Goal: Task Accomplishment & Management: Use online tool/utility

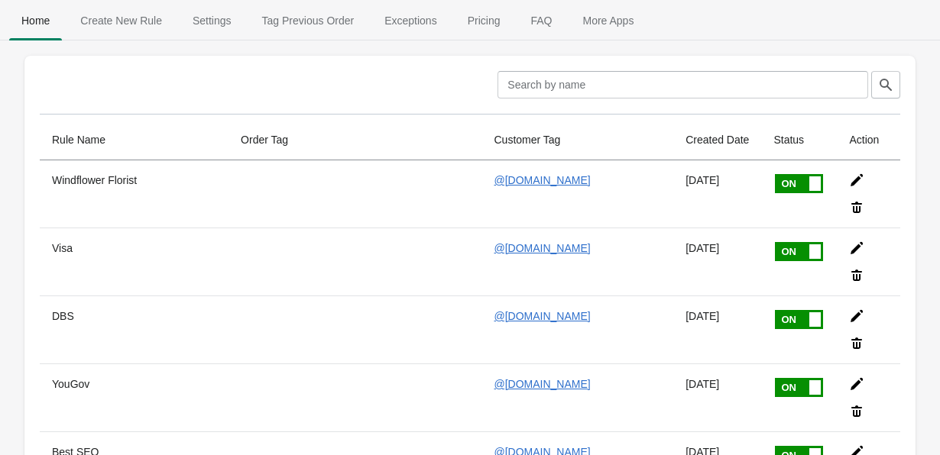
scroll to position [82, 0]
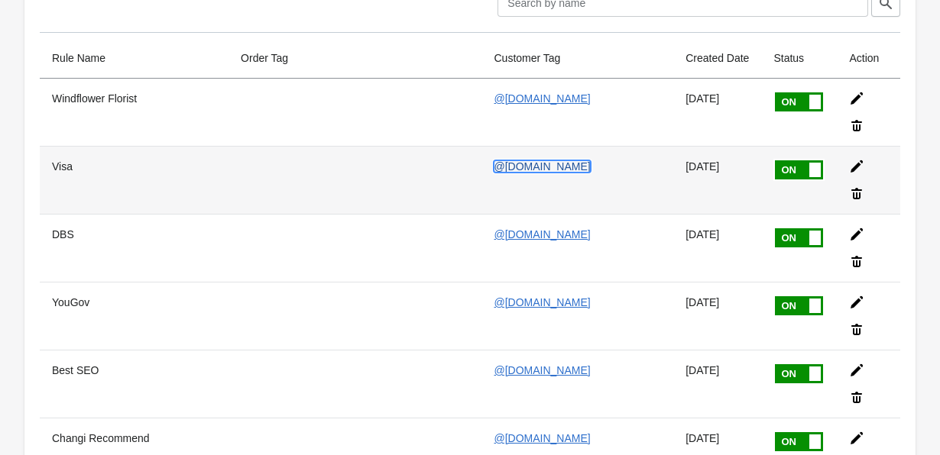
click at [514, 160] on link "@[DOMAIN_NAME]" at bounding box center [542, 166] width 96 height 12
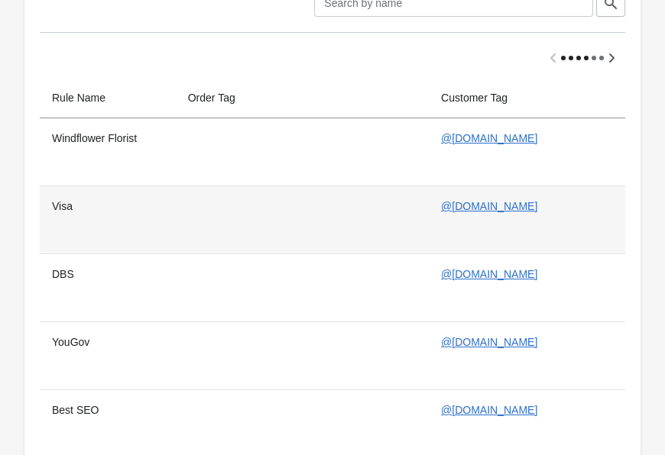
click at [333, 228] on td at bounding box center [302, 220] width 253 height 68
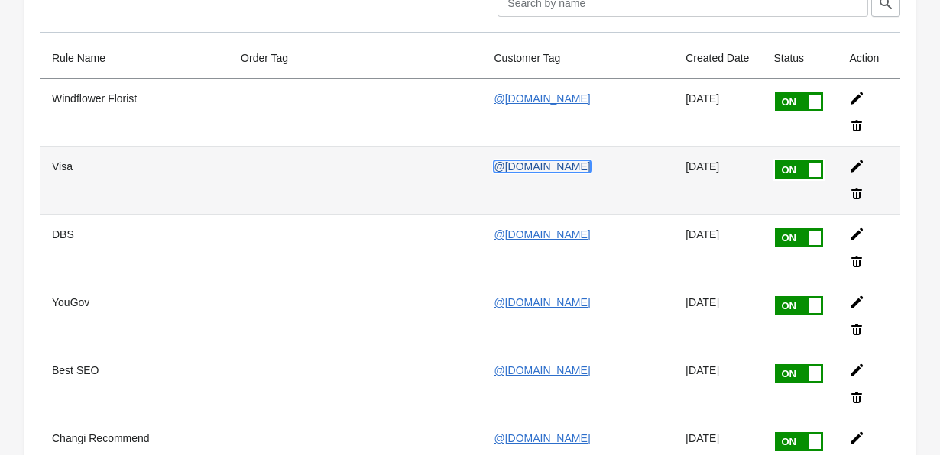
click at [529, 160] on link "@[DOMAIN_NAME]" at bounding box center [542, 166] width 96 height 12
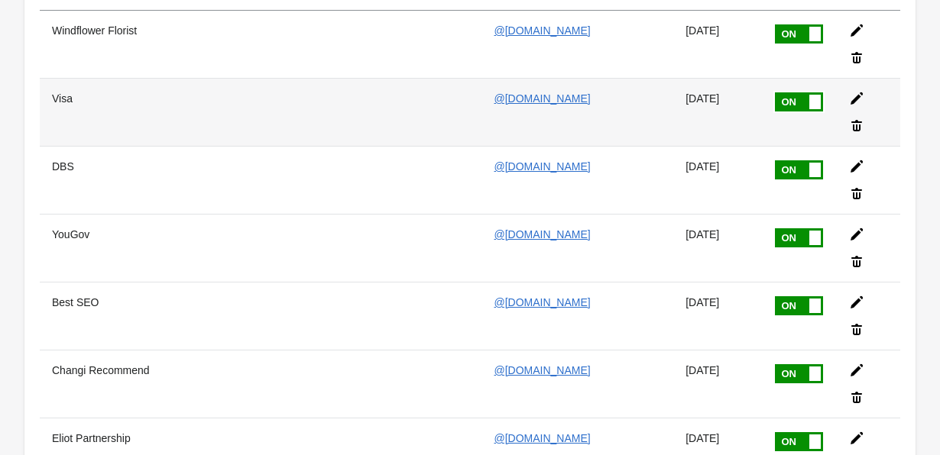
click at [849, 91] on icon at bounding box center [856, 98] width 15 height 15
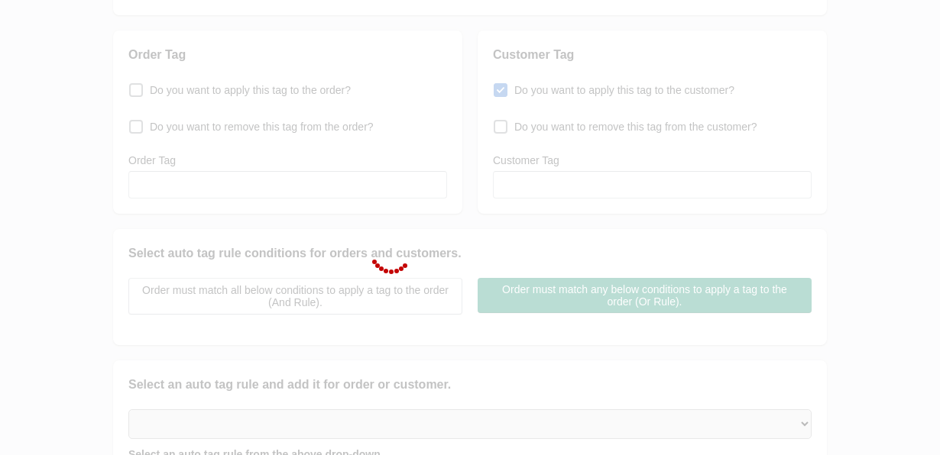
type input "Visa"
checkbox input "true"
type input "@[DOMAIN_NAME]"
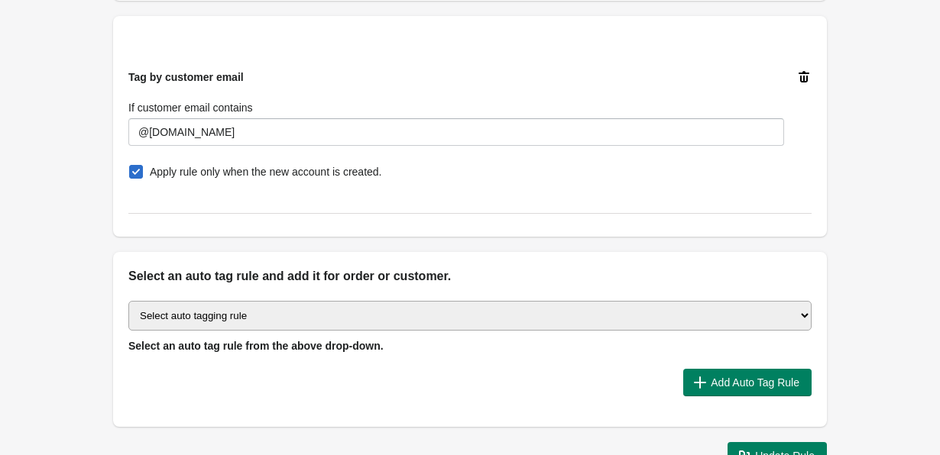
scroll to position [557, 0]
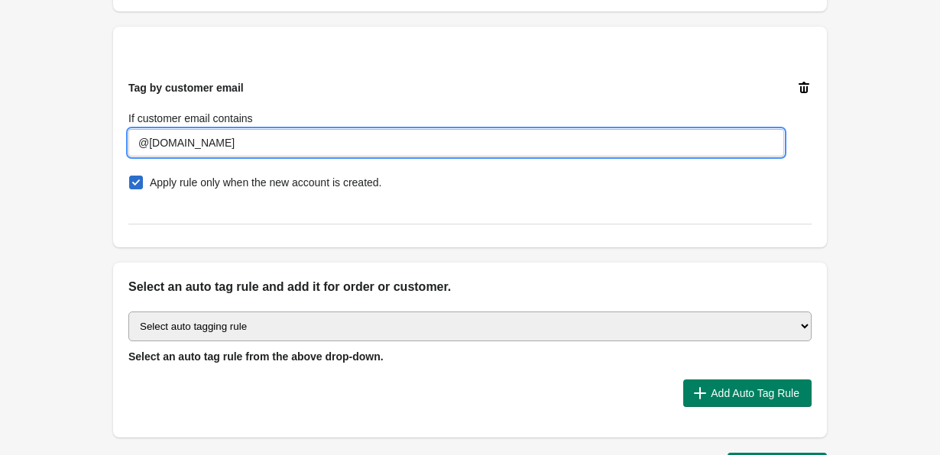
click at [309, 138] on input "@[DOMAIN_NAME]" at bounding box center [456, 143] width 656 height 28
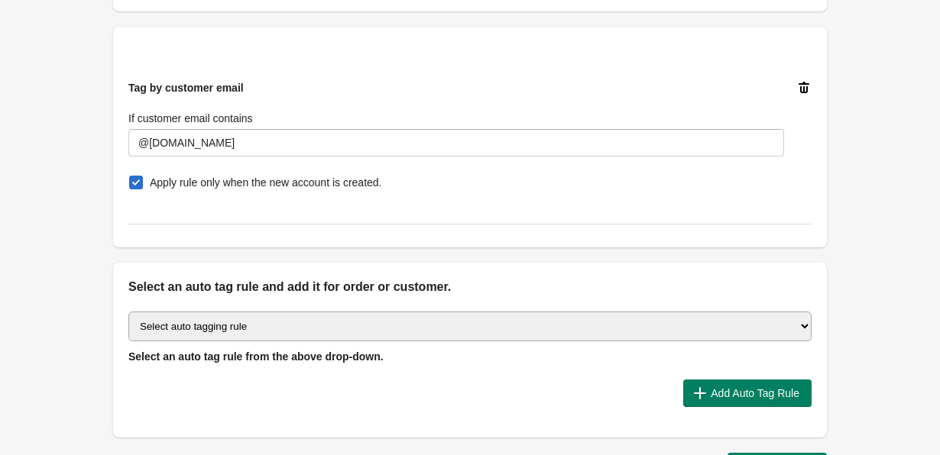
click at [267, 74] on div "Tag by customer email If customer email contains @[DOMAIN_NAME] Apply rule only…" at bounding box center [463, 130] width 695 height 125
click at [365, 328] on select "Select auto tagging rule Tag by order amount Tag based on the order count (Volu…" at bounding box center [469, 327] width 683 height 30
select select "7"
click at [128, 312] on select "Select auto tagging rule Tag by order amount Tag based on the order count (Volu…" at bounding box center [469, 327] width 683 height 30
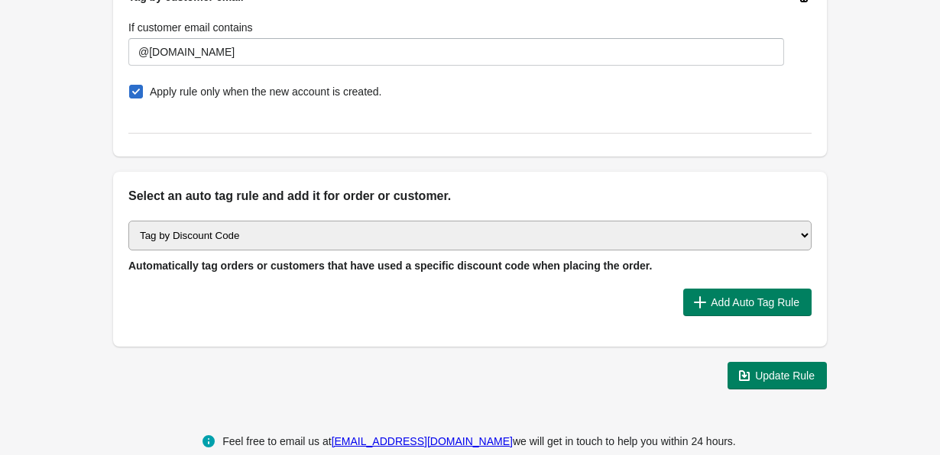
scroll to position [649, 0]
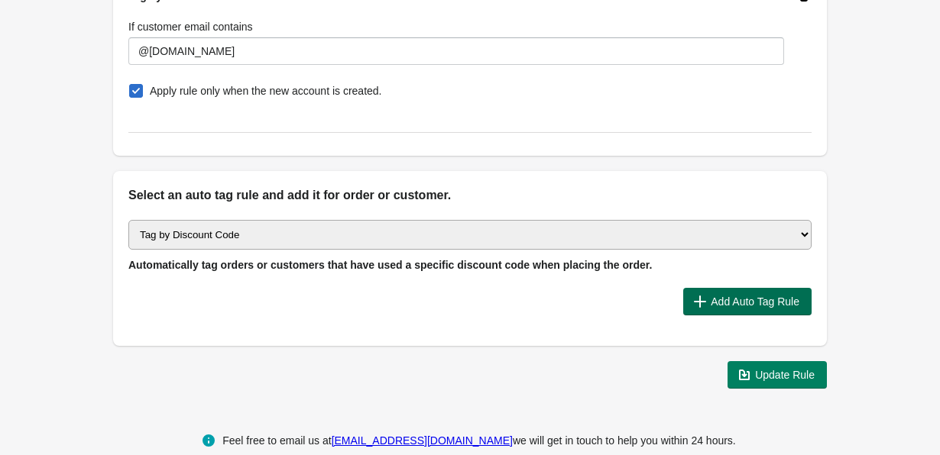
click at [766, 300] on span "Add Auto Tag Rule" at bounding box center [755, 302] width 89 height 12
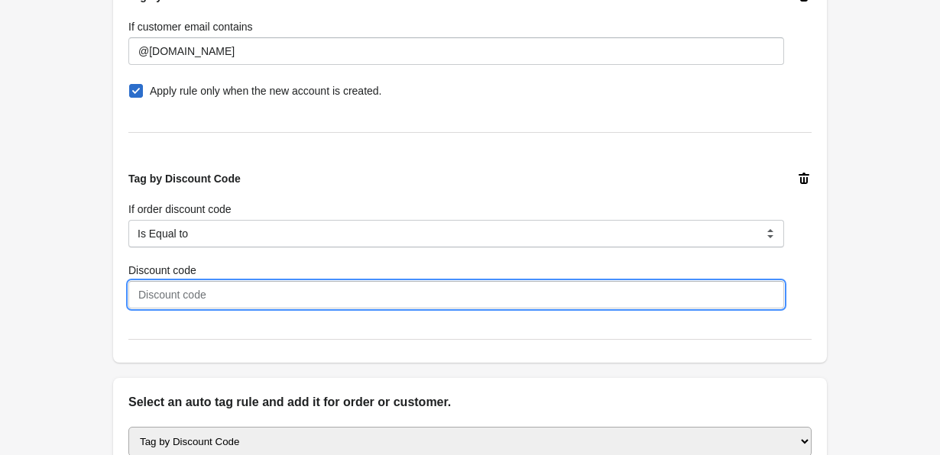
click at [282, 295] on input "Discount code" at bounding box center [456, 295] width 656 height 28
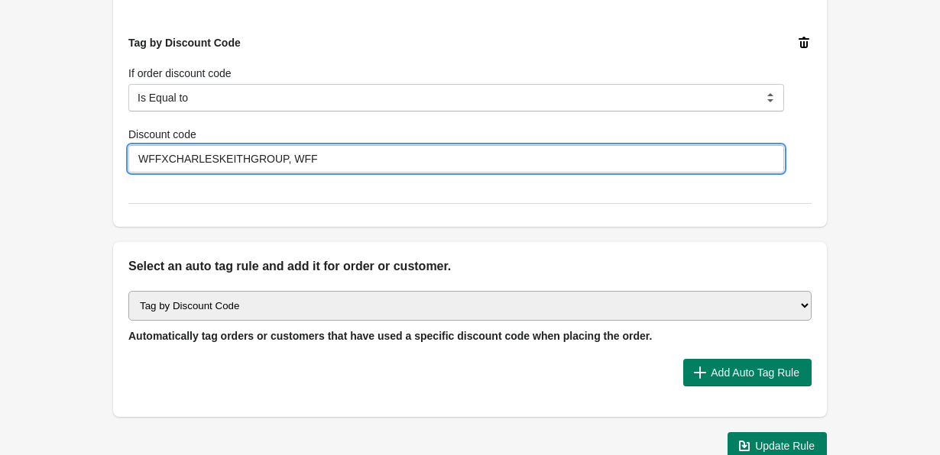
scroll to position [0, 0]
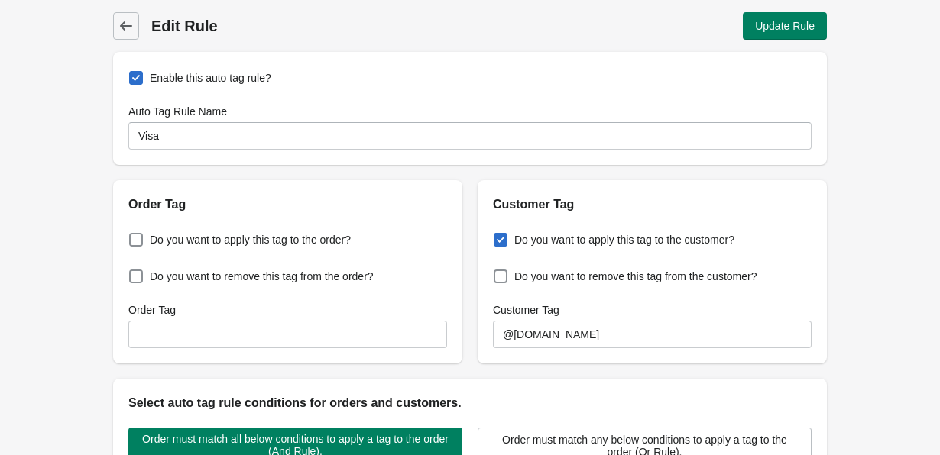
type input "WFFXCHARLESKEITHGROUP, WFF"
click at [120, 24] on icon at bounding box center [125, 25] width 15 height 15
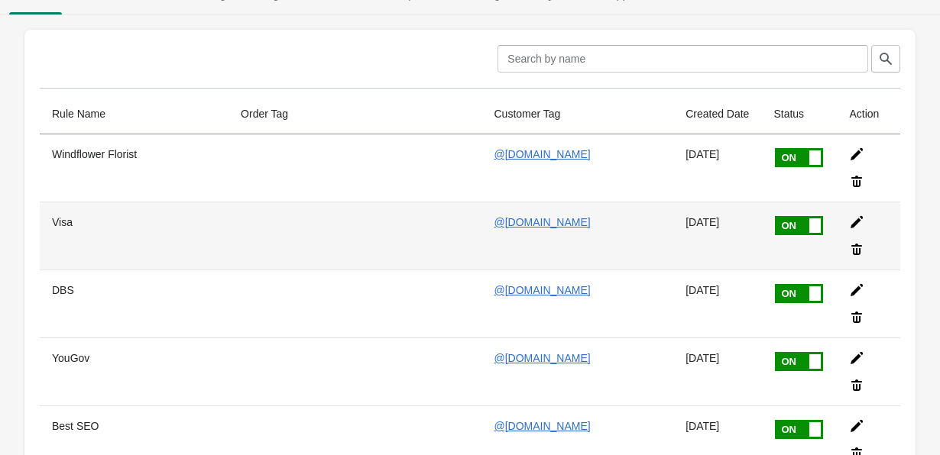
scroll to position [28, 0]
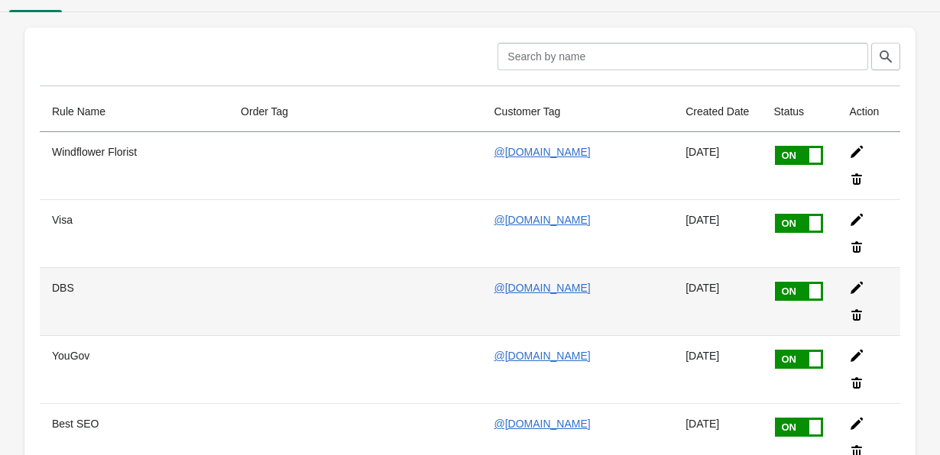
click at [852, 282] on icon at bounding box center [857, 288] width 12 height 12
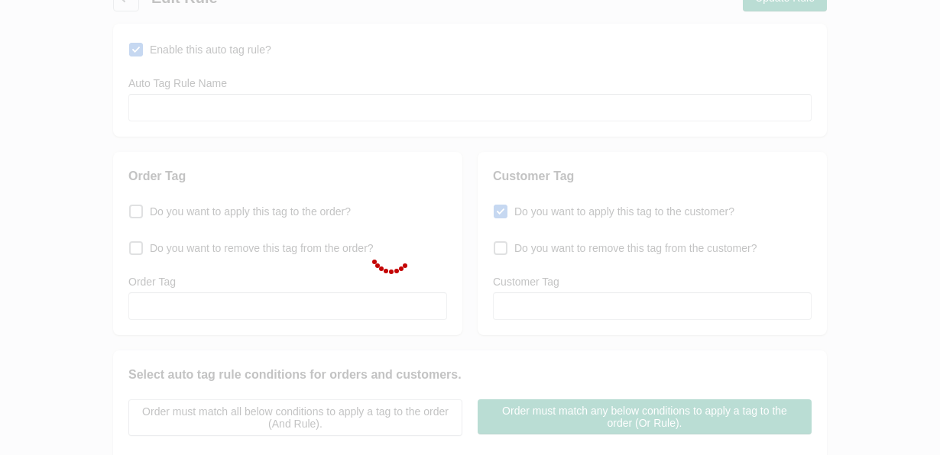
type input "DBS"
checkbox input "true"
type input "@[DOMAIN_NAME]"
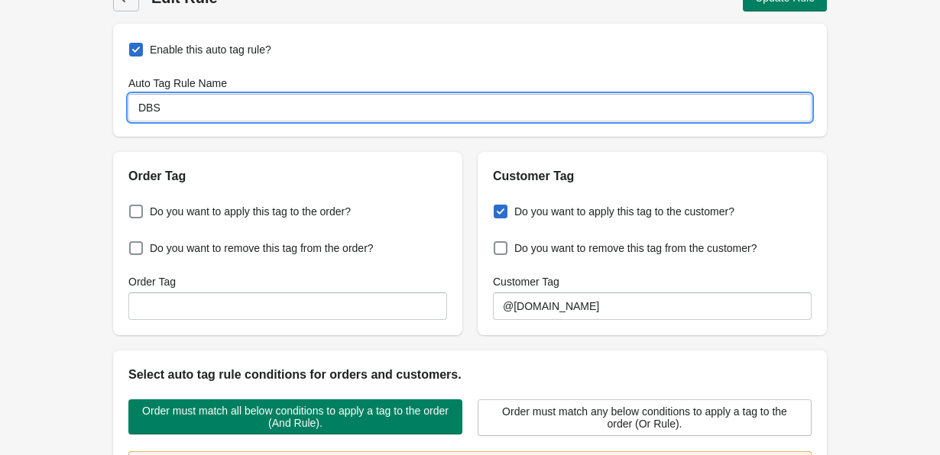
click at [202, 106] on input "DBS" at bounding box center [469, 108] width 683 height 28
type input "C"
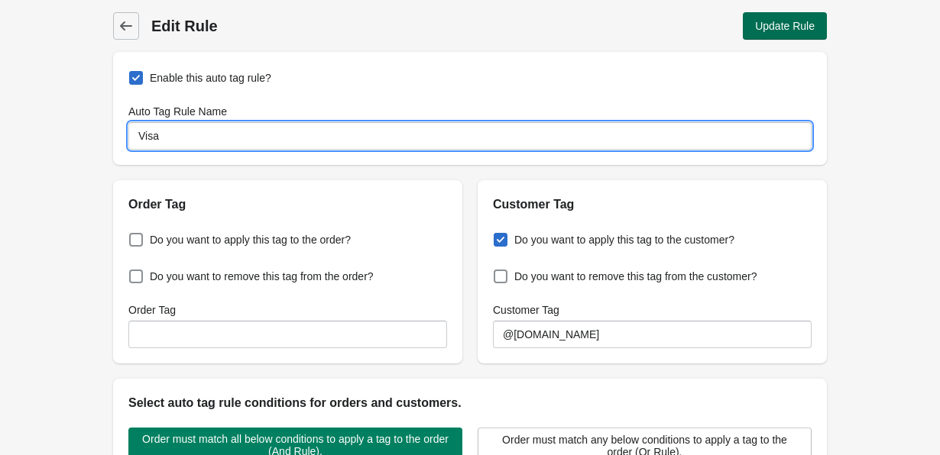
type input "Visa"
click at [787, 21] on span "Update Rule" at bounding box center [785, 26] width 60 height 12
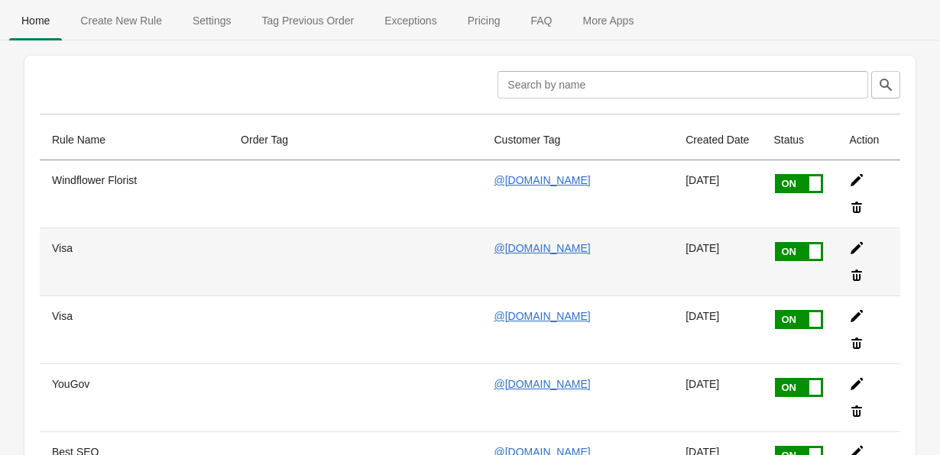
click at [849, 241] on icon at bounding box center [856, 248] width 15 height 15
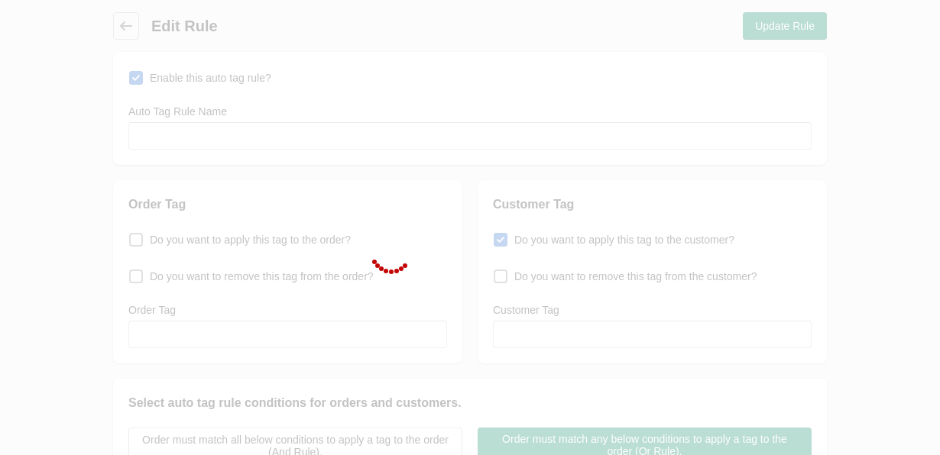
type input "Visa"
checkbox input "true"
type input "@[DOMAIN_NAME]"
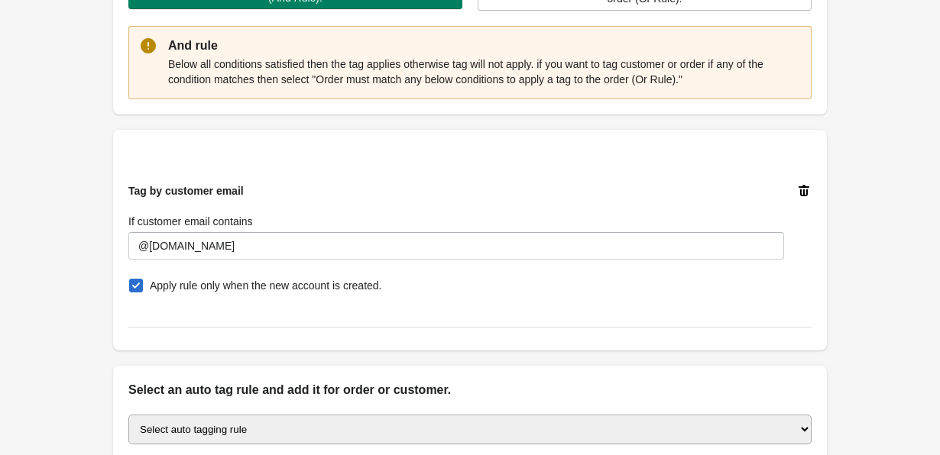
scroll to position [674, 0]
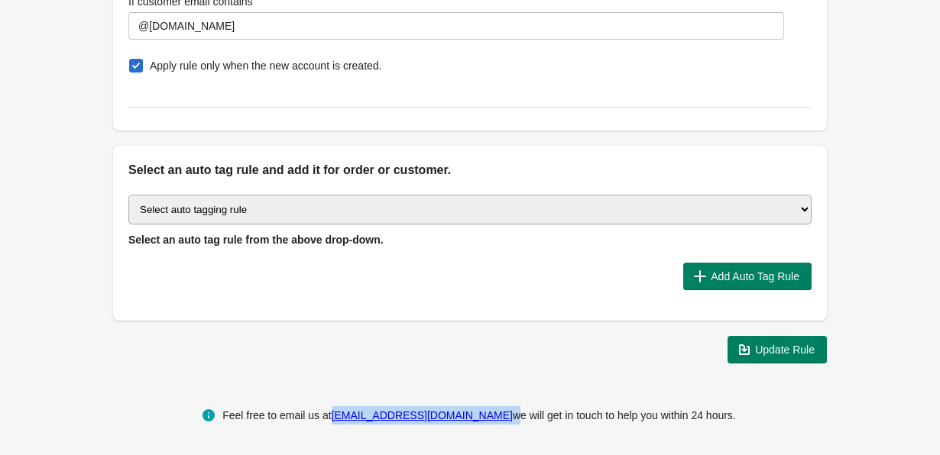
drag, startPoint x: 496, startPoint y: 417, endPoint x: 343, endPoint y: 421, distance: 152.9
click at [343, 421] on div "Feel free to email us at [EMAIL_ADDRESS][DOMAIN_NAME] we will get in touch to h…" at bounding box center [479, 416] width 514 height 18
copy div "[EMAIL_ADDRESS][DOMAIN_NAME]"
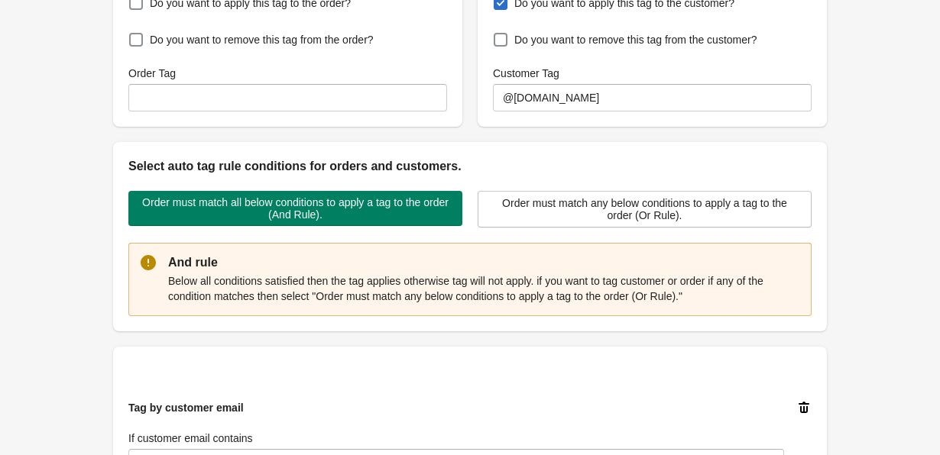
scroll to position [0, 0]
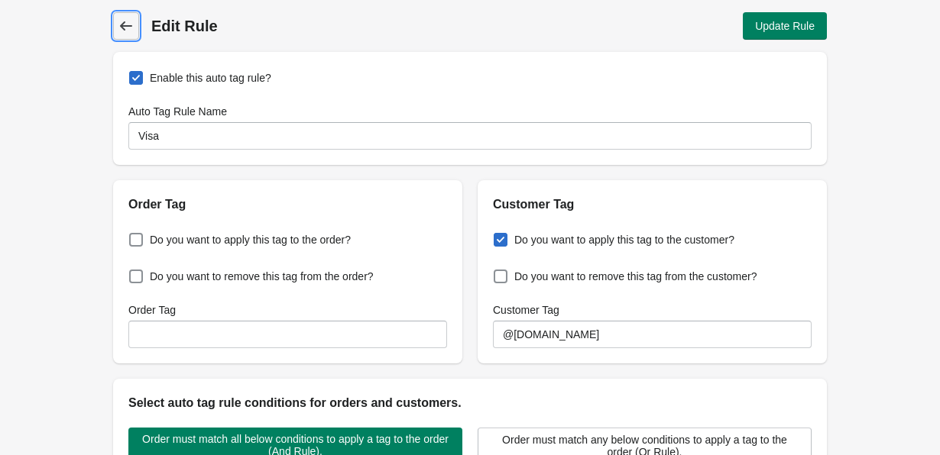
click at [121, 23] on icon at bounding box center [125, 25] width 15 height 15
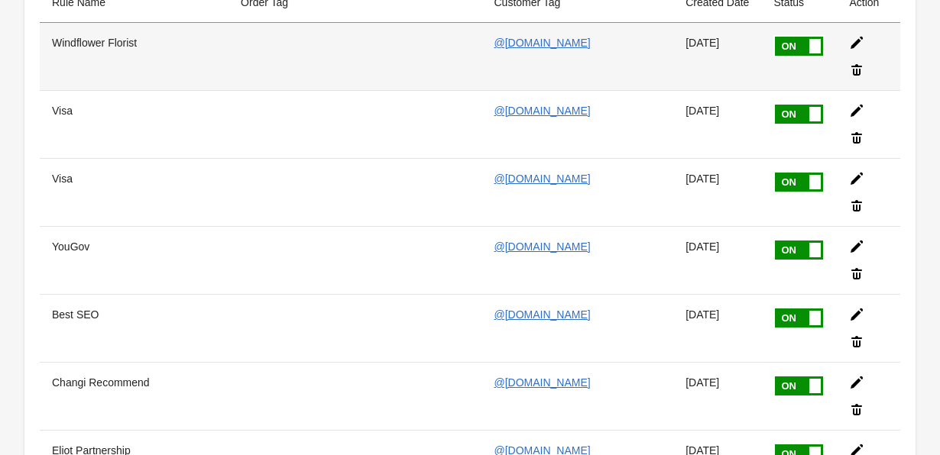
scroll to position [139, 0]
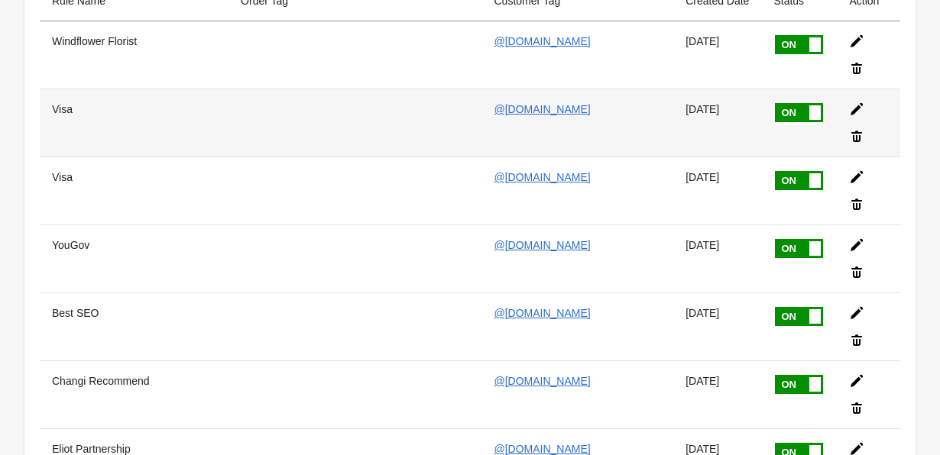
click at [862, 131] on icon at bounding box center [856, 136] width 11 height 11
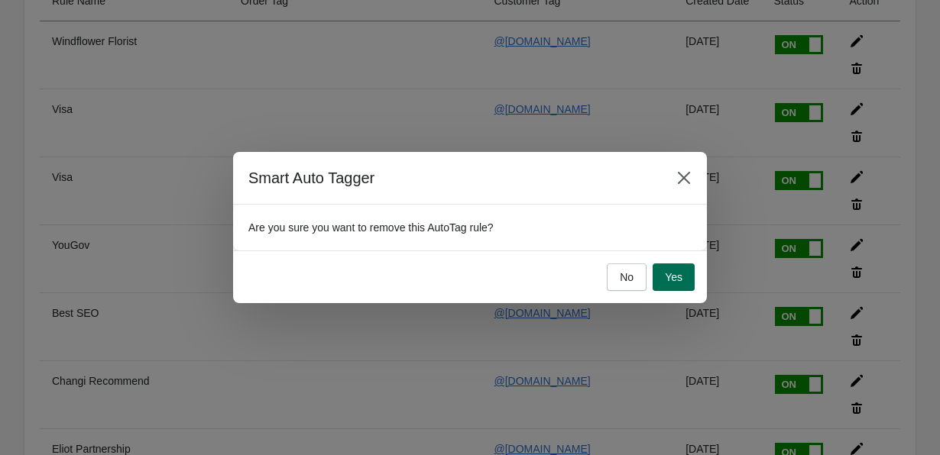
click at [670, 285] on button "Yes" at bounding box center [674, 278] width 42 height 28
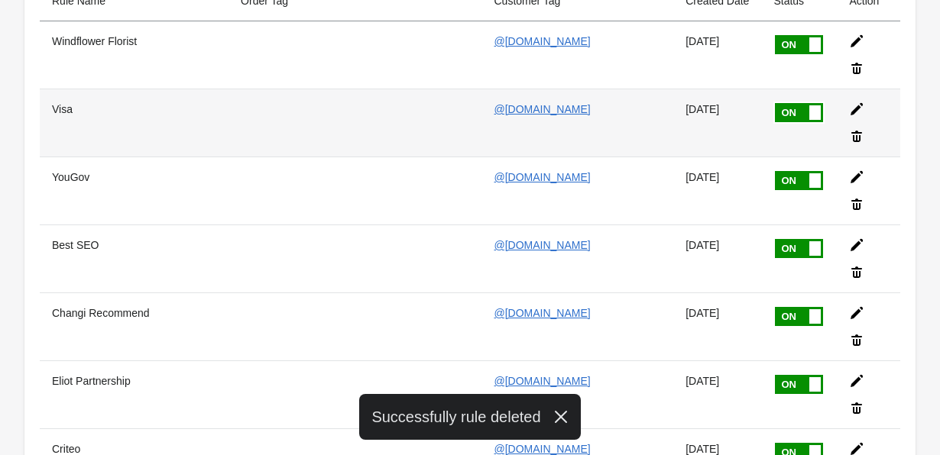
click at [864, 129] on icon at bounding box center [856, 136] width 15 height 15
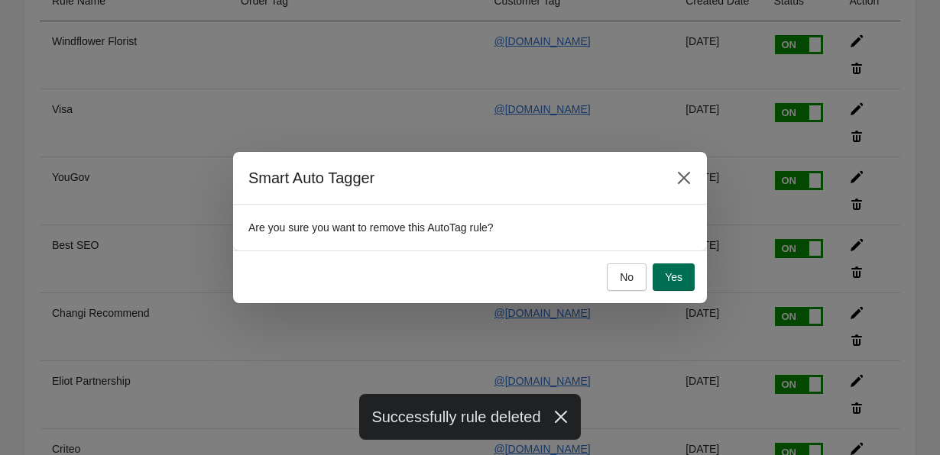
click at [685, 268] on button "Yes" at bounding box center [674, 278] width 42 height 28
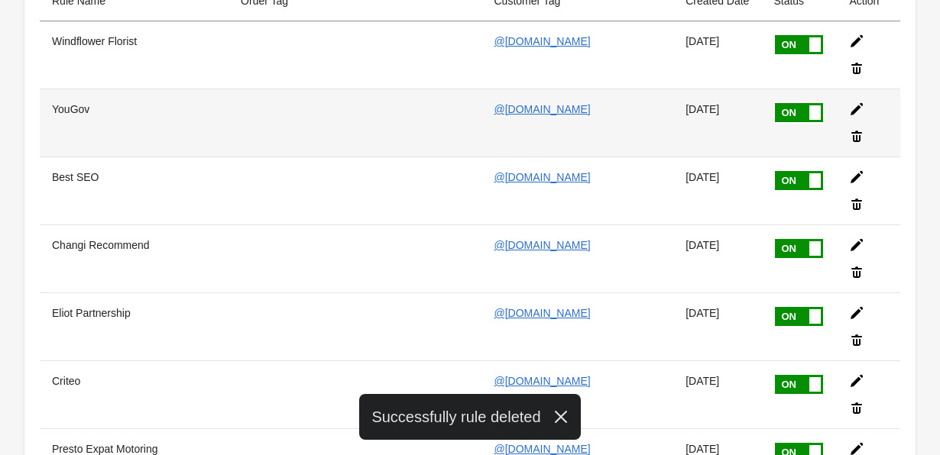
click at [862, 131] on icon at bounding box center [856, 136] width 11 height 11
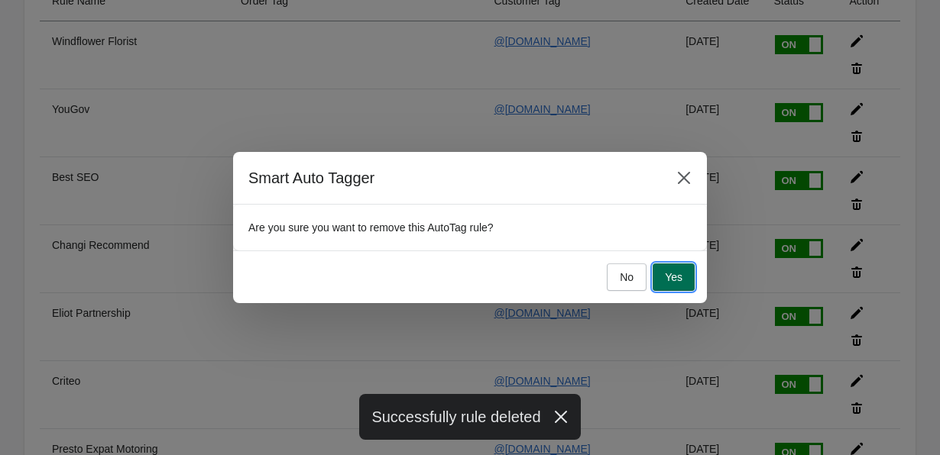
click at [669, 275] on span "Yes" at bounding box center [674, 277] width 18 height 12
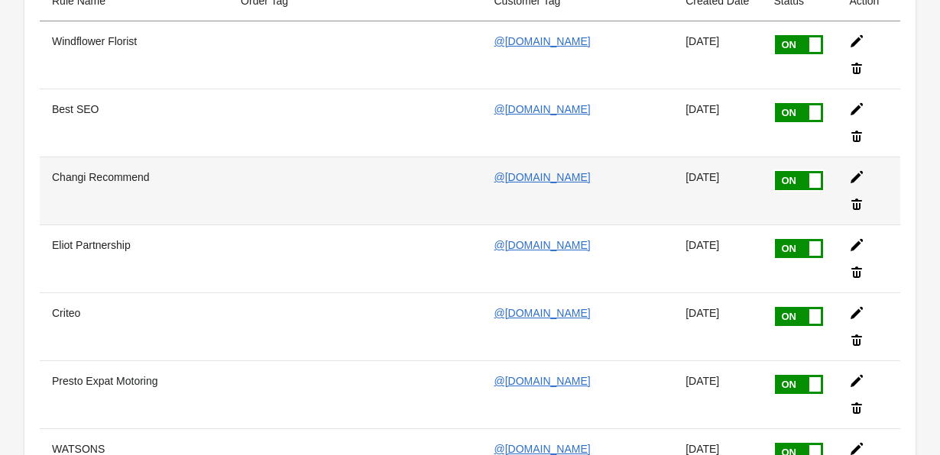
click at [851, 171] on icon at bounding box center [857, 177] width 12 height 12
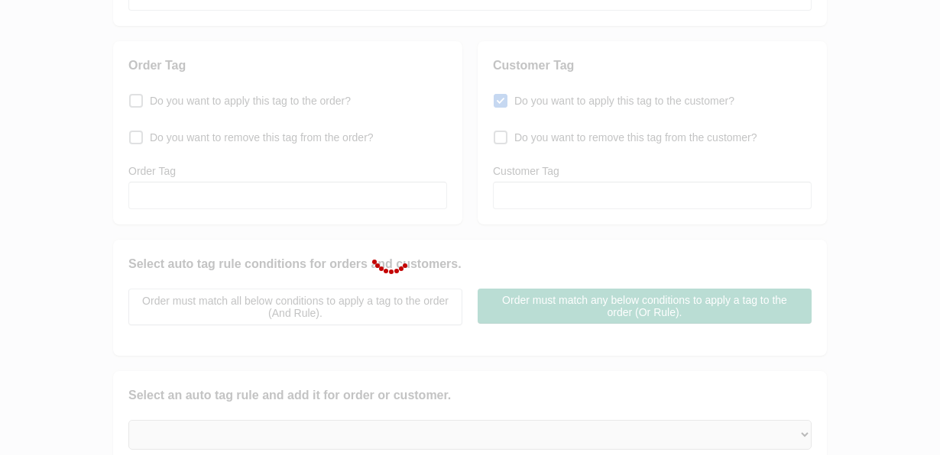
type input "Changi Recommend"
checkbox input "true"
type input "@[DOMAIN_NAME]"
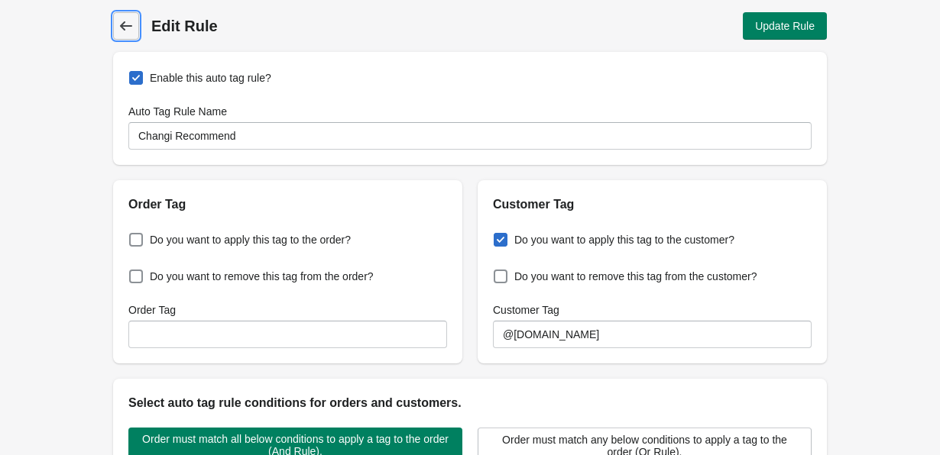
click at [123, 26] on icon at bounding box center [126, 25] width 12 height 9
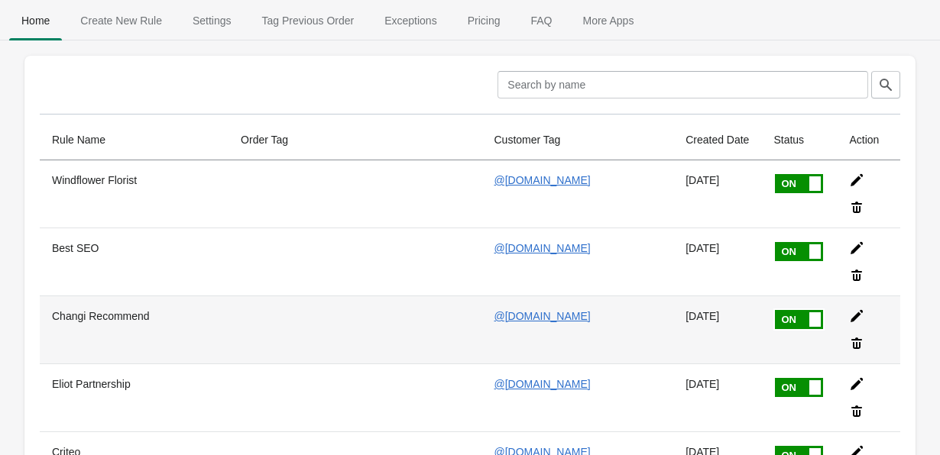
click at [864, 336] on icon at bounding box center [856, 343] width 15 height 15
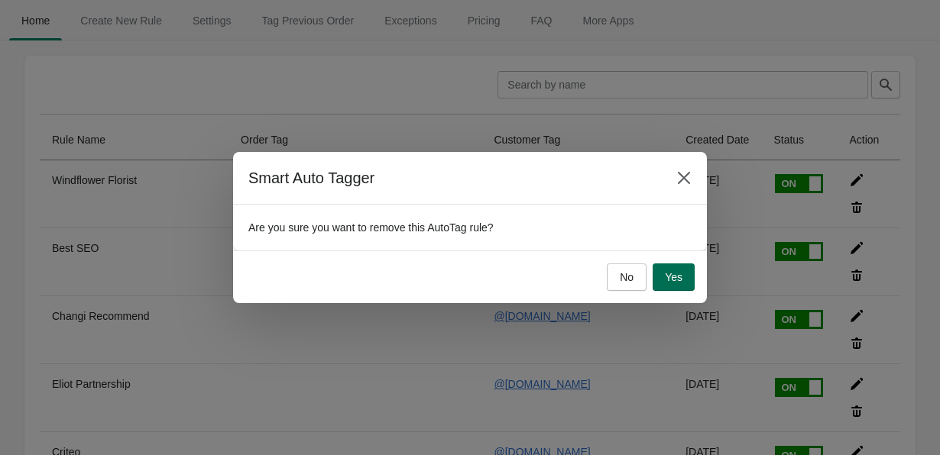
click at [680, 278] on span "Yes" at bounding box center [674, 277] width 18 height 12
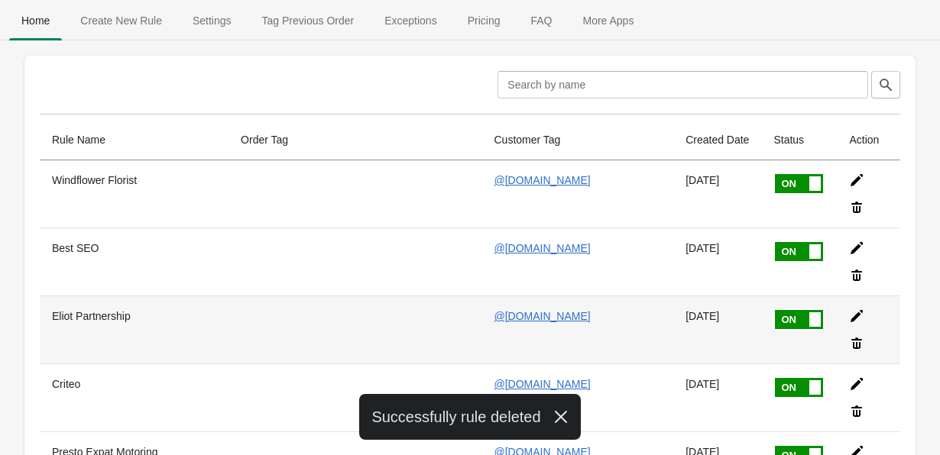
click at [864, 336] on icon at bounding box center [856, 343] width 15 height 15
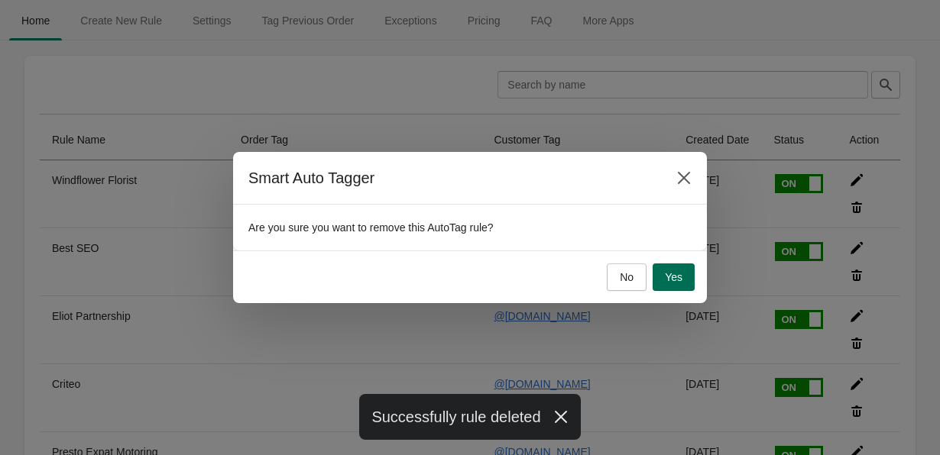
click at [676, 276] on span "Yes" at bounding box center [674, 277] width 18 height 12
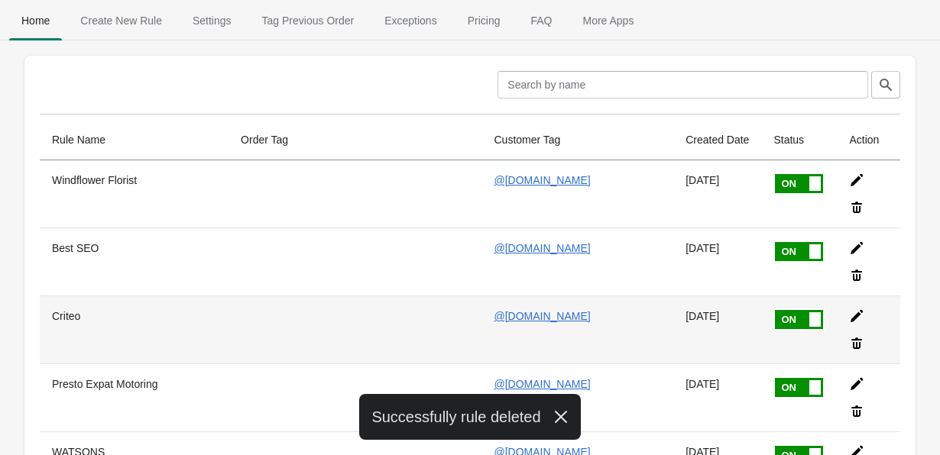
click at [864, 336] on icon at bounding box center [856, 343] width 15 height 15
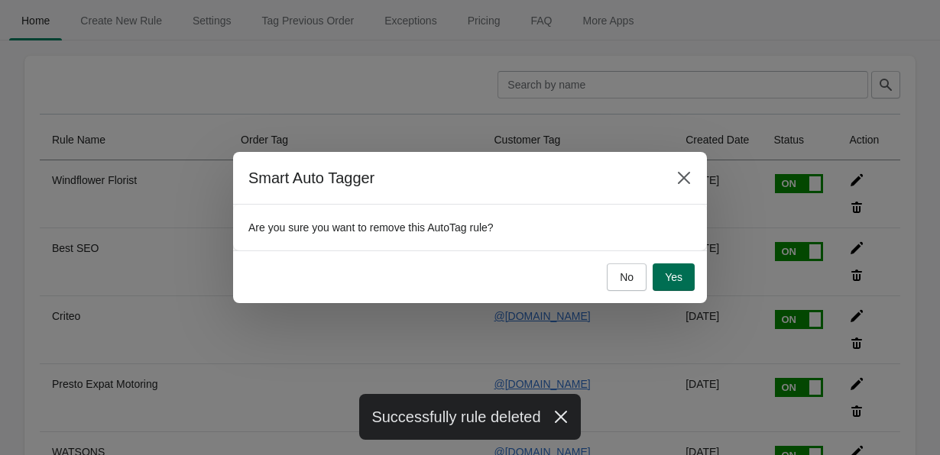
click at [682, 275] on span "Yes" at bounding box center [674, 277] width 18 height 12
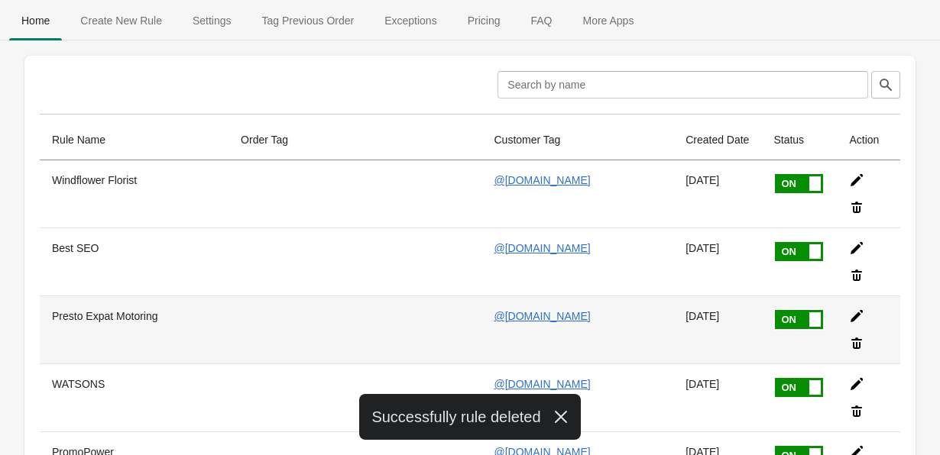
click at [864, 336] on icon at bounding box center [856, 343] width 15 height 15
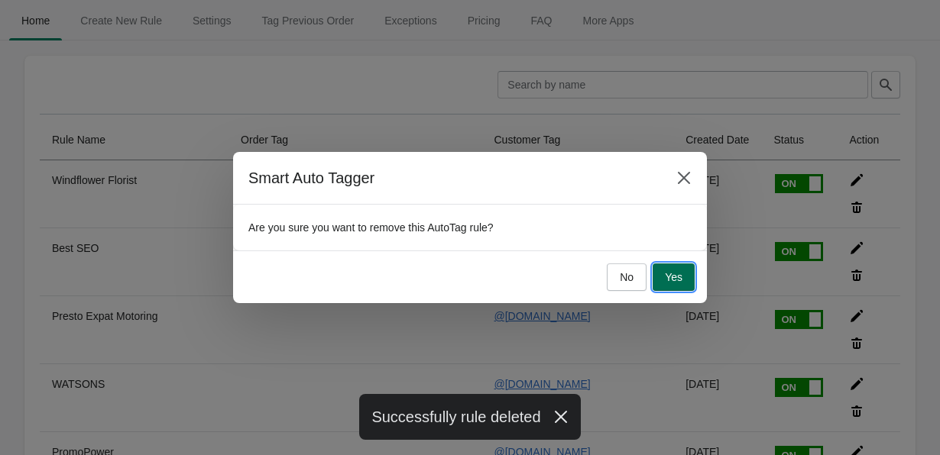
click at [665, 276] on span "Yes" at bounding box center [674, 277] width 18 height 12
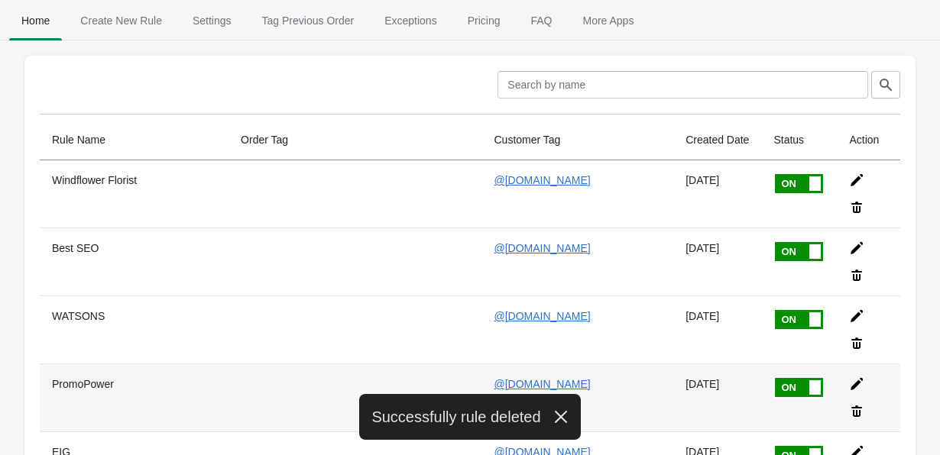
click at [864, 404] on icon at bounding box center [856, 411] width 15 height 15
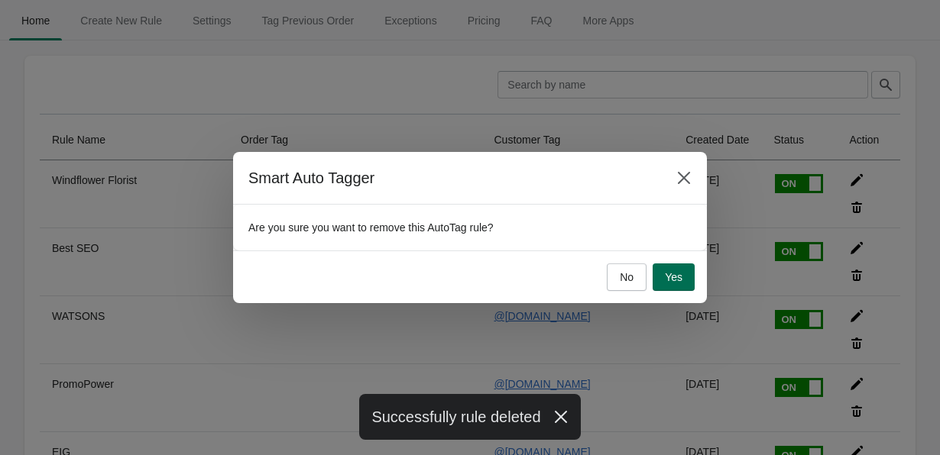
click at [678, 277] on span "Yes" at bounding box center [674, 277] width 18 height 12
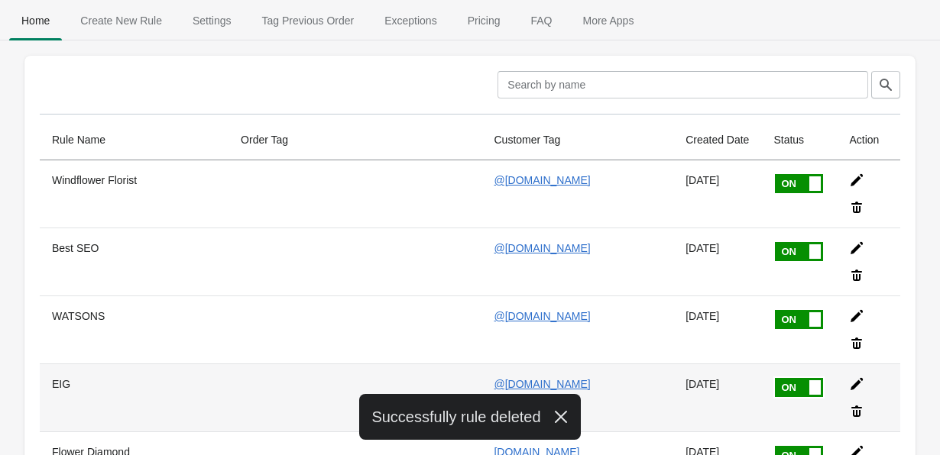
click at [862, 406] on icon at bounding box center [856, 411] width 11 height 11
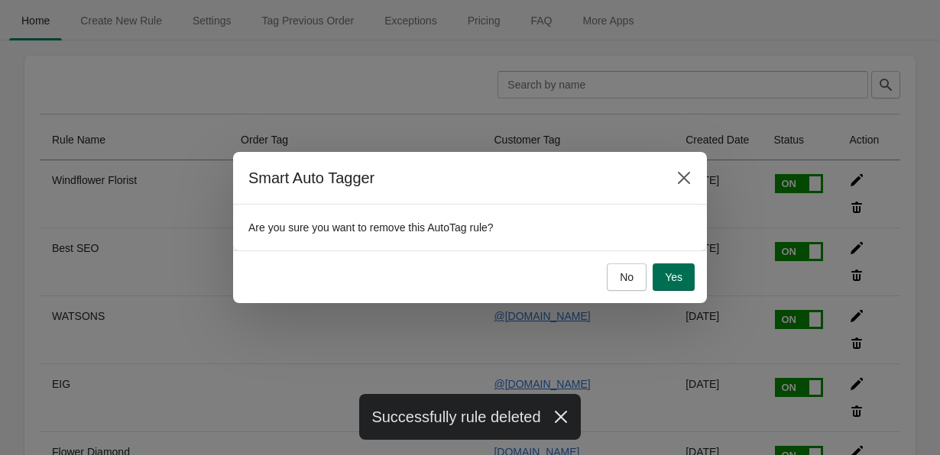
click at [680, 276] on span "Yes" at bounding box center [674, 277] width 18 height 12
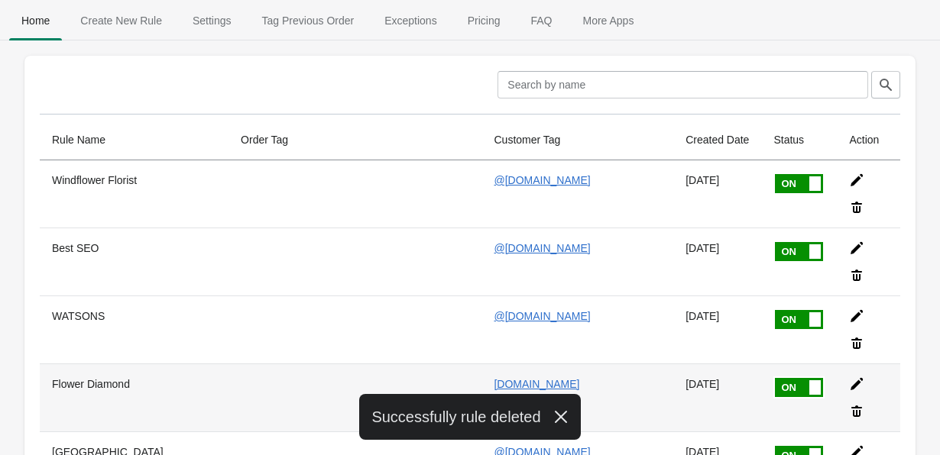
click at [862, 406] on icon at bounding box center [856, 411] width 11 height 11
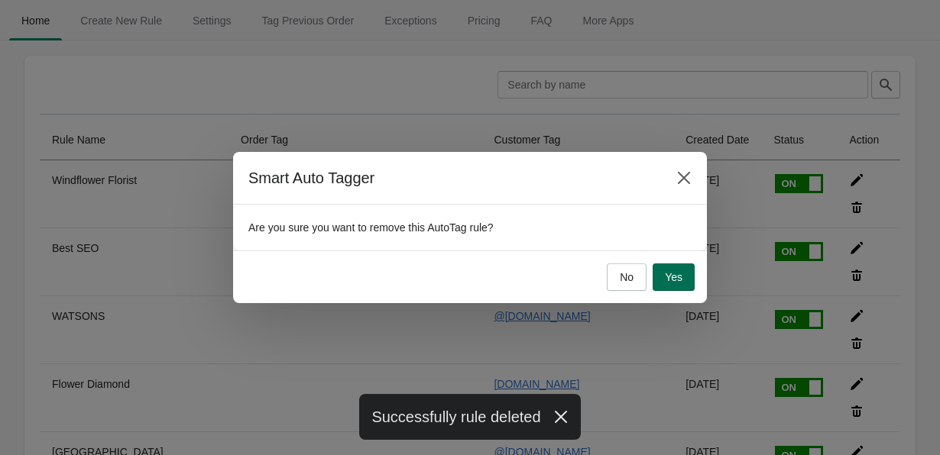
click at [685, 281] on button "Yes" at bounding box center [674, 278] width 42 height 28
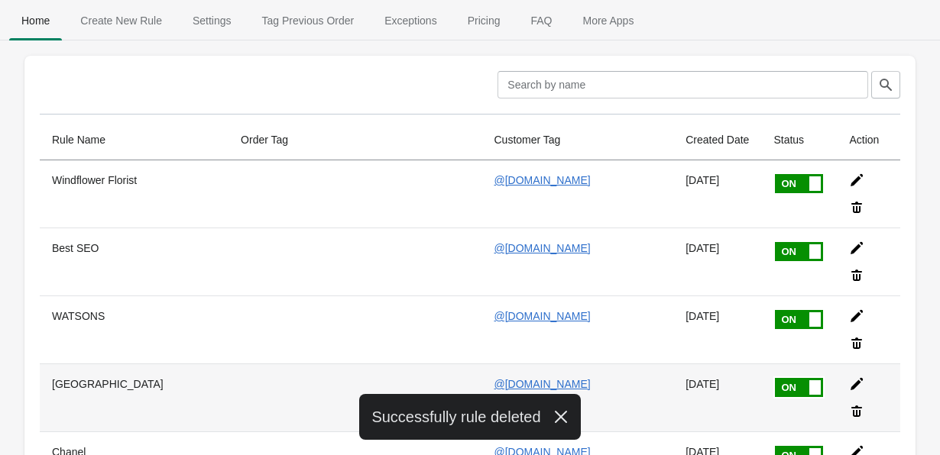
click at [864, 404] on icon at bounding box center [856, 411] width 15 height 15
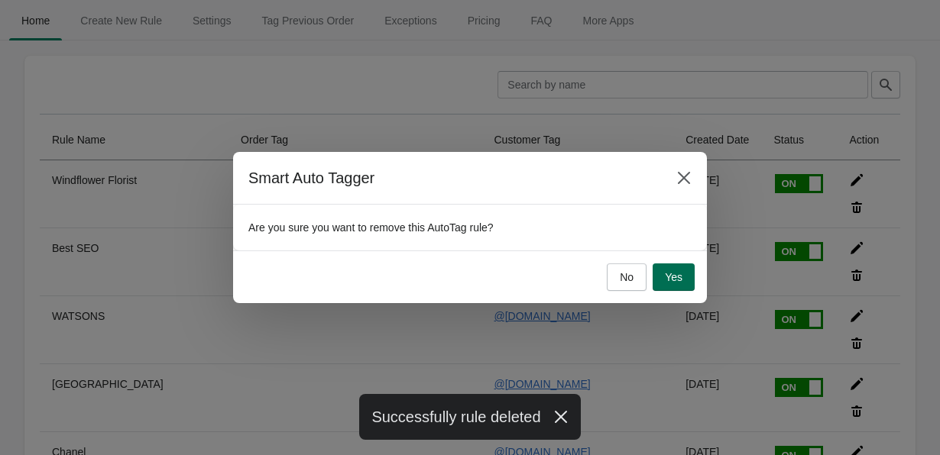
click at [663, 271] on button "Yes" at bounding box center [674, 278] width 42 height 28
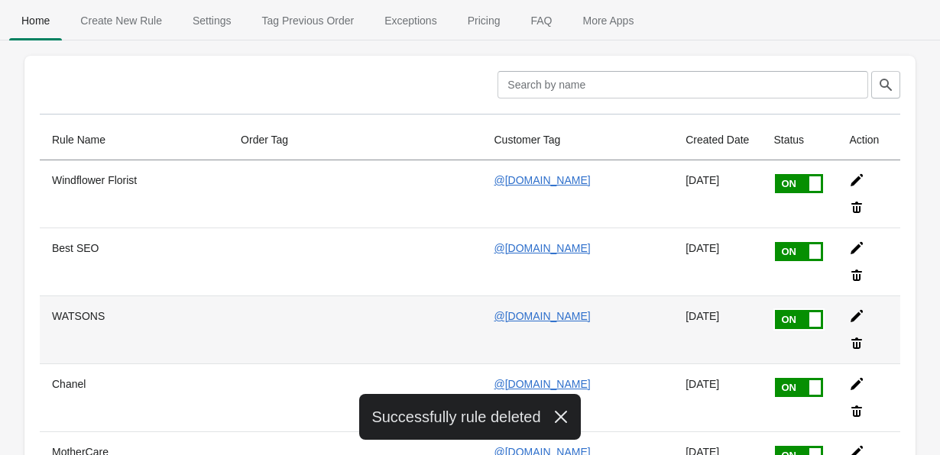
click at [862, 338] on icon at bounding box center [856, 343] width 11 height 11
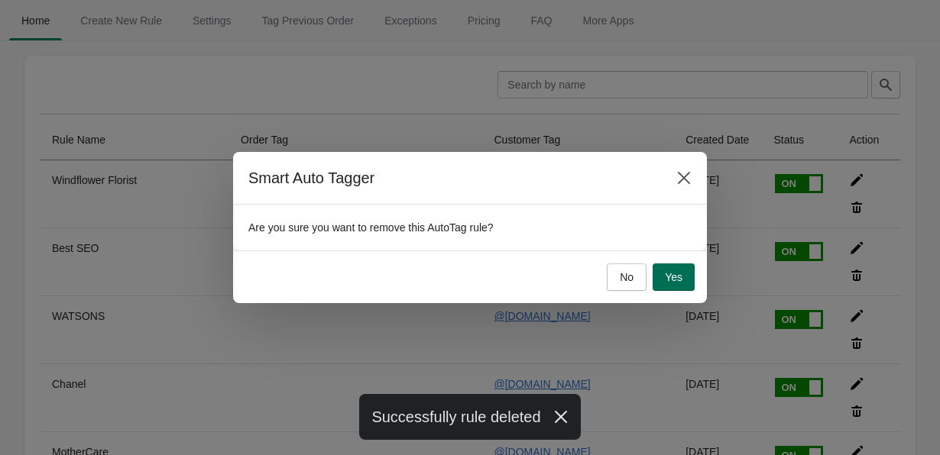
click at [686, 274] on button "Yes" at bounding box center [674, 278] width 42 height 28
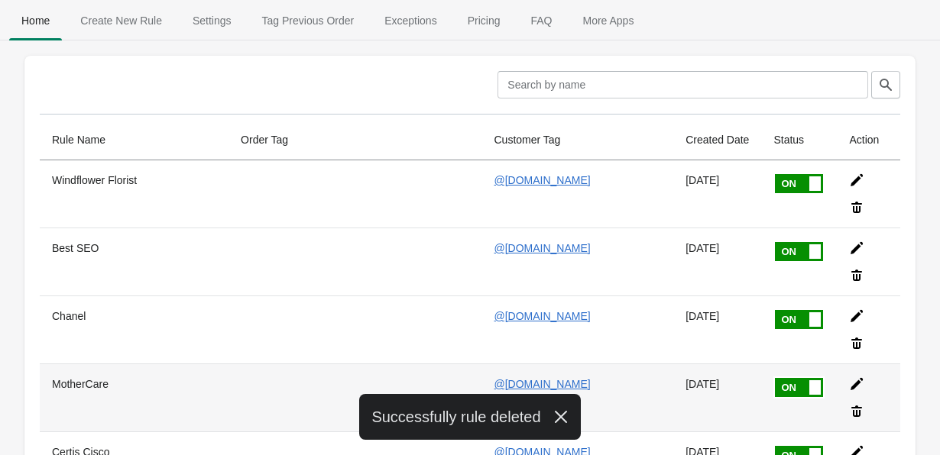
click at [862, 406] on icon at bounding box center [856, 411] width 11 height 11
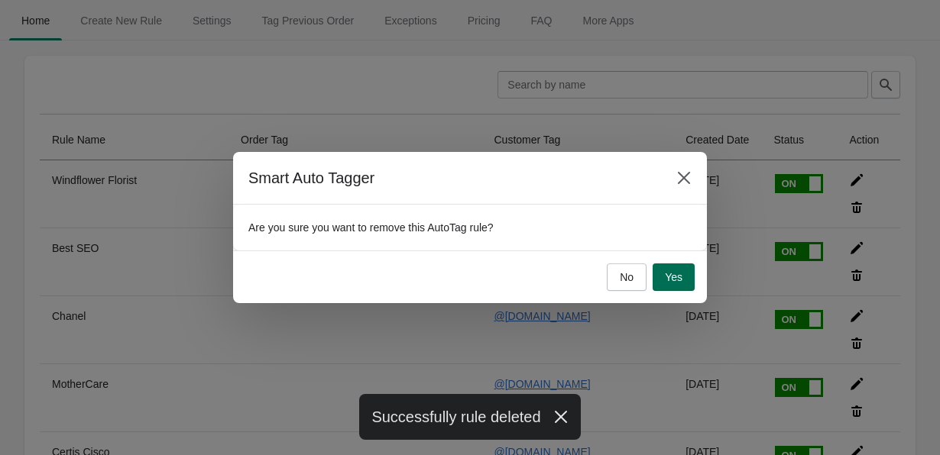
click at [674, 271] on span "Yes" at bounding box center [674, 277] width 18 height 12
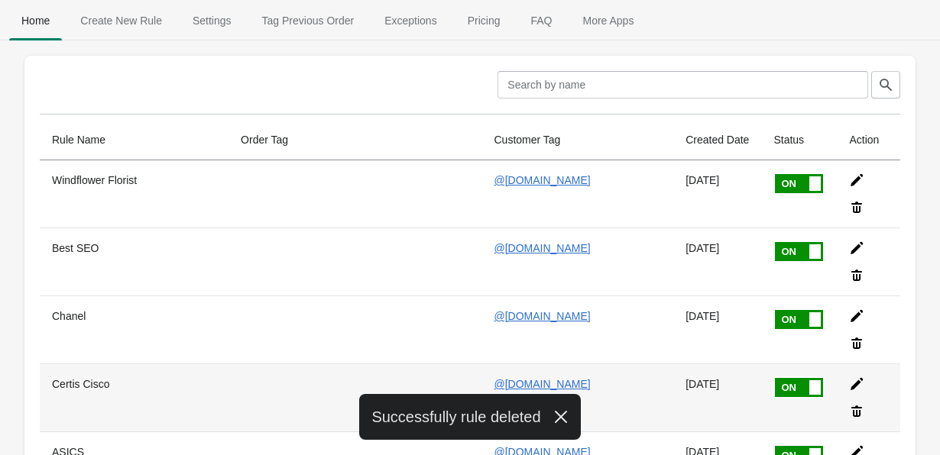
click at [862, 406] on icon at bounding box center [856, 411] width 11 height 11
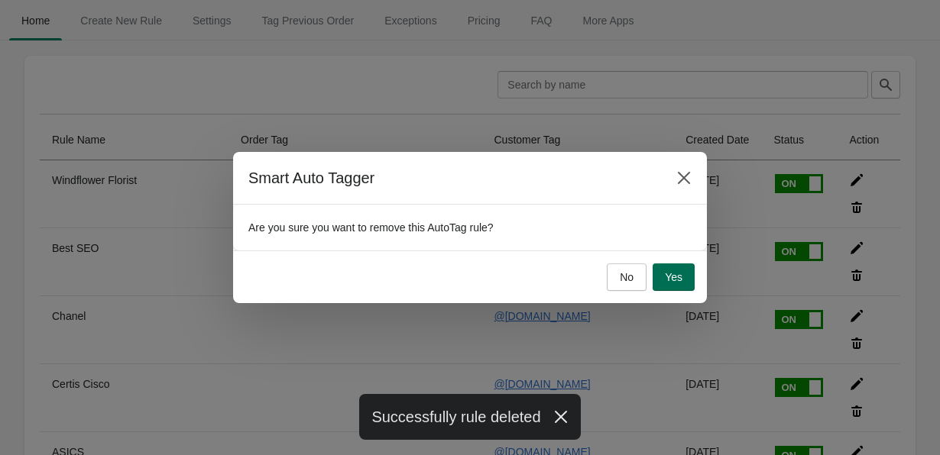
click at [659, 276] on button "Yes" at bounding box center [674, 278] width 42 height 28
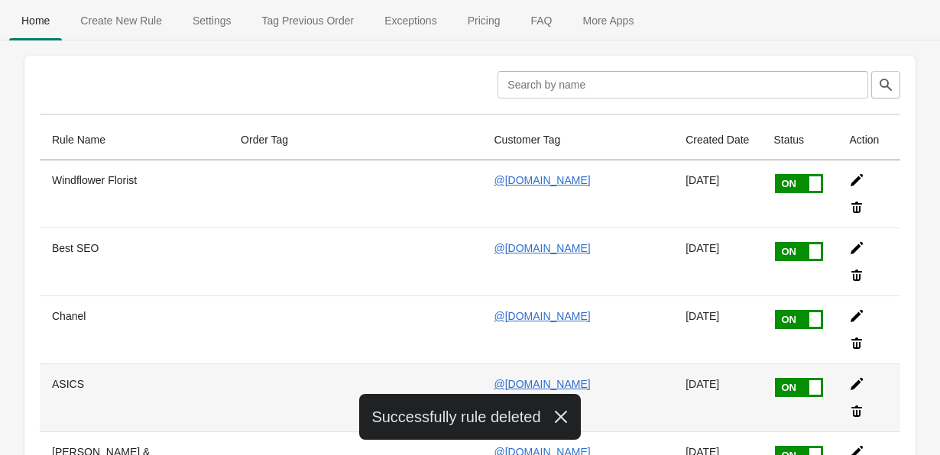
click at [864, 404] on icon at bounding box center [856, 411] width 15 height 15
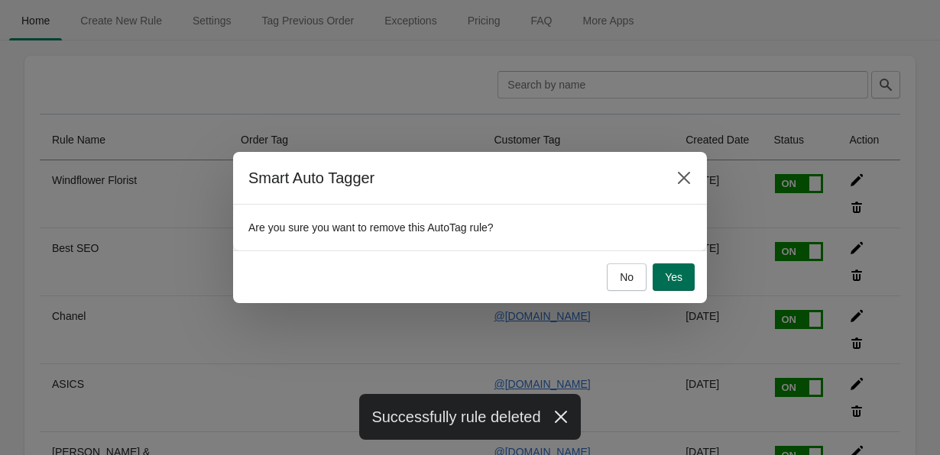
click at [685, 272] on button "Yes" at bounding box center [674, 278] width 42 height 28
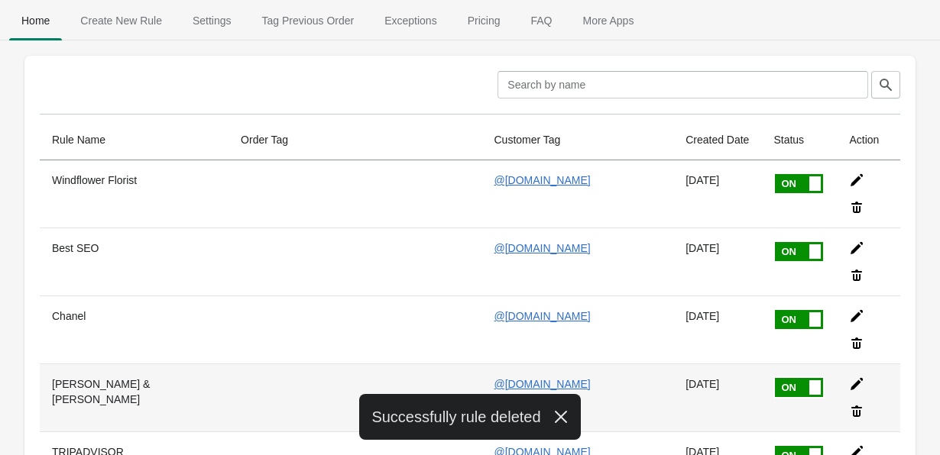
click at [862, 406] on icon at bounding box center [856, 411] width 11 height 11
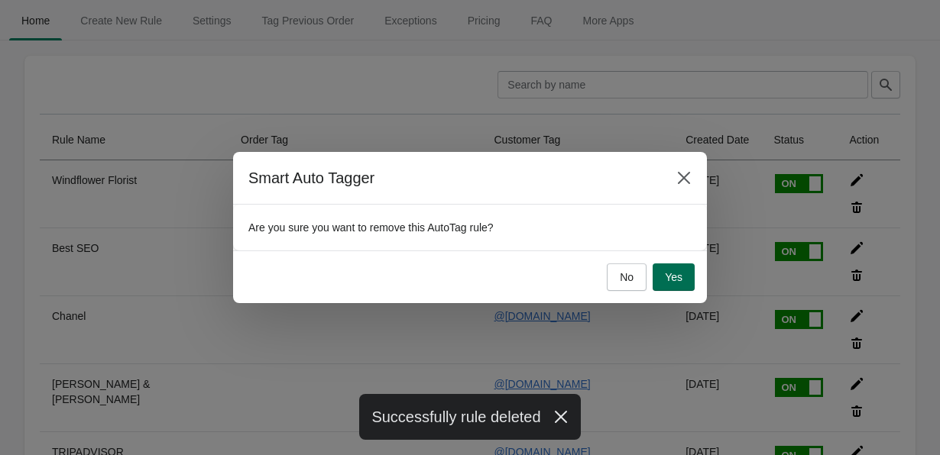
click at [672, 275] on span "Yes" at bounding box center [674, 277] width 18 height 12
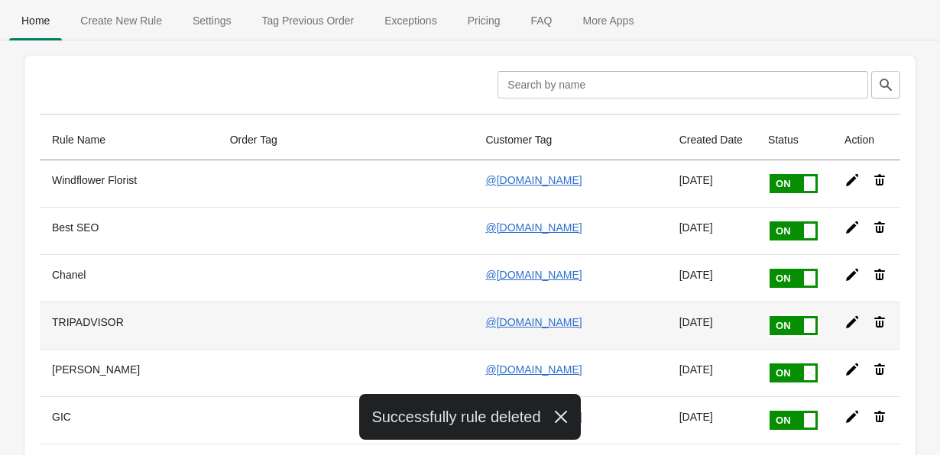
click at [878, 321] on icon at bounding box center [879, 322] width 15 height 15
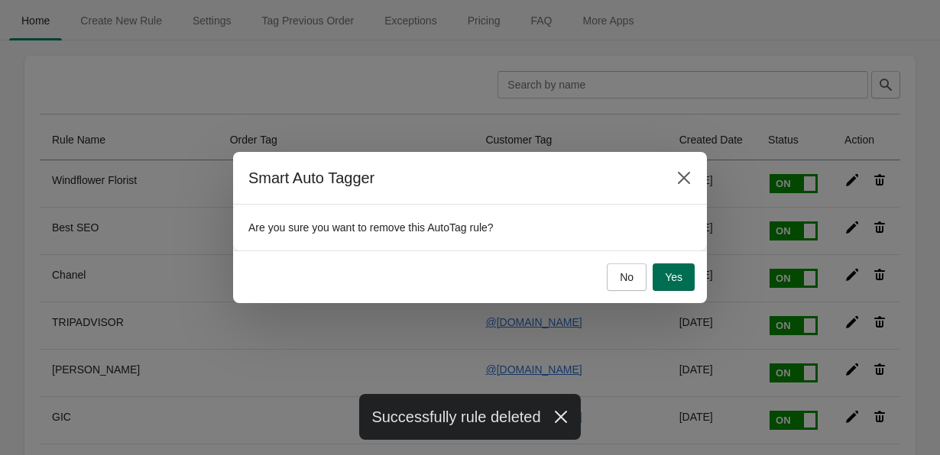
click at [669, 276] on span "Yes" at bounding box center [674, 277] width 18 height 12
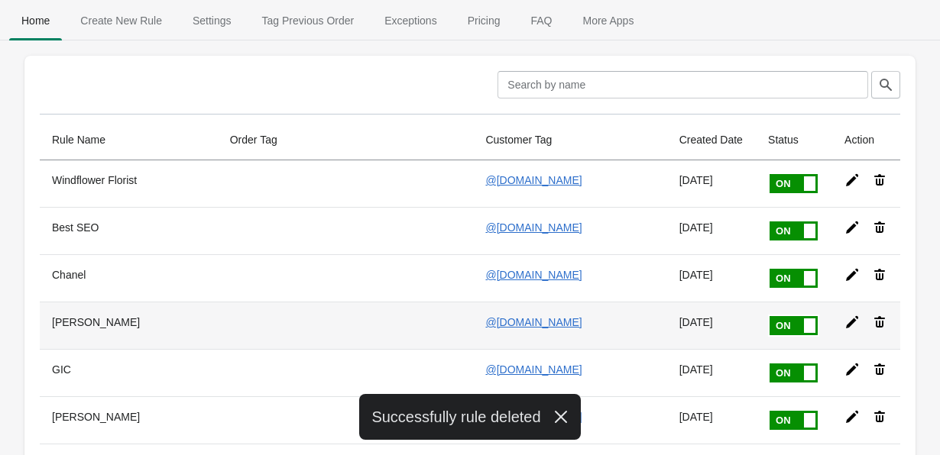
click at [876, 325] on icon at bounding box center [879, 321] width 11 height 11
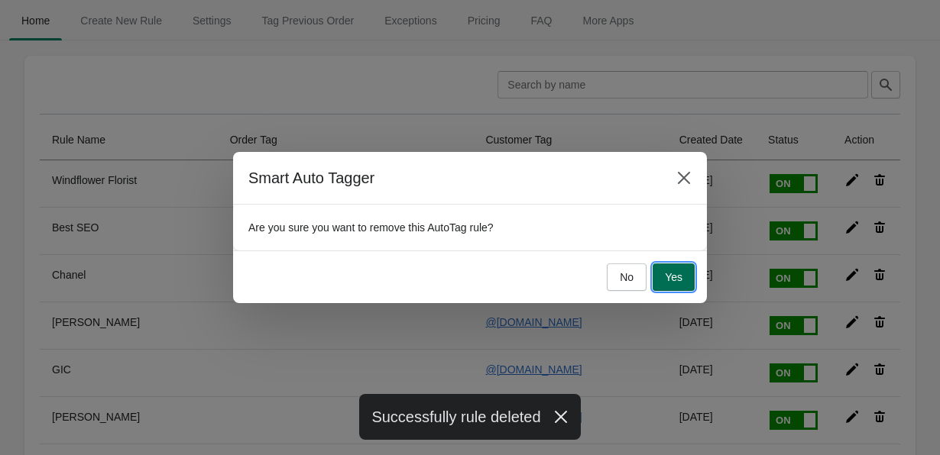
click at [672, 271] on span "Yes" at bounding box center [674, 277] width 18 height 12
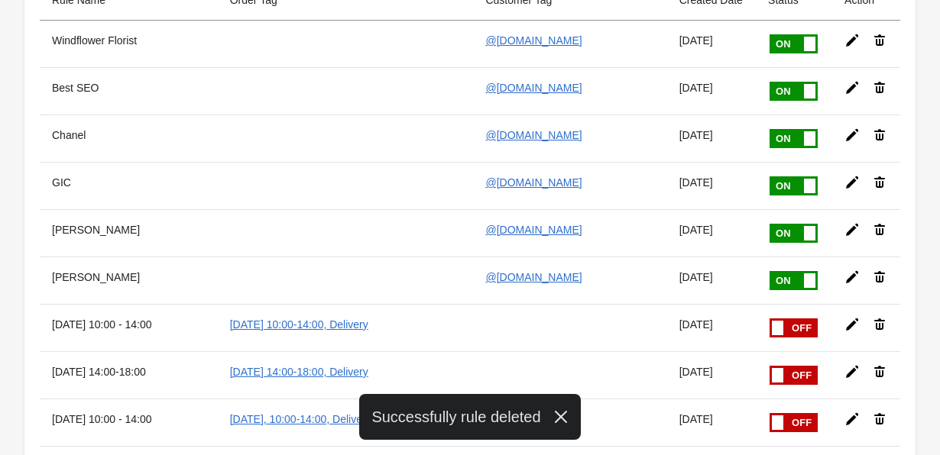
scroll to position [144, 0]
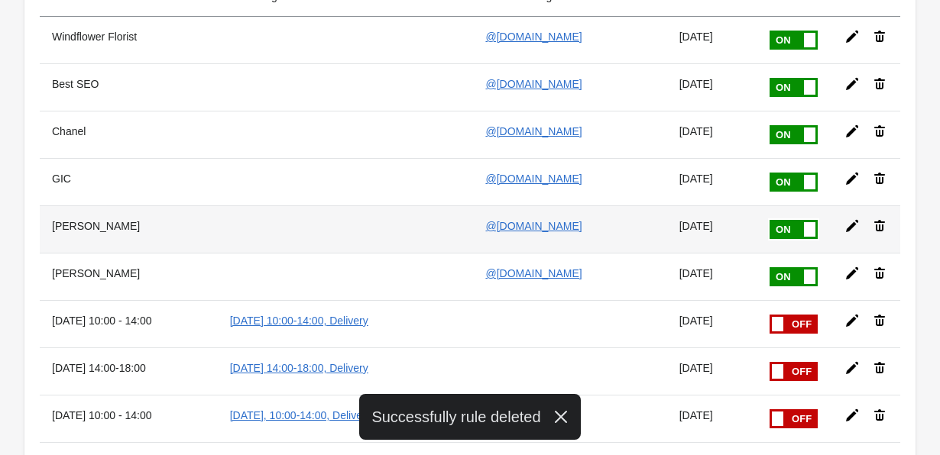
click at [877, 220] on icon at bounding box center [879, 226] width 15 height 15
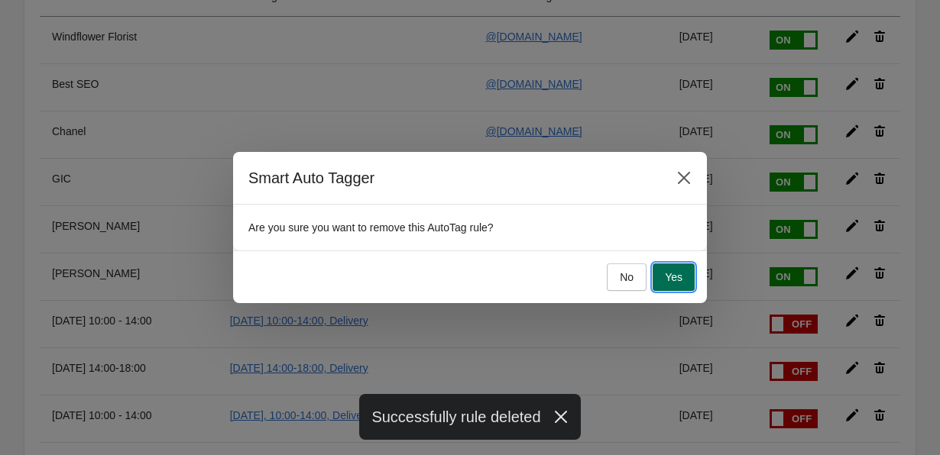
click at [668, 265] on button "Yes" at bounding box center [674, 278] width 42 height 28
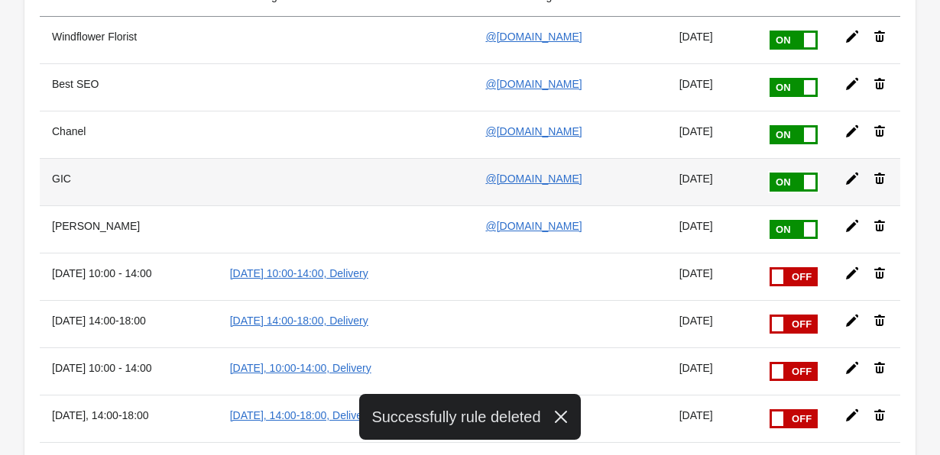
click at [881, 177] on icon at bounding box center [879, 178] width 15 height 15
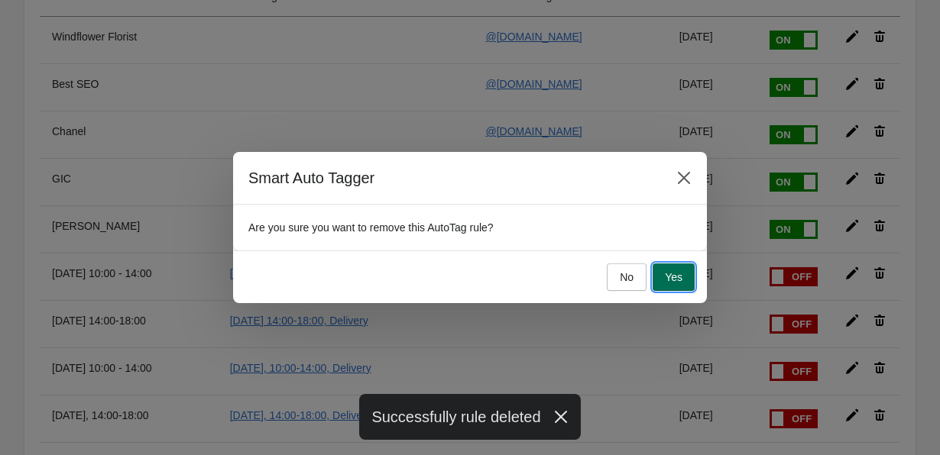
click at [679, 279] on span "Yes" at bounding box center [674, 277] width 18 height 12
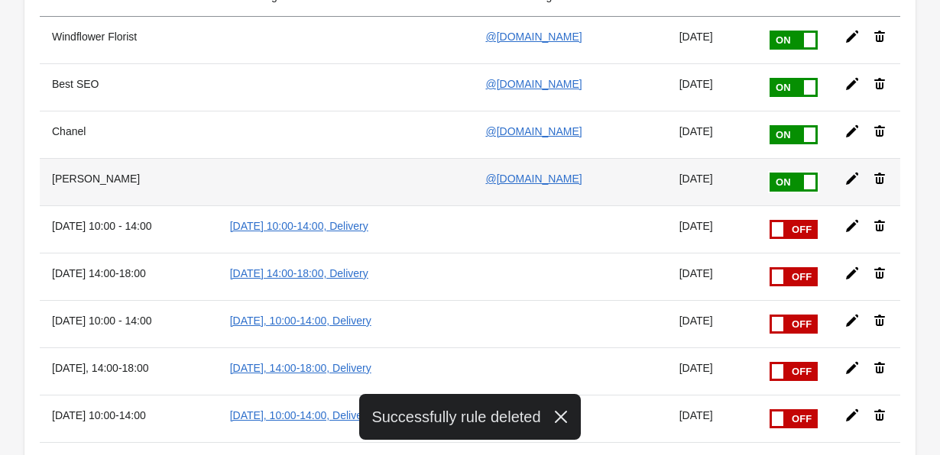
click at [877, 177] on icon at bounding box center [879, 178] width 15 height 15
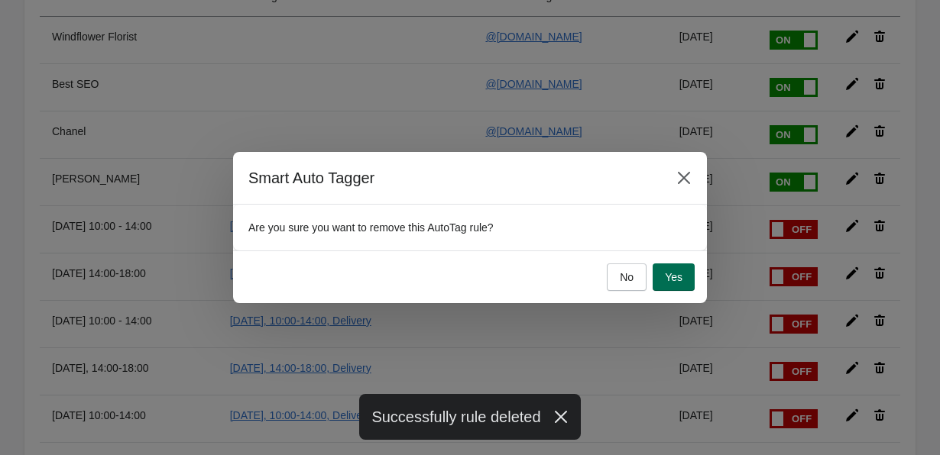
click at [673, 277] on span "Yes" at bounding box center [674, 277] width 18 height 12
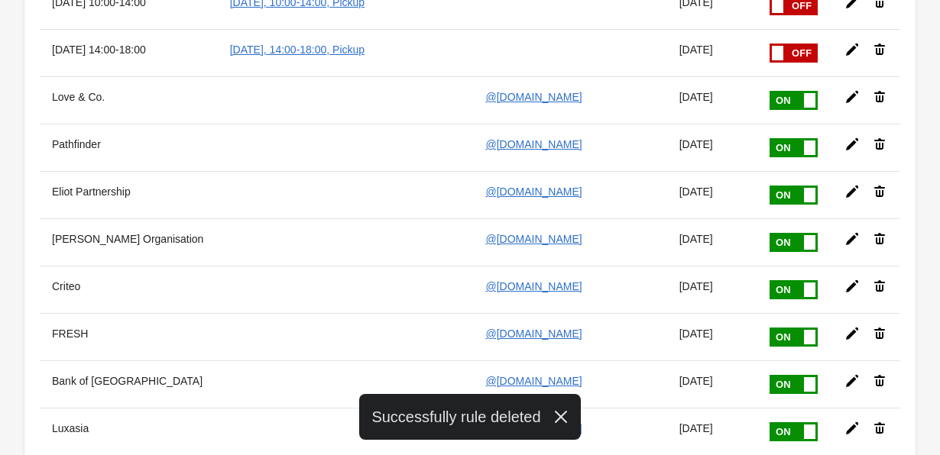
scroll to position [718, 0]
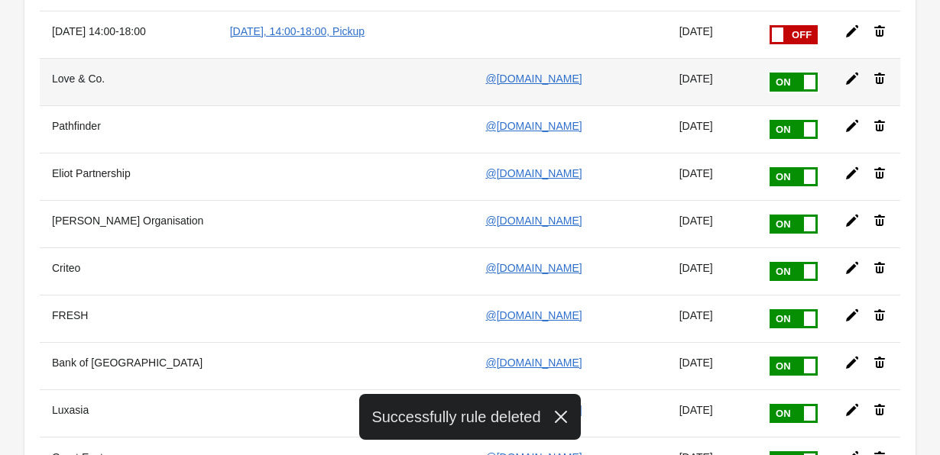
click at [880, 73] on icon at bounding box center [879, 78] width 11 height 11
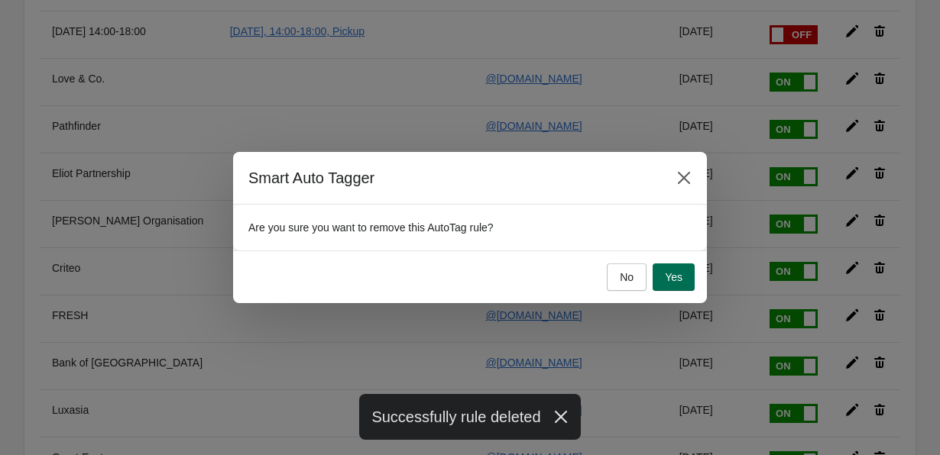
click at [672, 270] on button "Yes" at bounding box center [674, 278] width 42 height 28
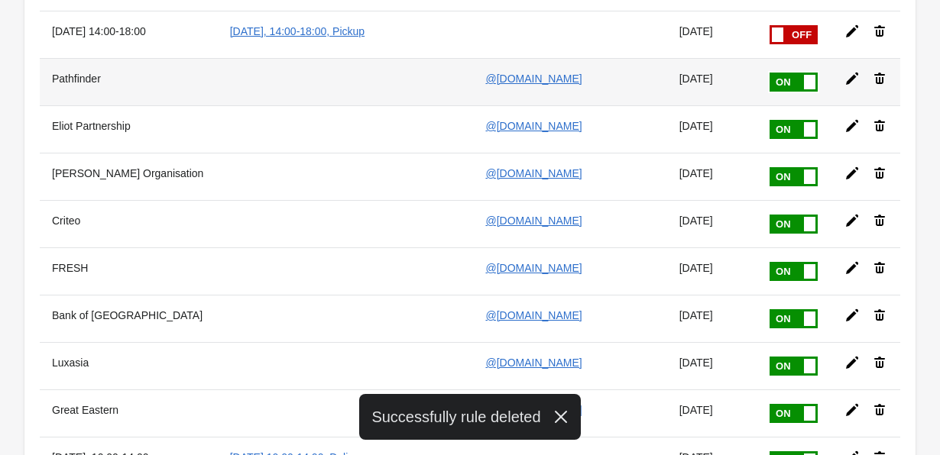
click at [879, 87] on td at bounding box center [866, 81] width 68 height 47
click at [882, 79] on icon at bounding box center [879, 78] width 11 height 11
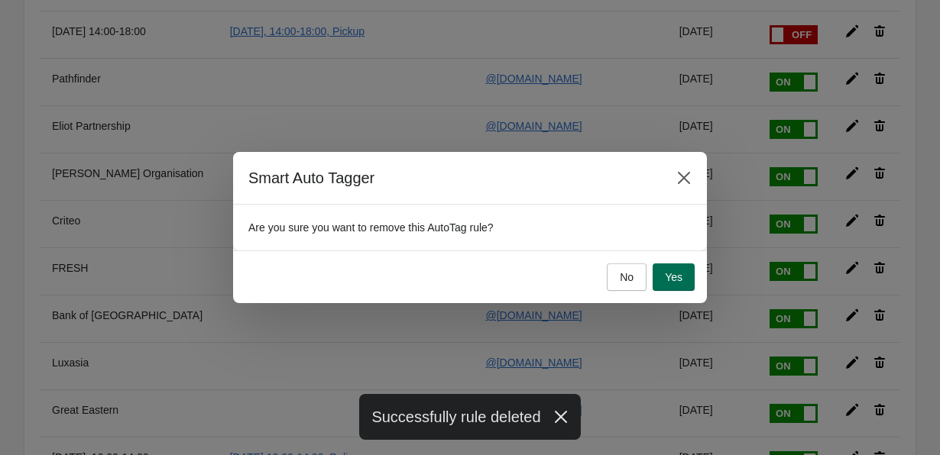
click at [685, 271] on button "Yes" at bounding box center [674, 278] width 42 height 28
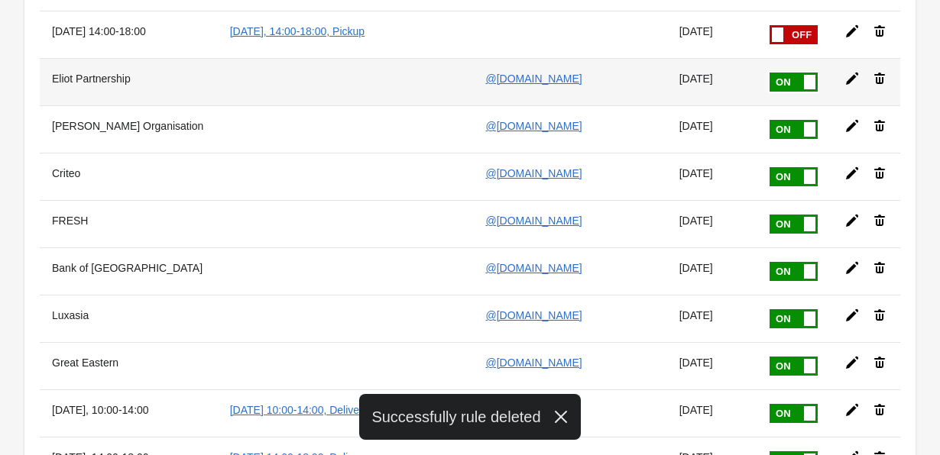
click at [873, 71] on icon at bounding box center [879, 78] width 15 height 15
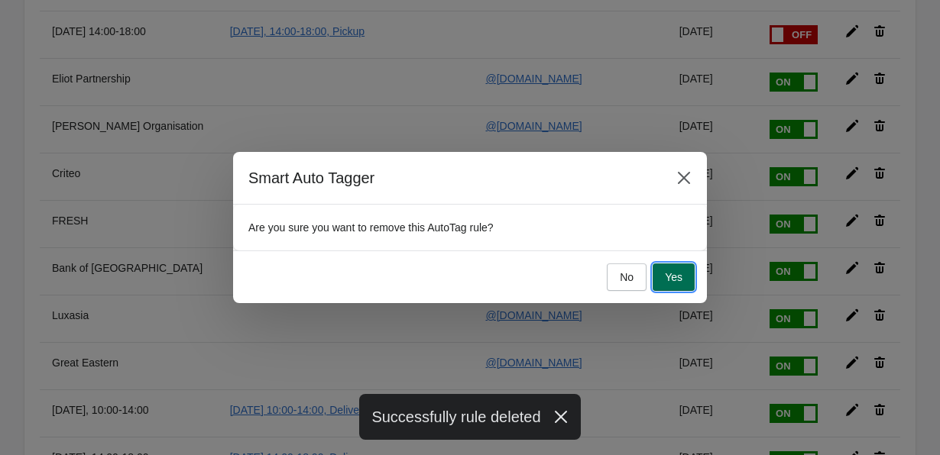
click at [672, 271] on button "Yes" at bounding box center [674, 278] width 42 height 28
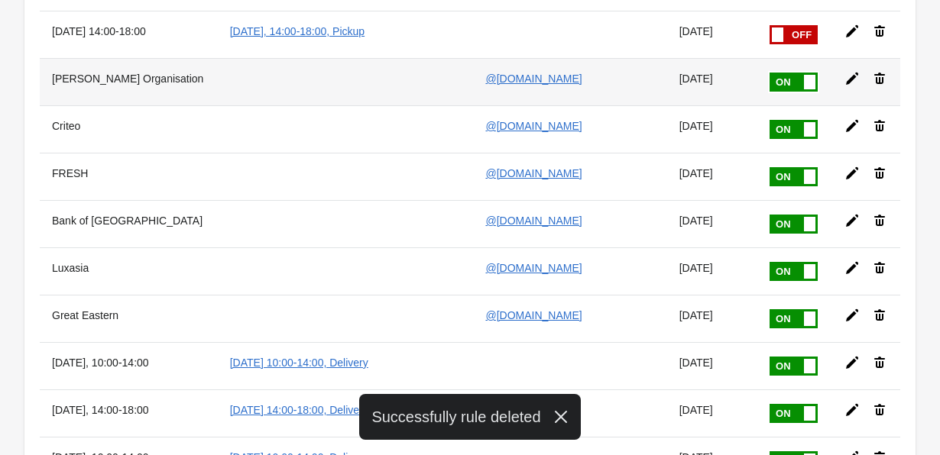
click at [883, 83] on icon at bounding box center [879, 78] width 11 height 11
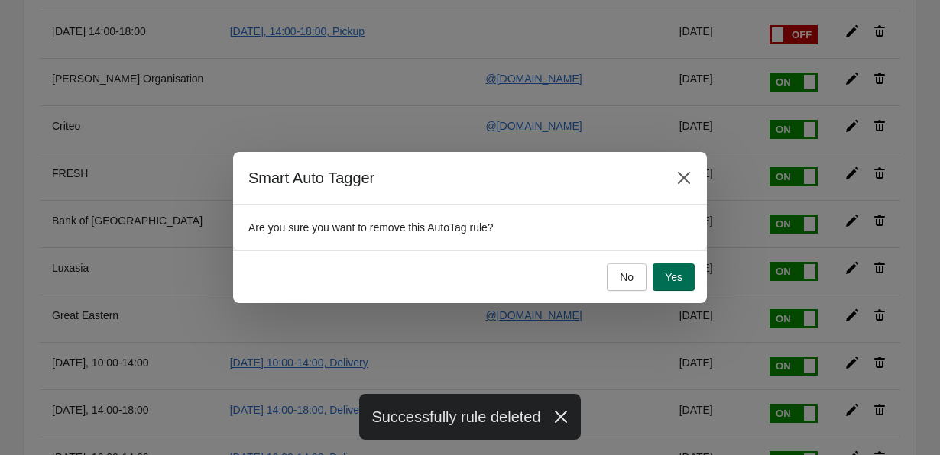
click at [662, 274] on button "Yes" at bounding box center [674, 278] width 42 height 28
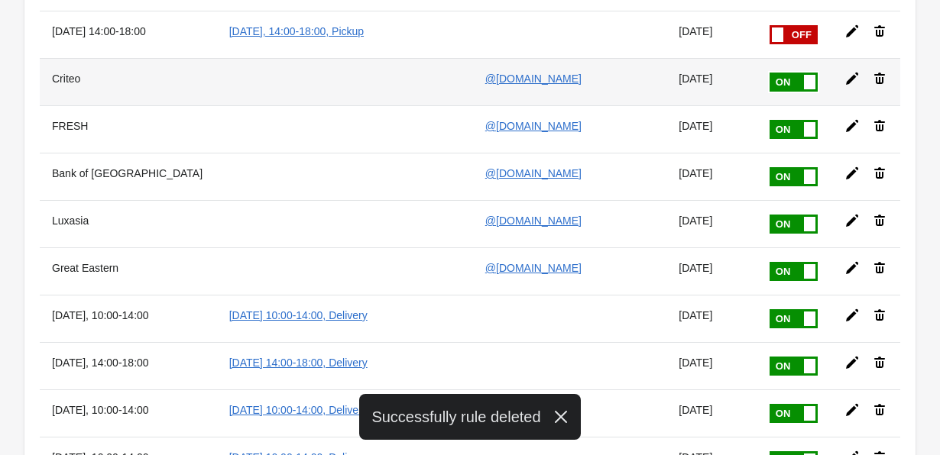
click at [877, 81] on icon at bounding box center [879, 78] width 15 height 15
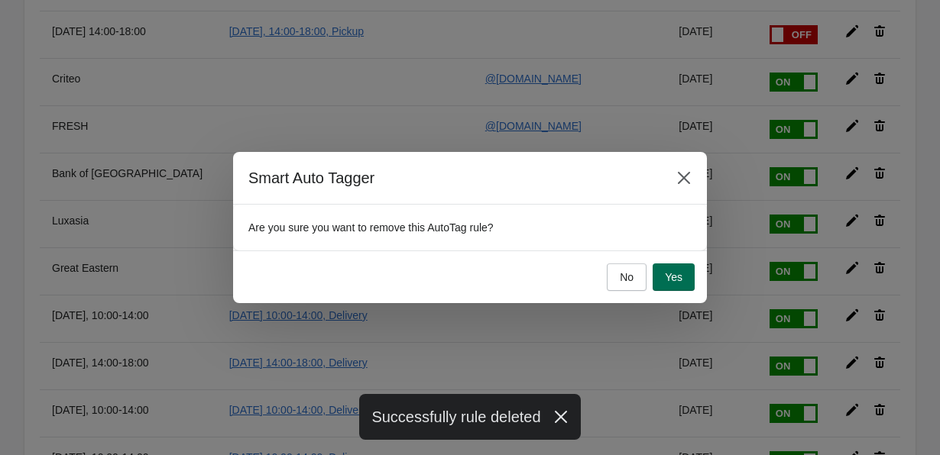
click at [668, 285] on button "Yes" at bounding box center [674, 278] width 42 height 28
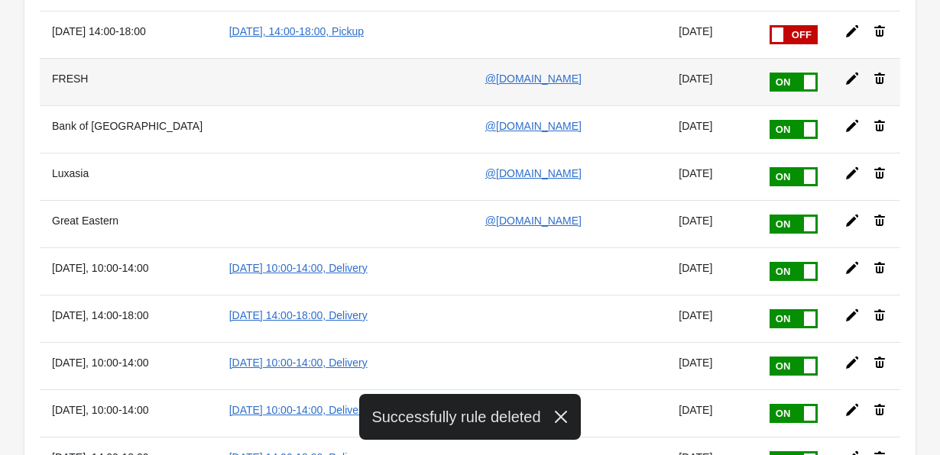
click at [880, 81] on icon at bounding box center [879, 78] width 11 height 11
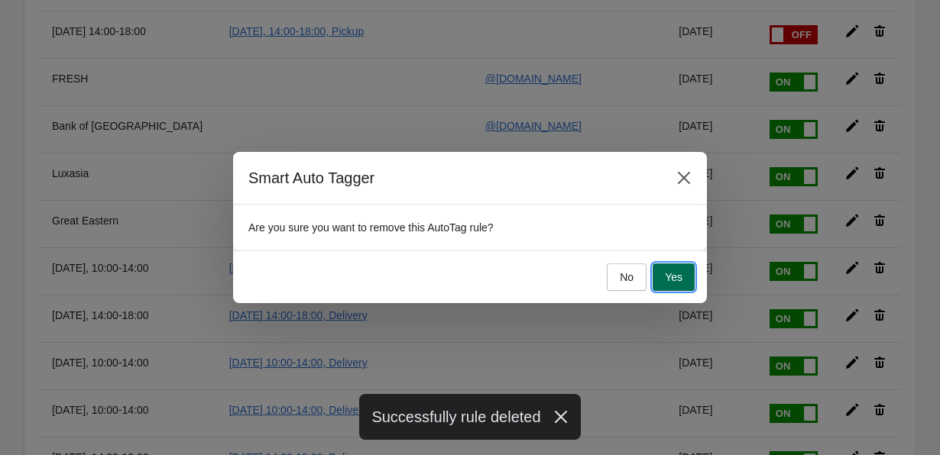
click at [667, 282] on span "Yes" at bounding box center [674, 277] width 18 height 12
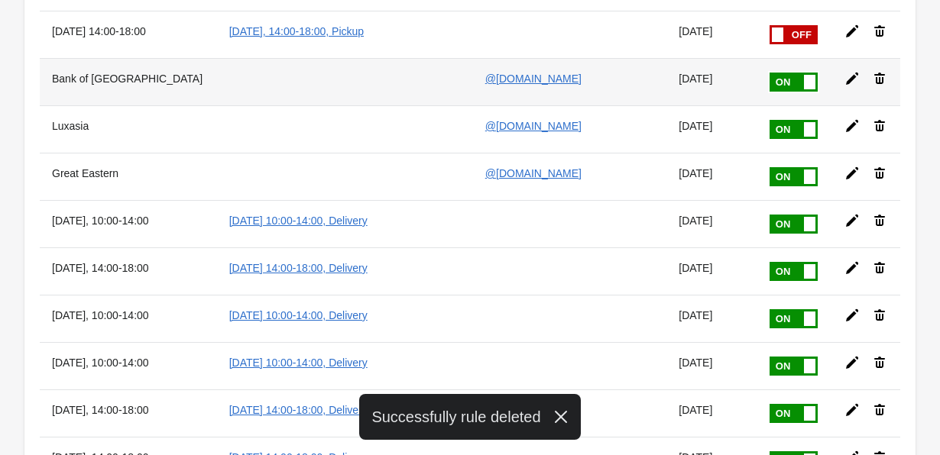
click at [881, 76] on icon at bounding box center [879, 78] width 15 height 15
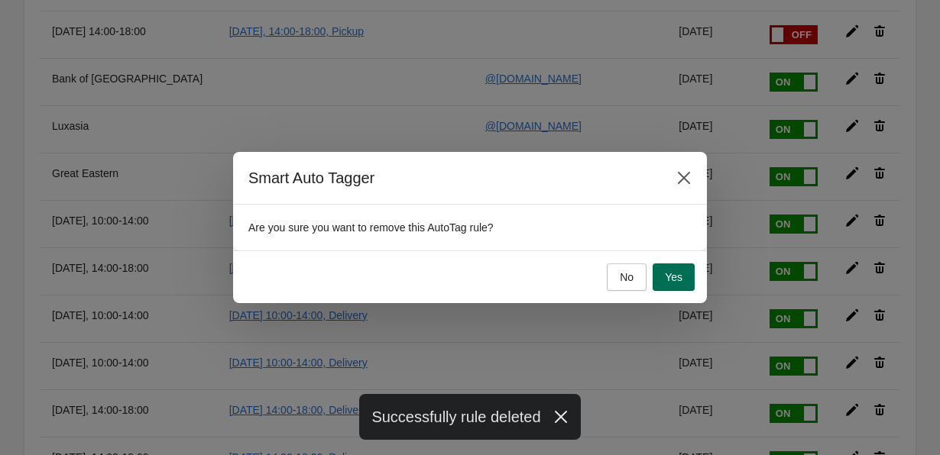
click at [665, 275] on span "Yes" at bounding box center [674, 277] width 18 height 12
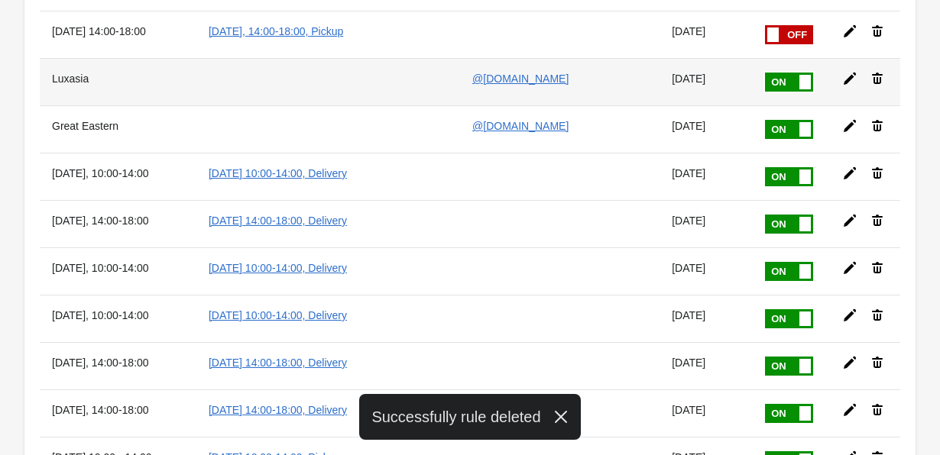
click at [876, 82] on icon at bounding box center [877, 78] width 11 height 11
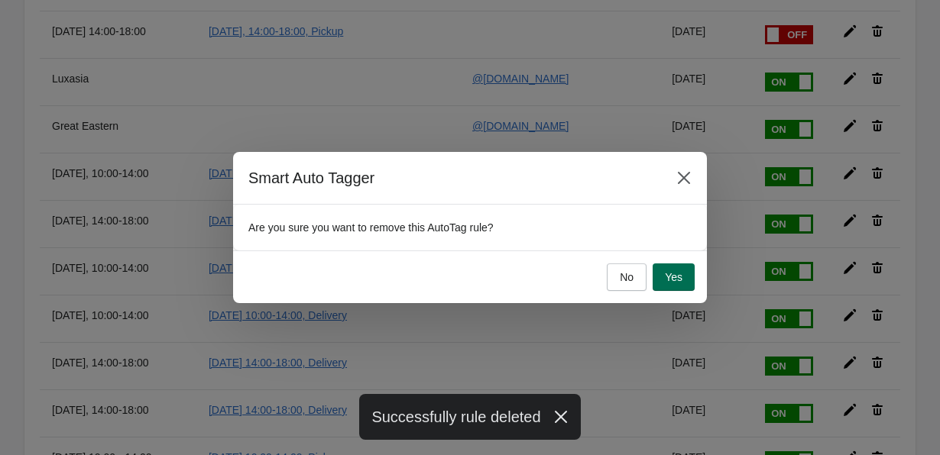
click at [669, 274] on span "Yes" at bounding box center [674, 277] width 18 height 12
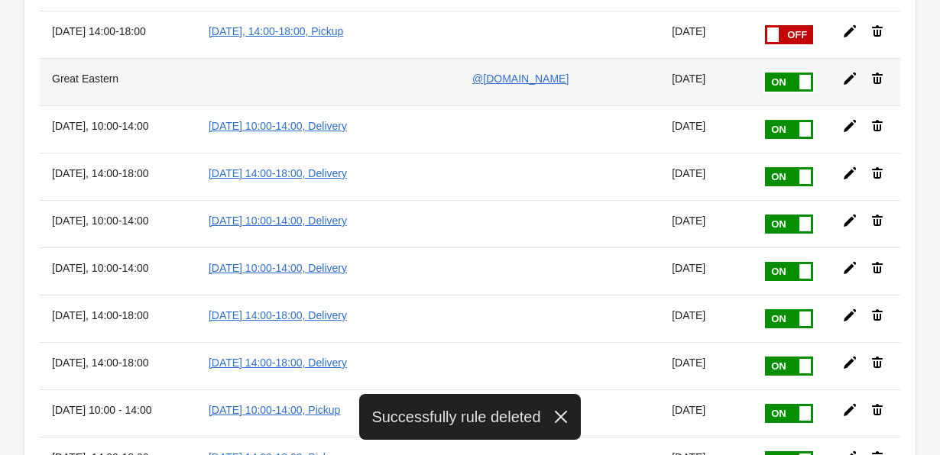
click at [882, 79] on icon at bounding box center [877, 78] width 11 height 11
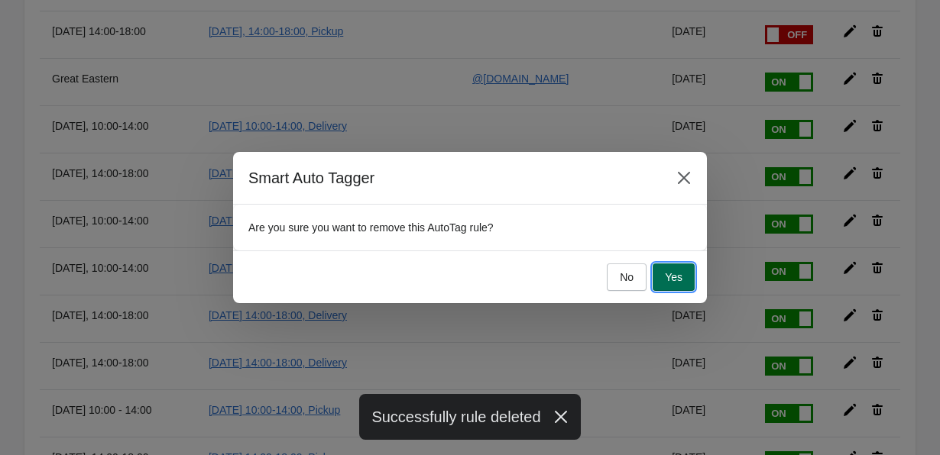
click at [676, 272] on span "Yes" at bounding box center [674, 277] width 18 height 12
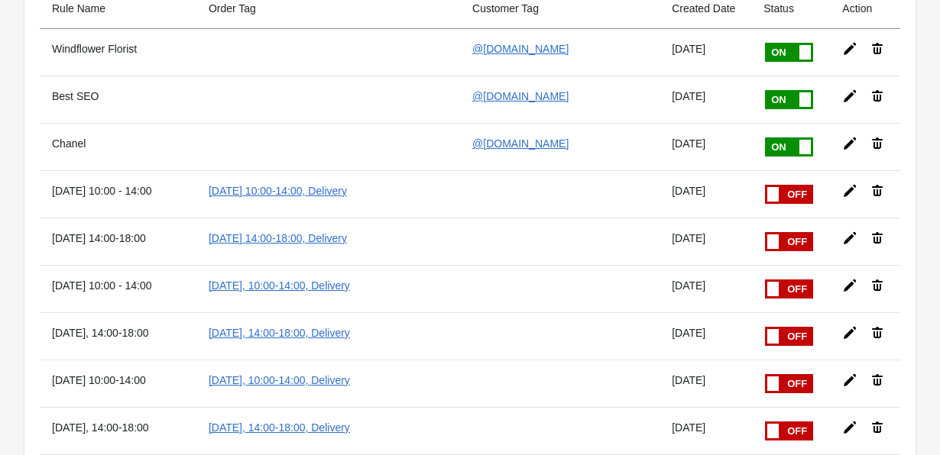
scroll to position [132, 0]
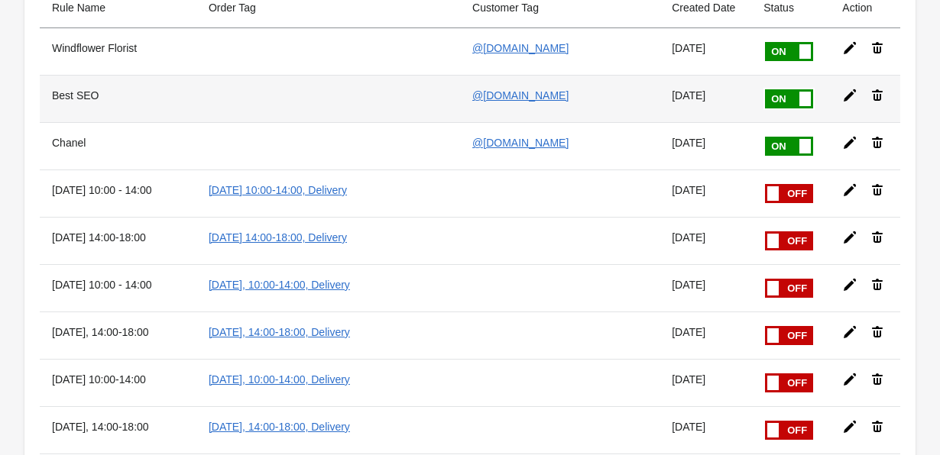
click at [882, 96] on icon at bounding box center [877, 94] width 11 height 11
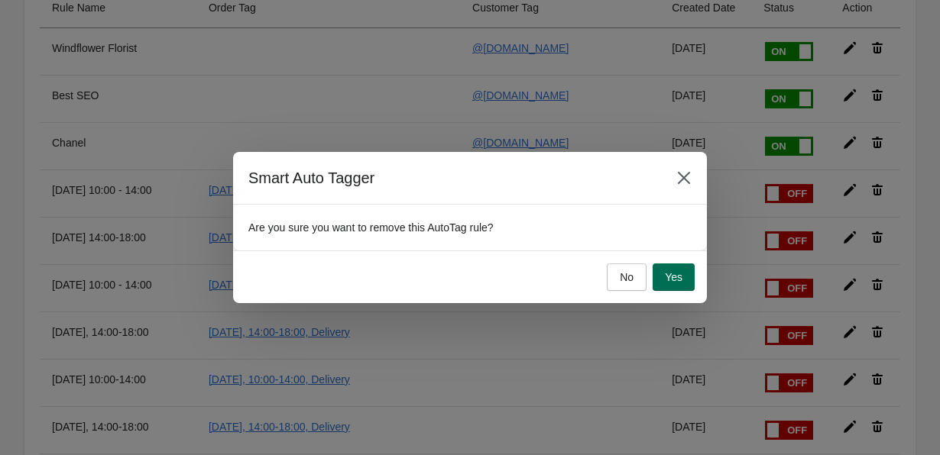
click at [672, 279] on span "Yes" at bounding box center [674, 277] width 18 height 12
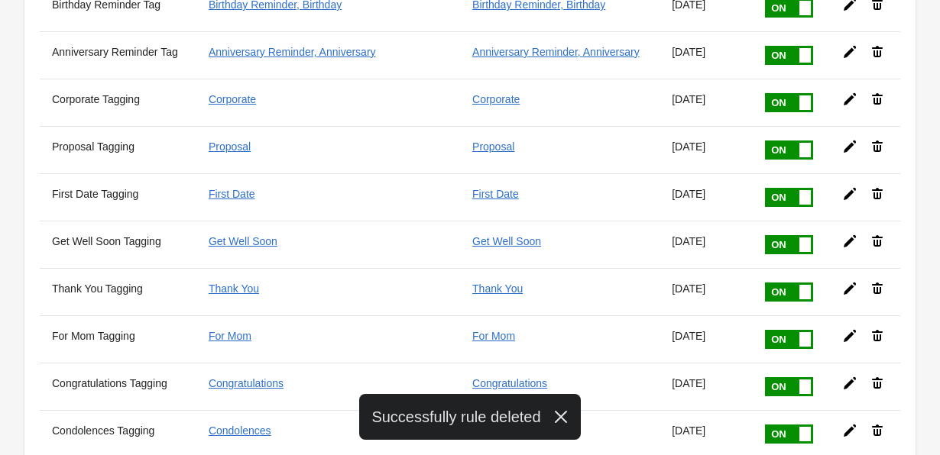
scroll to position [1457, 0]
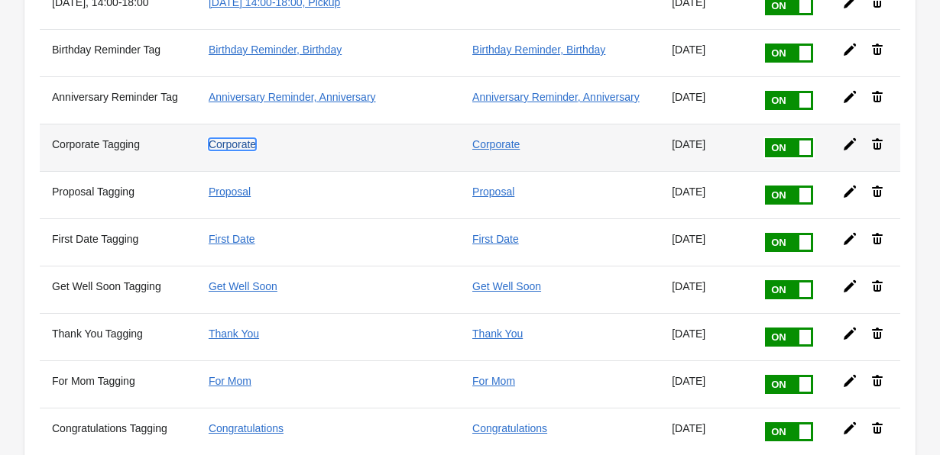
click at [236, 145] on link "Corporate" at bounding box center [232, 144] width 47 height 12
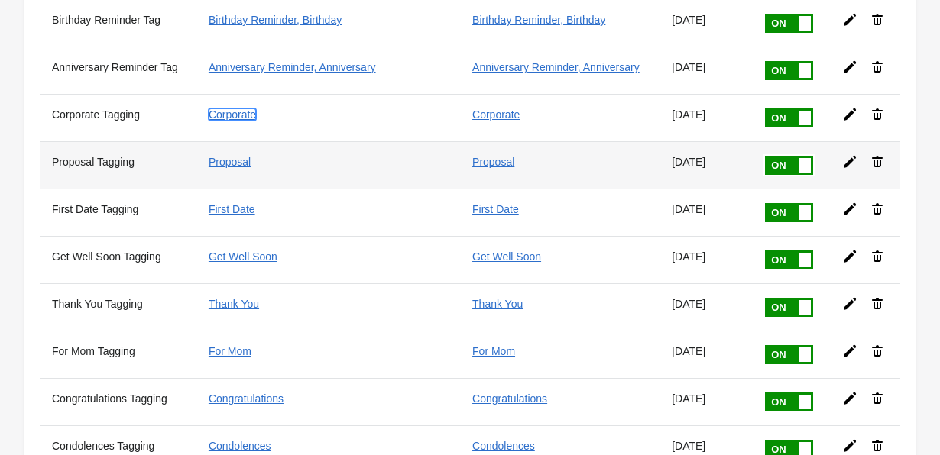
scroll to position [1476, 0]
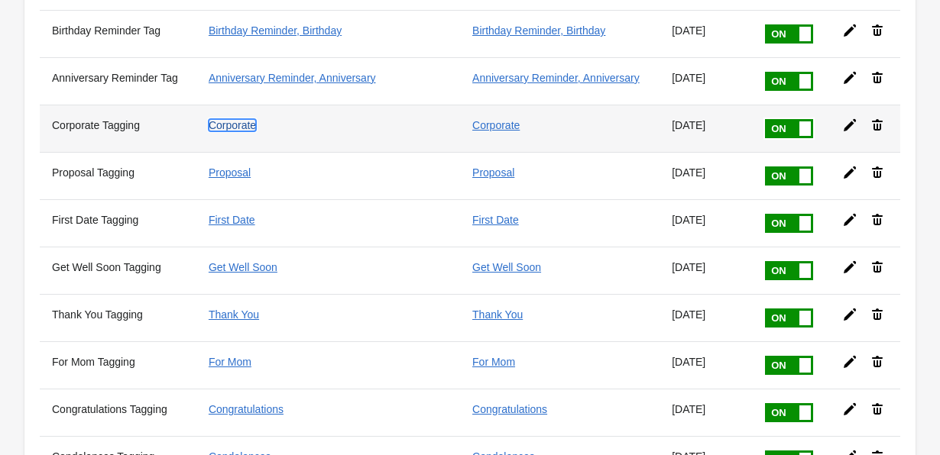
click at [232, 126] on link "Corporate" at bounding box center [232, 125] width 47 height 12
click at [851, 127] on icon at bounding box center [850, 125] width 12 height 12
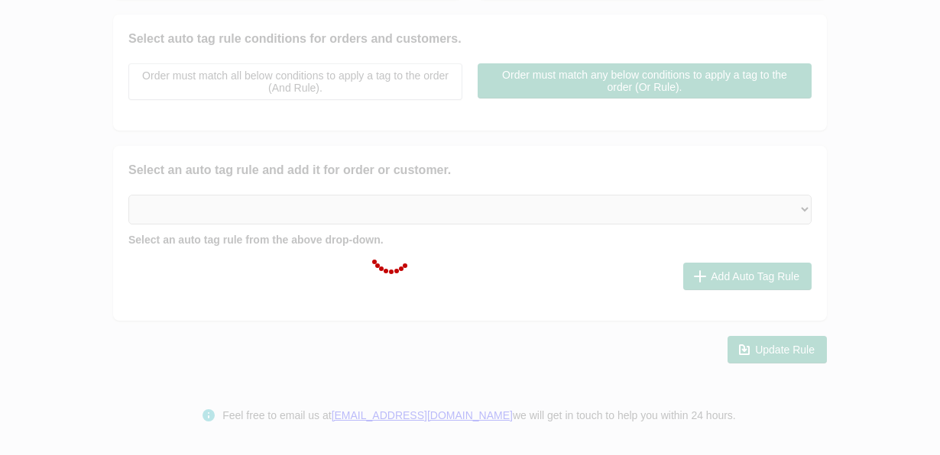
type input "Corporate Tagging"
checkbox input "true"
type input "Corporate"
checkbox input "true"
type input "Corporate"
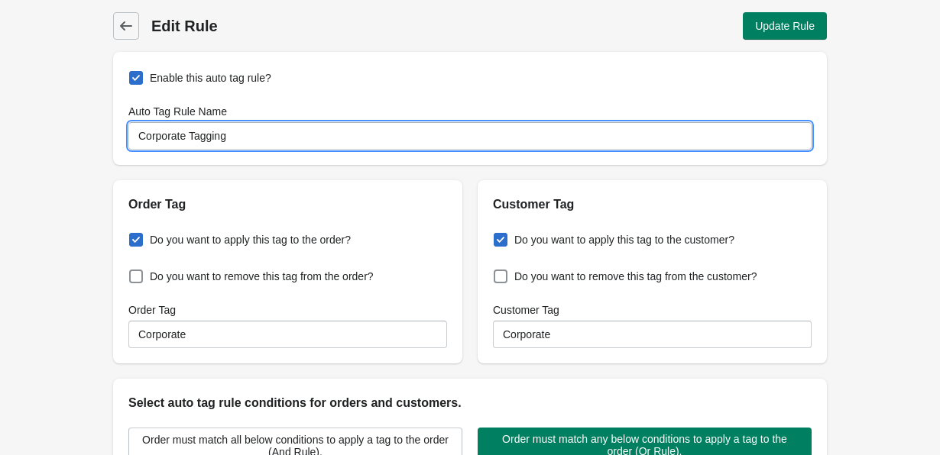
click at [195, 135] on input "Corporate Tagging" at bounding box center [469, 136] width 683 height 28
click at [207, 137] on input "Corporate Occasion Tagging" at bounding box center [469, 136] width 683 height 28
type input "Corporate Occasion Tagging"
click at [759, 27] on span "Update Rule" at bounding box center [785, 26] width 60 height 12
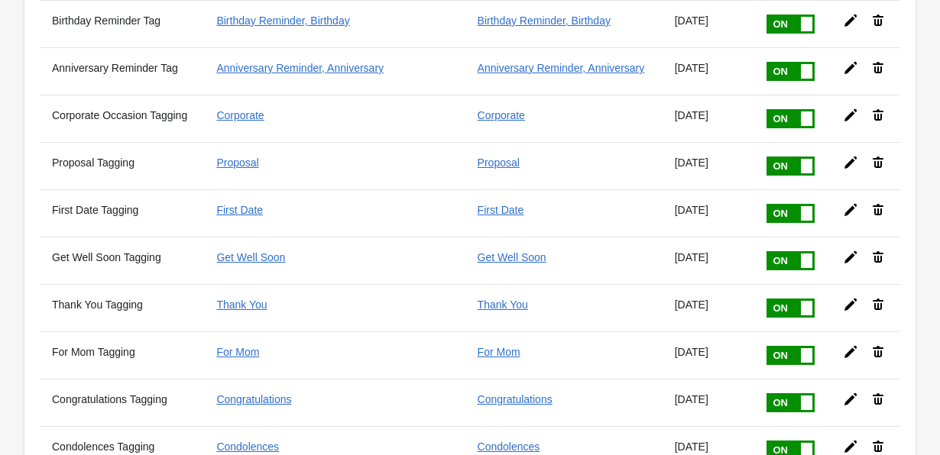
scroll to position [1486, 0]
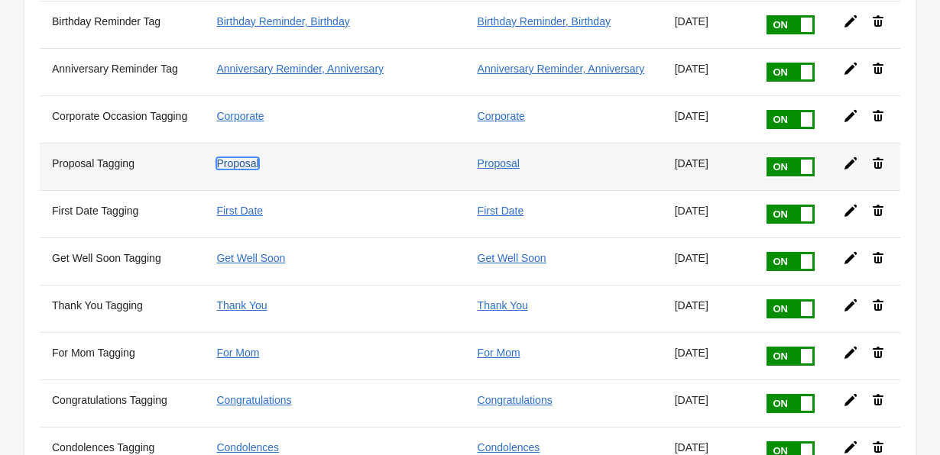
click at [240, 162] on link "Proposal" at bounding box center [237, 163] width 42 height 12
click at [847, 167] on icon at bounding box center [850, 163] width 12 height 12
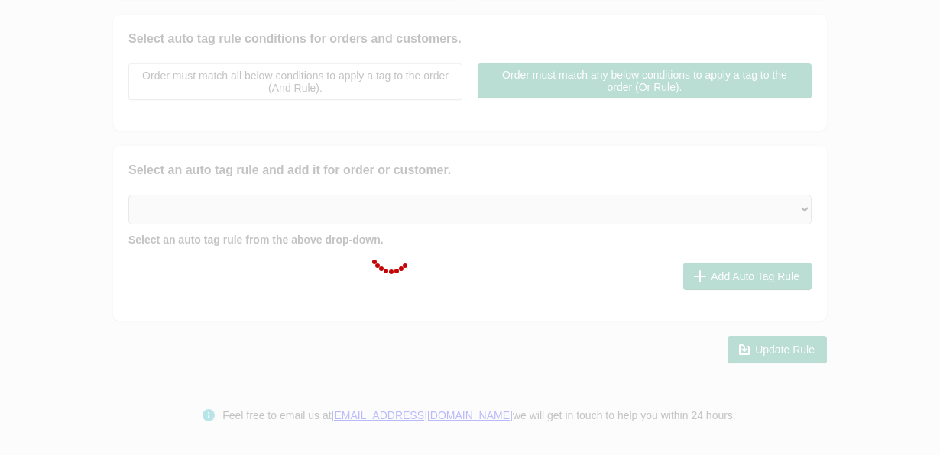
type input "Proposal Tagging"
checkbox input "true"
type input "Proposal"
checkbox input "true"
type input "Proposal"
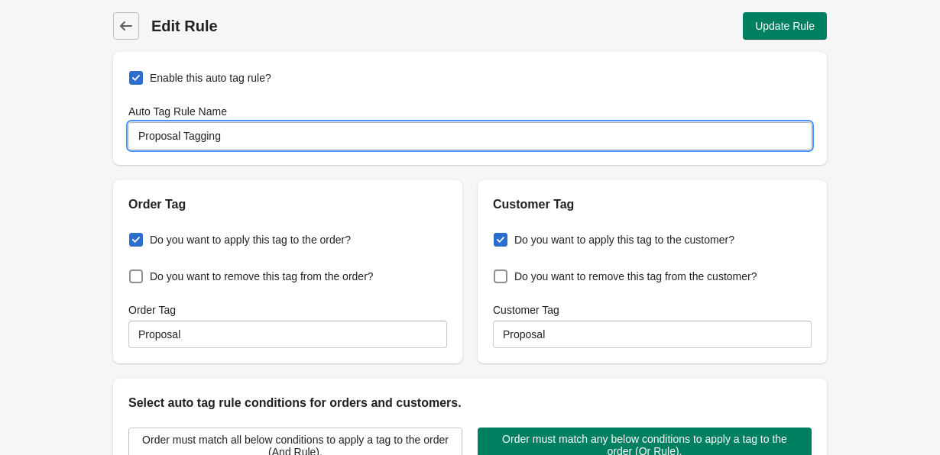
click at [185, 135] on input "Proposal Tagging" at bounding box center [469, 136] width 683 height 28
paste input "Occasion"
type input "Proposal Occasion Tagging"
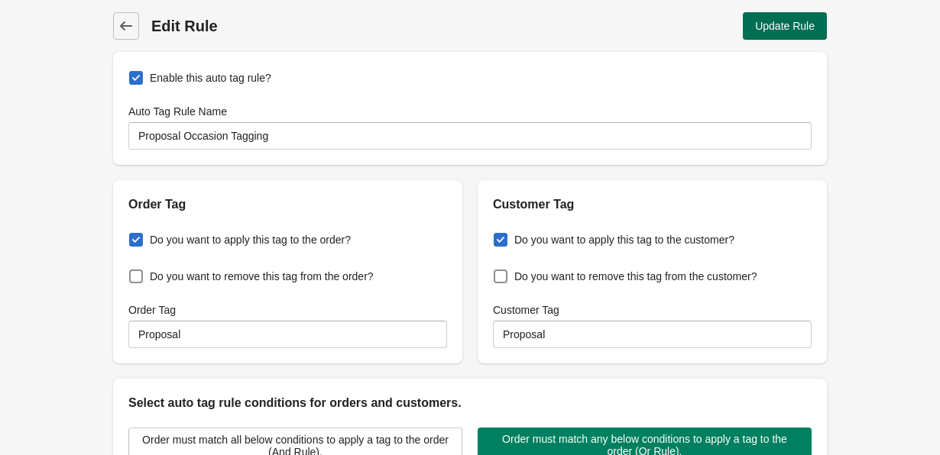
click at [763, 27] on span "Update Rule" at bounding box center [785, 26] width 60 height 12
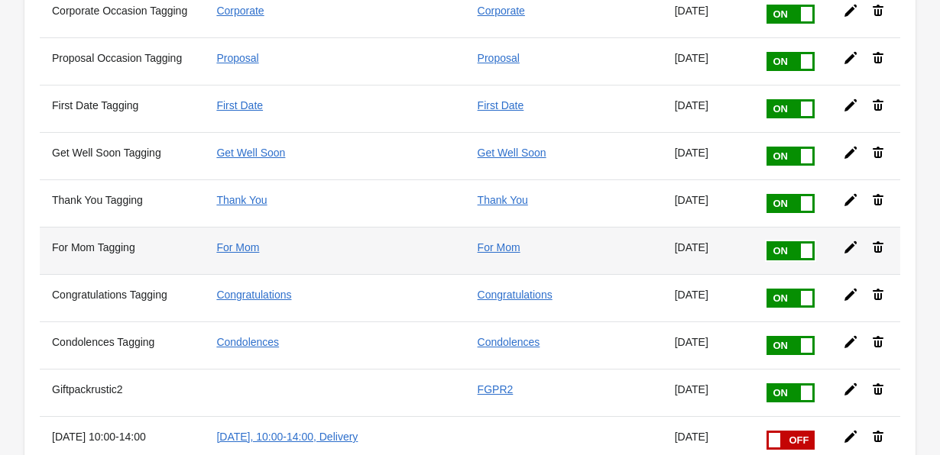
scroll to position [1583, 0]
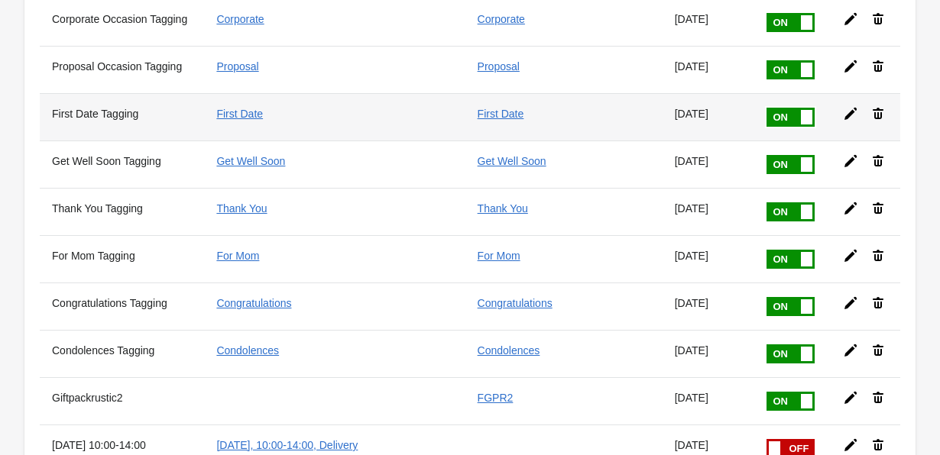
click at [848, 115] on icon at bounding box center [850, 114] width 12 height 12
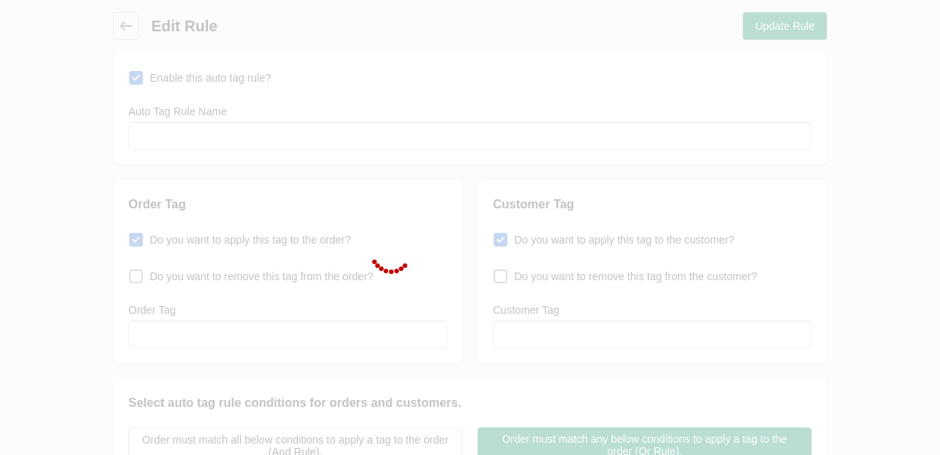
type input "First Date Tagging"
checkbox input "true"
type input "First Date"
checkbox input "true"
type input "First Date"
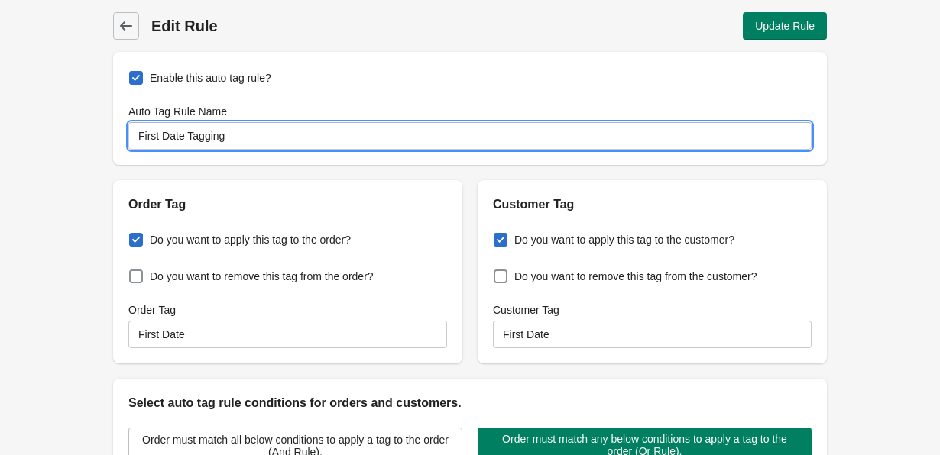
click at [185, 128] on input "First Date Tagging" at bounding box center [469, 136] width 683 height 28
paste input "Occasion"
type input "First Date Occasion Tagging"
click at [755, 30] on span "Update Rule" at bounding box center [785, 26] width 60 height 12
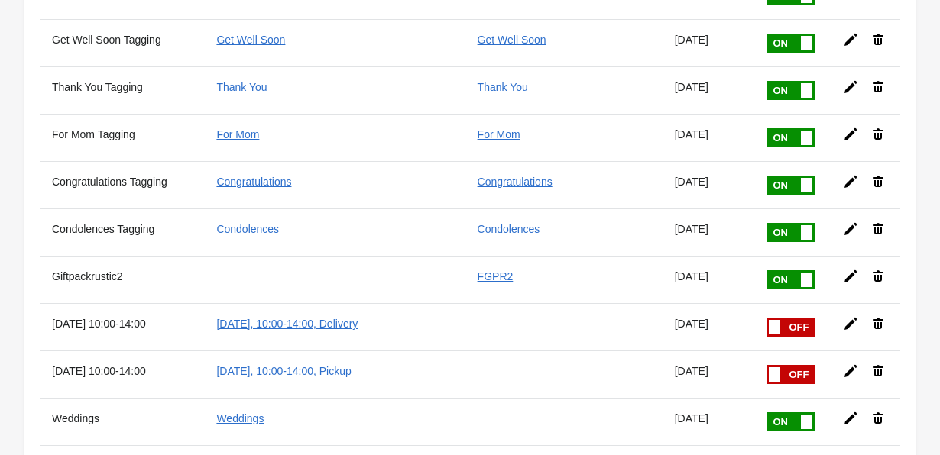
scroll to position [1688, 0]
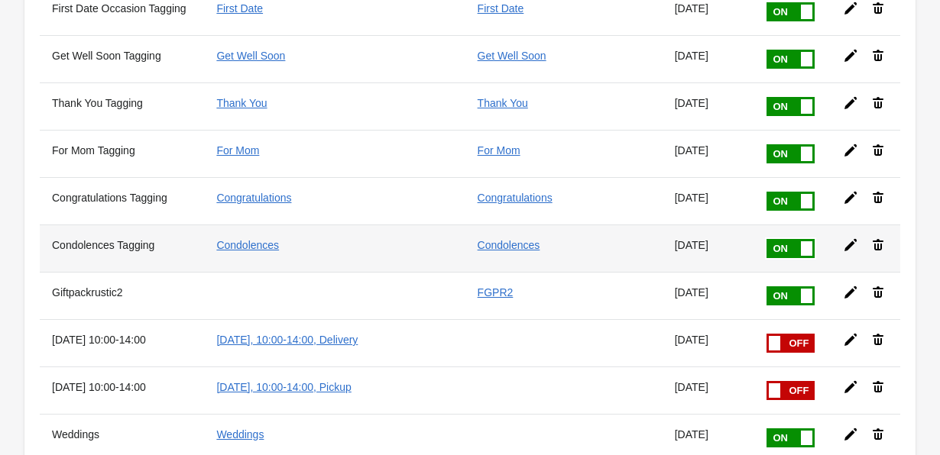
click at [849, 248] on icon at bounding box center [850, 245] width 12 height 12
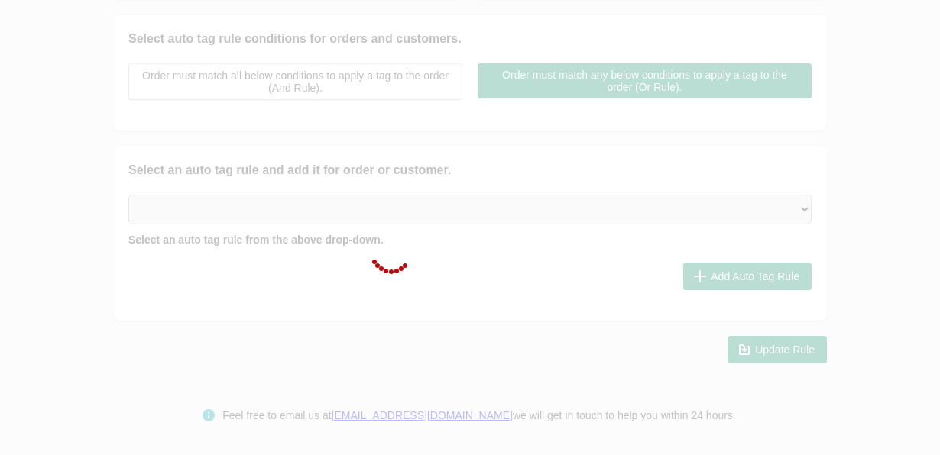
type input "Condolences Tagging"
checkbox input "true"
type input "Condolences"
checkbox input "true"
type input "Condolences"
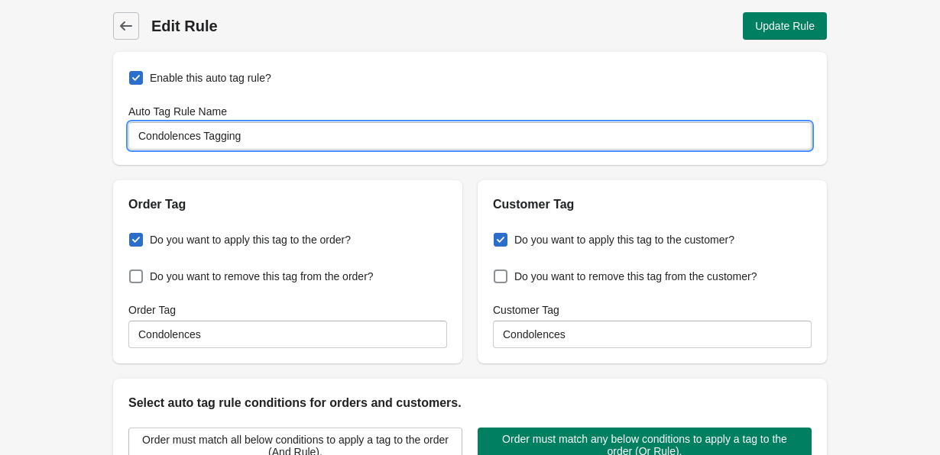
click at [206, 138] on input "Condolences Tagging" at bounding box center [469, 136] width 683 height 28
paste input "Occasion"
type input "Condolences Occasion Tagging"
click at [788, 24] on span "Update Rule" at bounding box center [785, 26] width 60 height 12
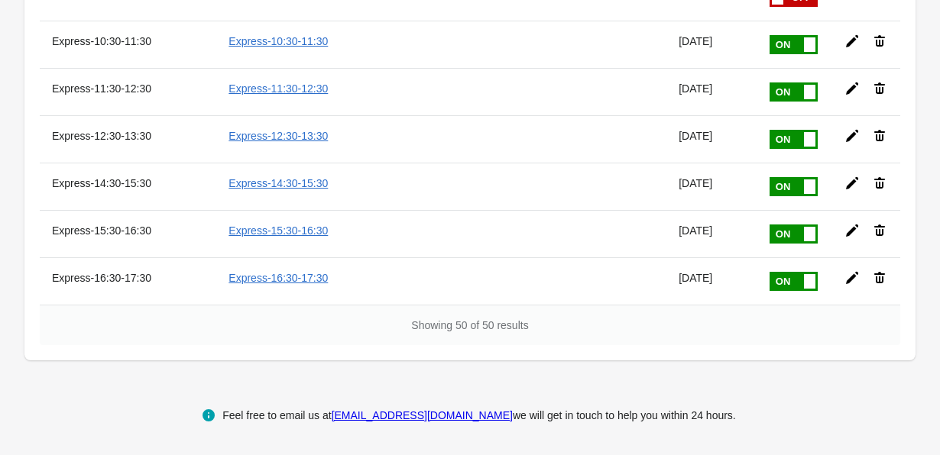
scroll to position [2481, 0]
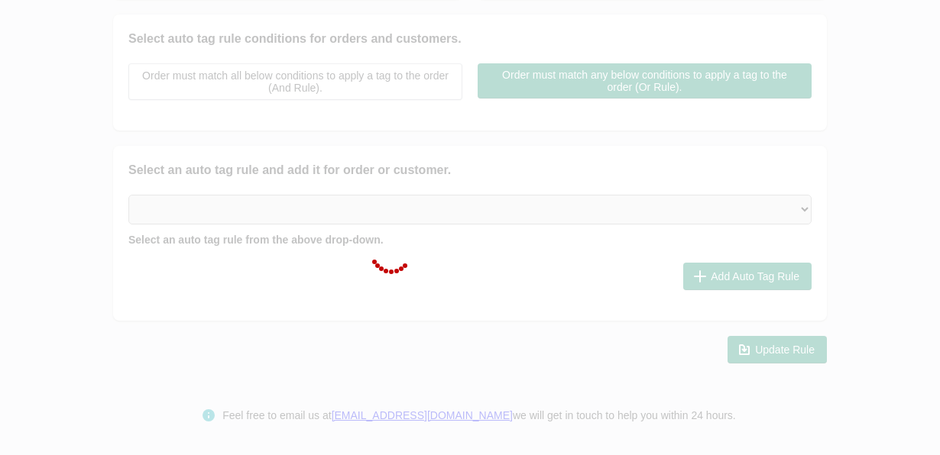
type input "Congratulations Tagging"
checkbox input "true"
type input "Congratulations"
checkbox input "true"
type input "Congratulations"
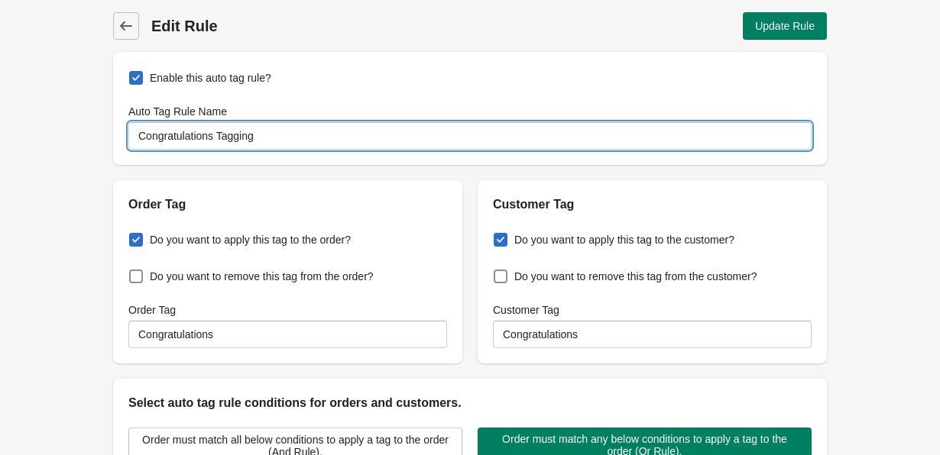
click at [219, 135] on input "Congratulations Tagging" at bounding box center [469, 136] width 683 height 28
paste input "Occasion"
click at [220, 132] on input "Congratulations Occasion Tagging" at bounding box center [469, 136] width 683 height 28
type input "Congratulations Occasion Tagging"
click at [776, 23] on span "Update Rule" at bounding box center [785, 26] width 60 height 12
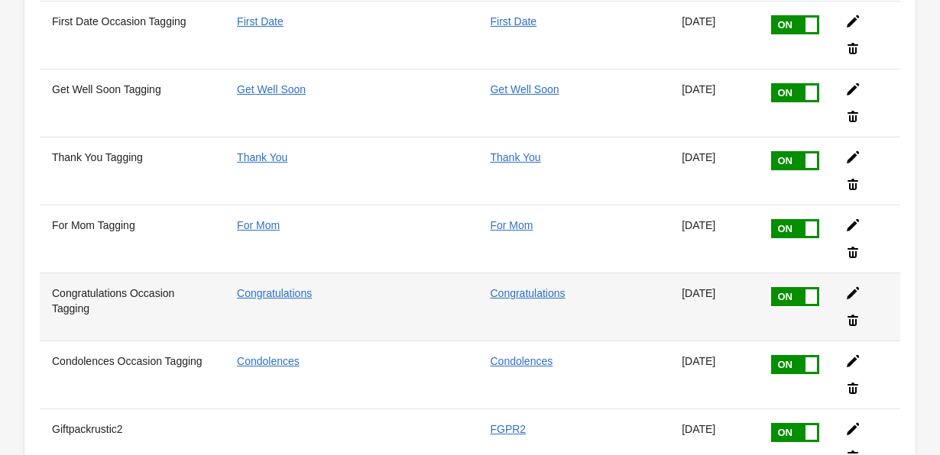
scroll to position [2336, 0]
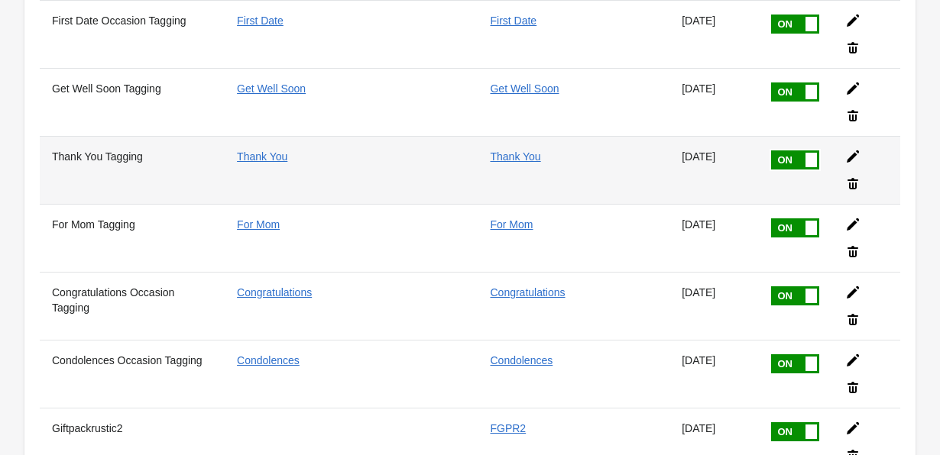
click at [849, 152] on icon at bounding box center [852, 156] width 15 height 15
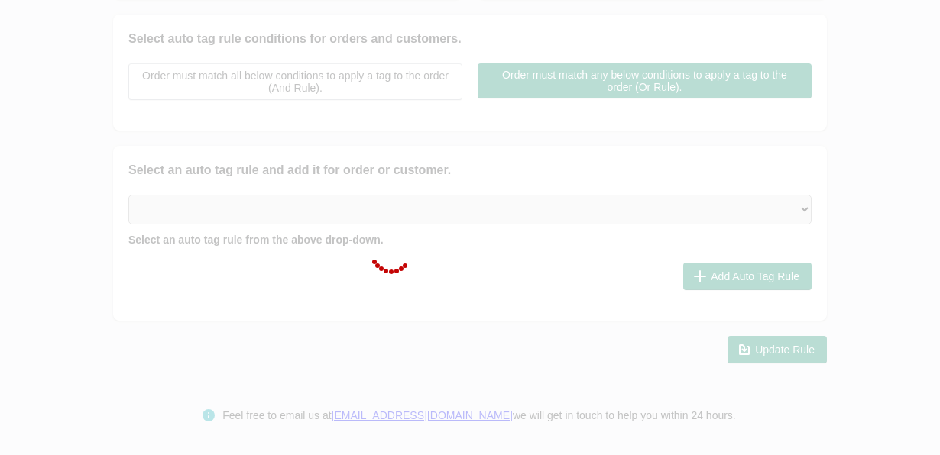
type input "Thank You Tagging"
checkbox input "true"
type input "Thank You"
checkbox input "true"
type input "Thank You"
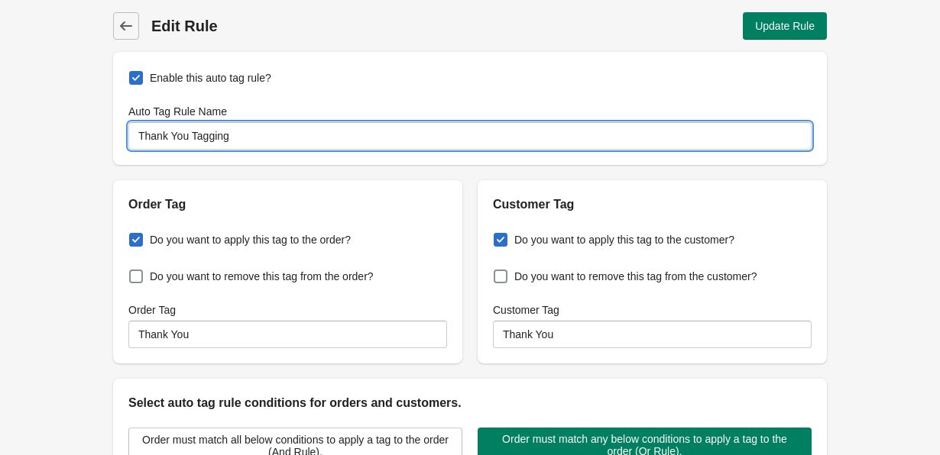
click at [190, 133] on input "Thank You Tagging" at bounding box center [469, 136] width 683 height 28
paste input "Occasion"
type input "Thank You Occasion Tagging"
click at [784, 20] on span "Update Rule" at bounding box center [785, 26] width 60 height 12
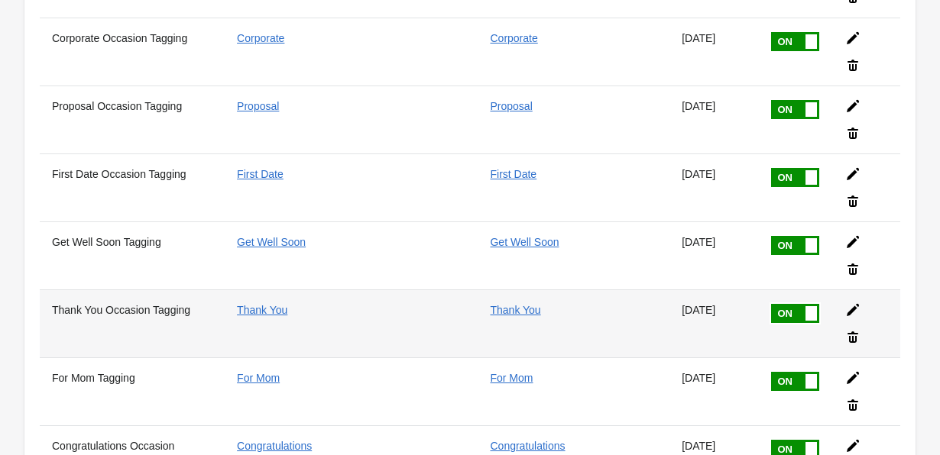
scroll to position [2183, 0]
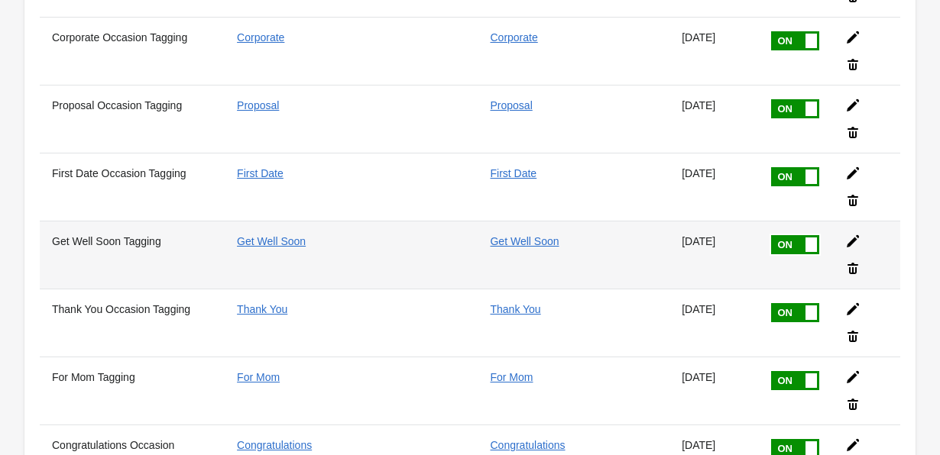
click at [852, 234] on icon at bounding box center [852, 241] width 15 height 15
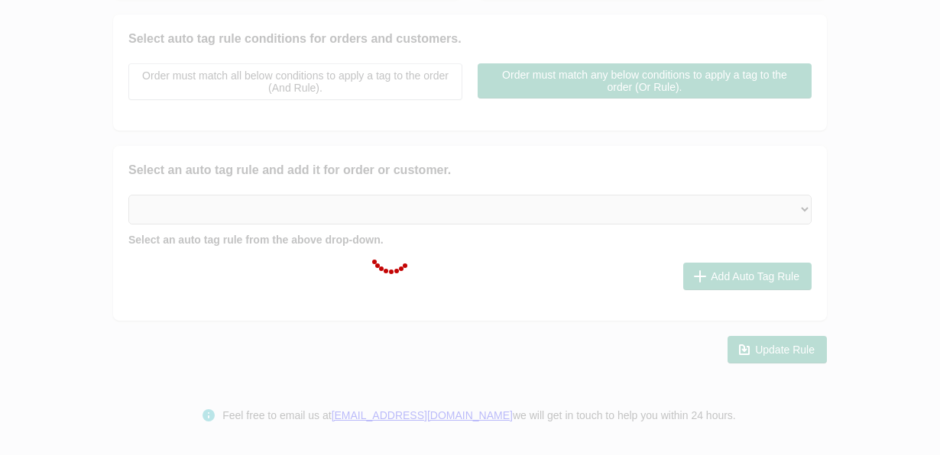
type input "Get Well Soon Tagging"
checkbox input "true"
type input "Get Well Soon"
checkbox input "true"
type input "Get Well Soon"
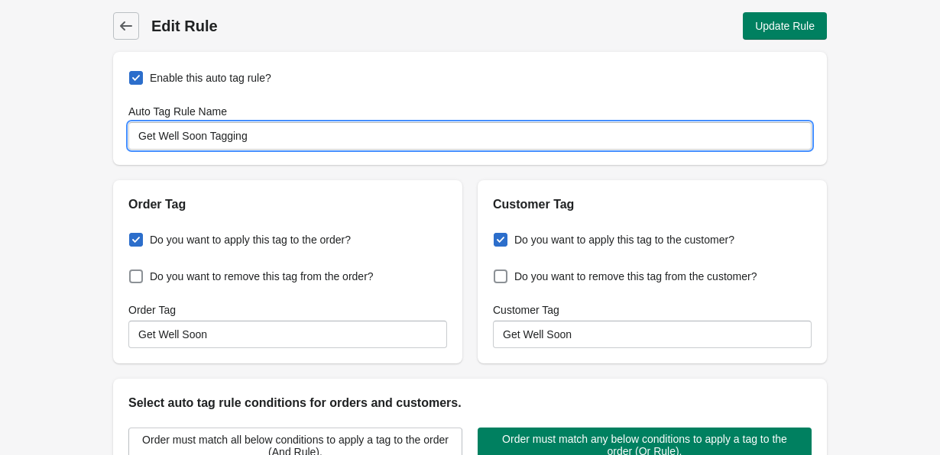
click at [212, 132] on input "Get Well Soon Tagging" at bounding box center [469, 136] width 683 height 28
paste input "Occasion"
type input "Get Well Soon Occasion Tagging"
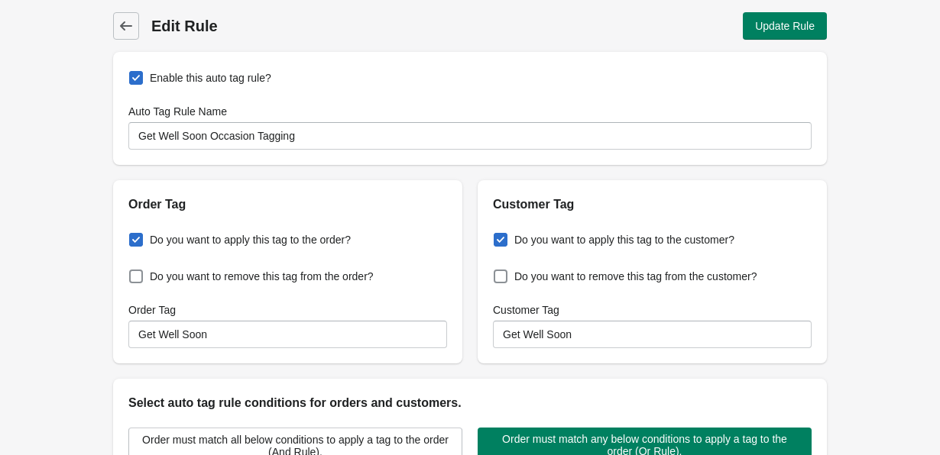
click at [783, 9] on div "Back Edit Rule Update Rule" at bounding box center [470, 20] width 714 height 40
click at [785, 23] on span "Update Rule" at bounding box center [785, 26] width 60 height 12
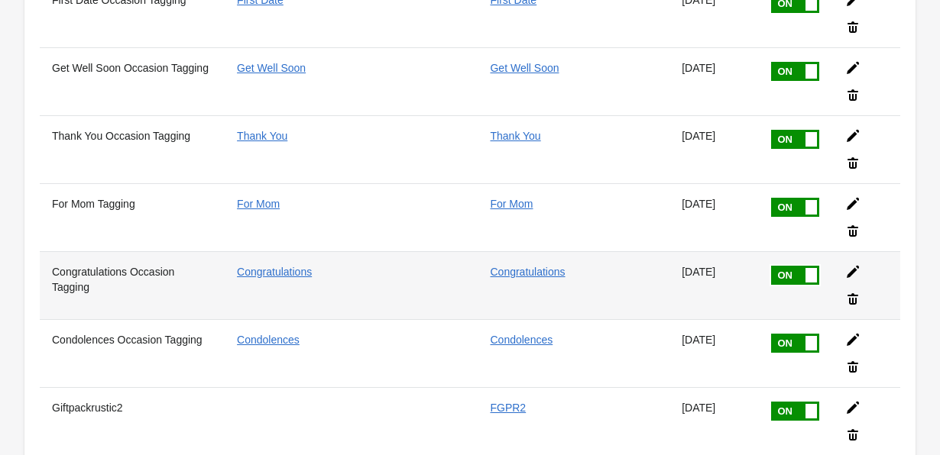
scroll to position [2340, 0]
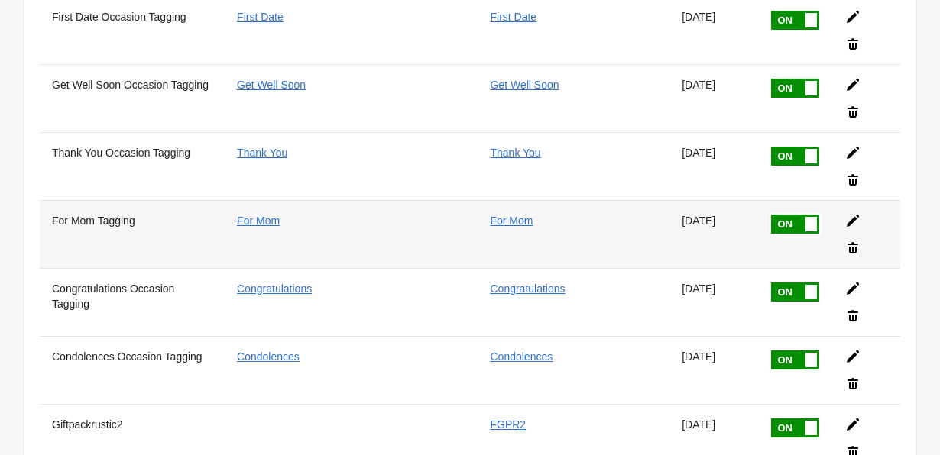
click at [855, 222] on icon at bounding box center [853, 221] width 12 height 12
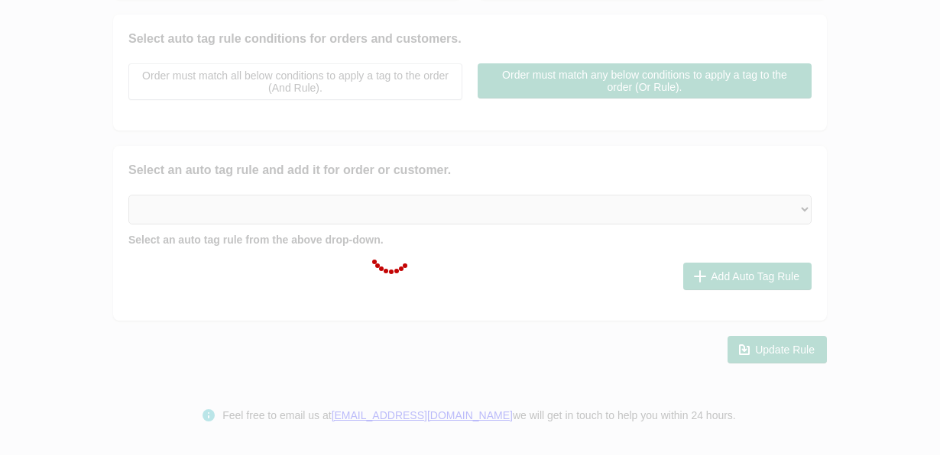
type input "For Mom Tagging"
checkbox input "true"
type input "For Mom"
checkbox input "true"
type input "For Mom"
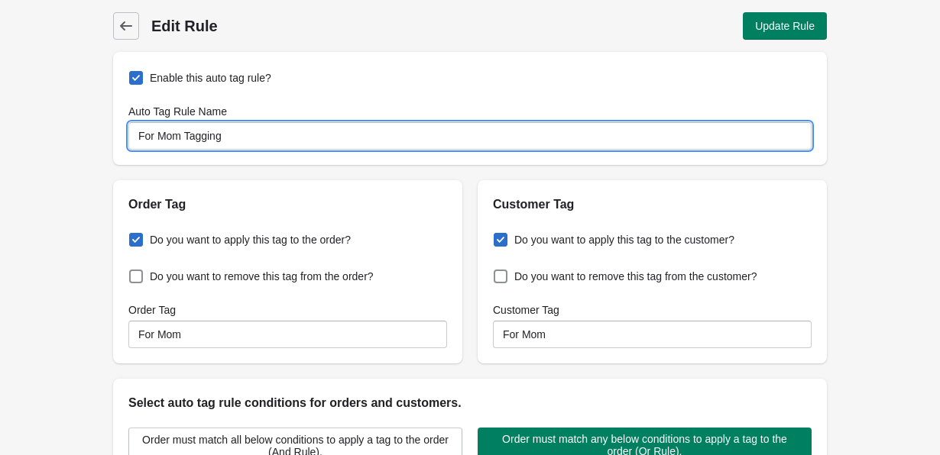
click at [184, 133] on input "For Mom Tagging" at bounding box center [469, 136] width 683 height 28
paste input "Occasion"
type input "For Mom Occasion Tagging"
click at [813, 11] on div "Back Edit Rule Update Rule" at bounding box center [470, 20] width 714 height 40
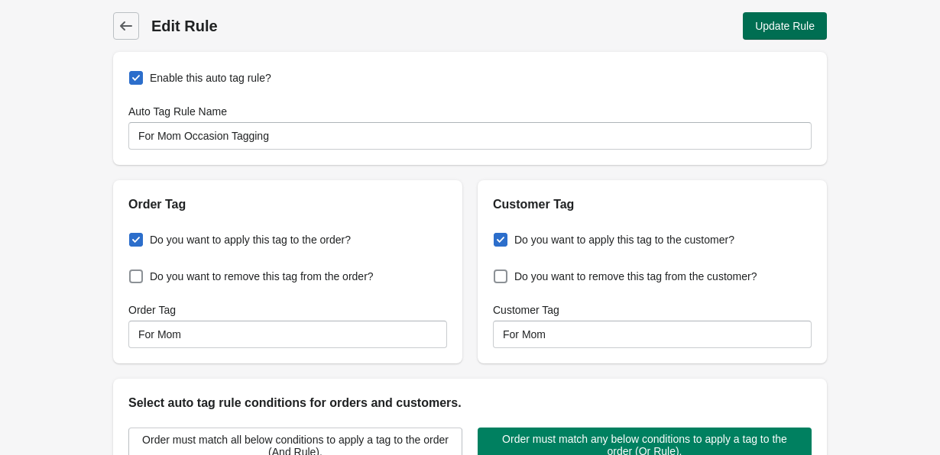
click at [821, 26] on button "Update Rule" at bounding box center [785, 26] width 84 height 28
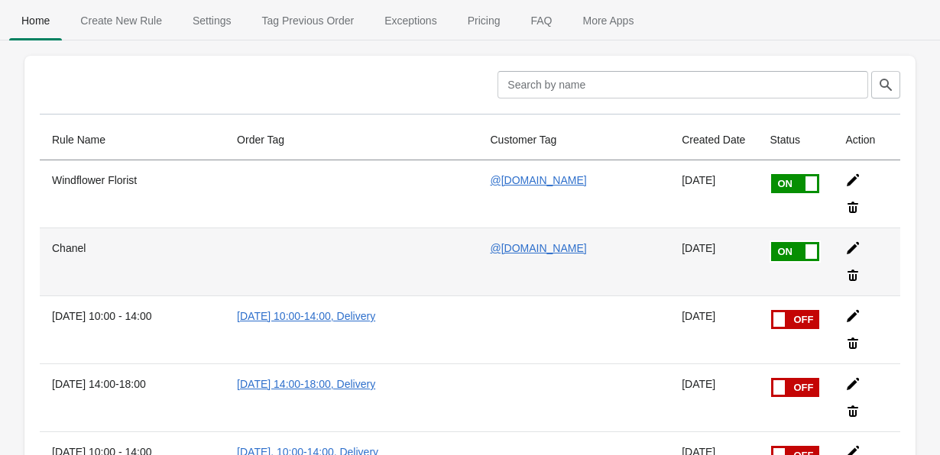
click at [854, 244] on icon at bounding box center [852, 248] width 15 height 15
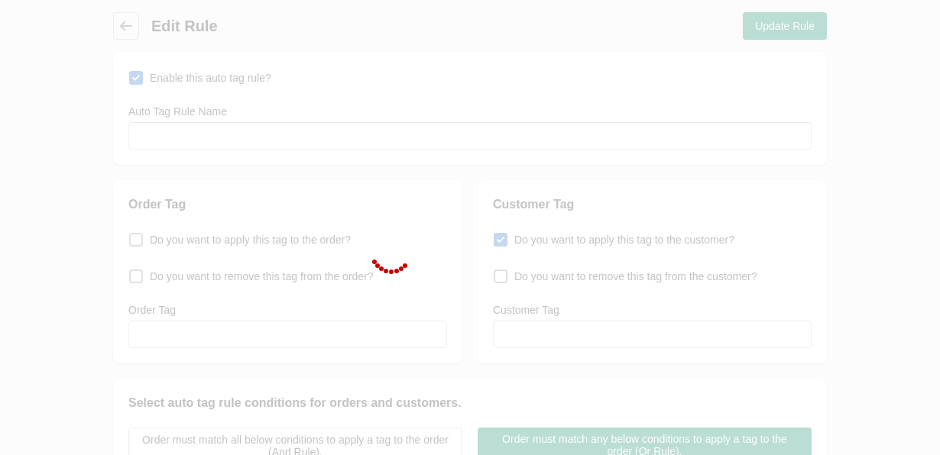
type input "Chanel"
checkbox input "true"
type input "@[DOMAIN_NAME]"
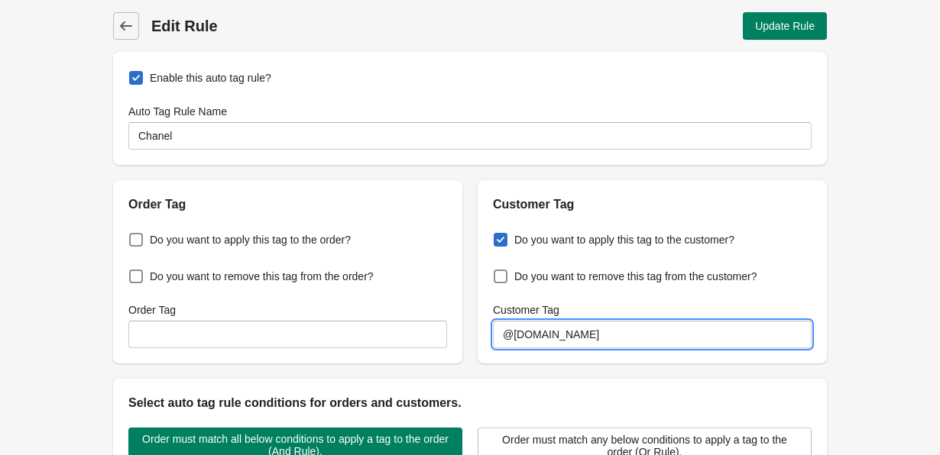
click at [595, 338] on input "@[DOMAIN_NAME]" at bounding box center [652, 335] width 319 height 28
click at [585, 329] on input "Customer Tag" at bounding box center [652, 335] width 319 height 28
click at [129, 31] on icon at bounding box center [125, 25] width 15 height 15
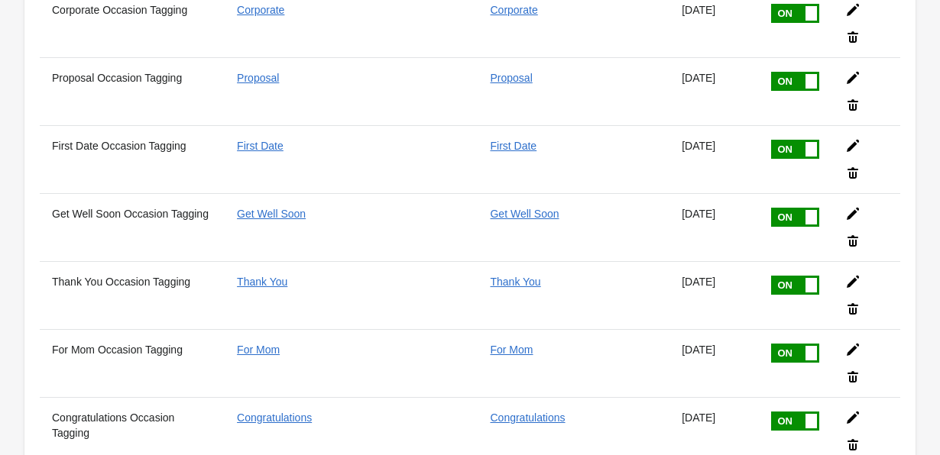
scroll to position [2213, 0]
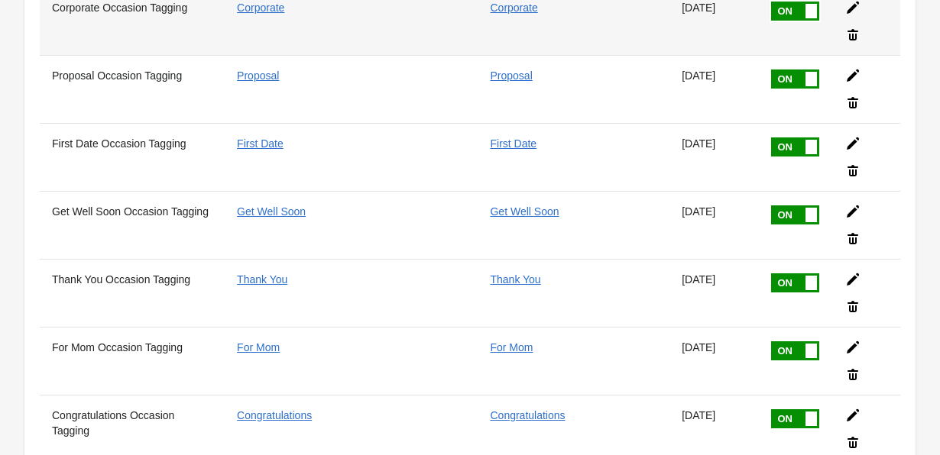
click at [859, 7] on icon at bounding box center [852, 7] width 15 height 15
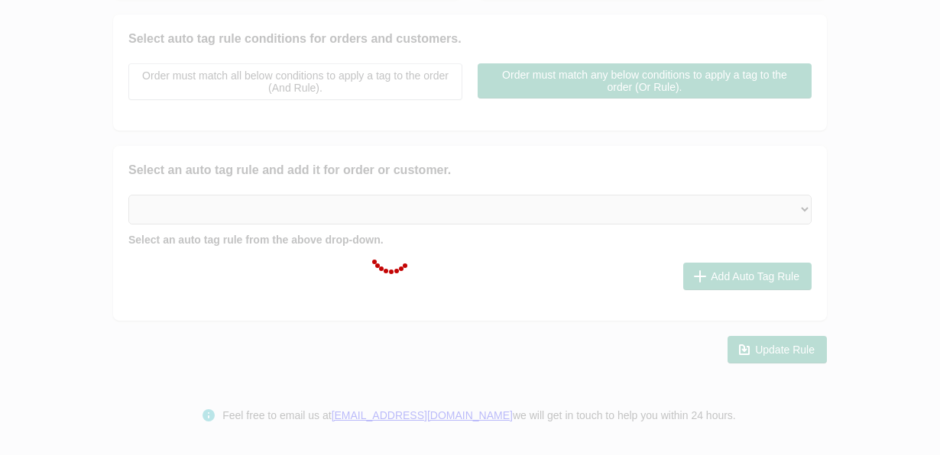
type input "Corporate Occasion Tagging"
checkbox input "true"
type input "Corporate"
checkbox input "true"
type input "Corporate"
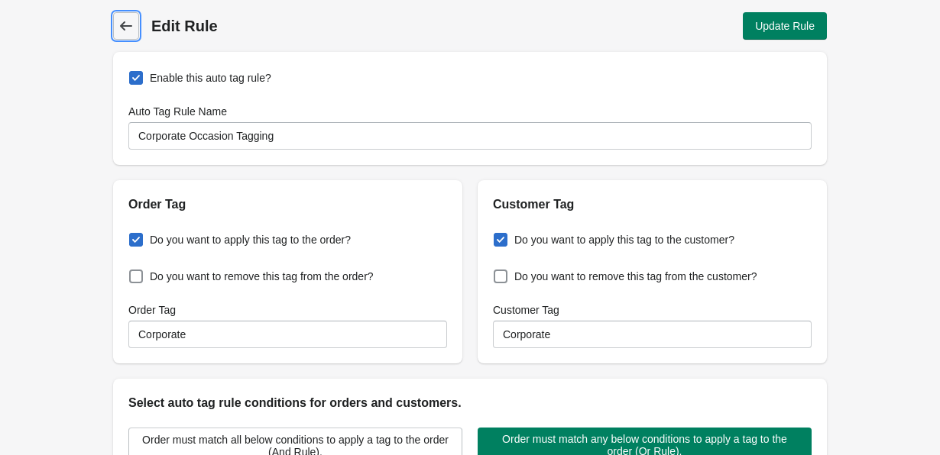
click at [127, 18] on icon at bounding box center [125, 25] width 15 height 15
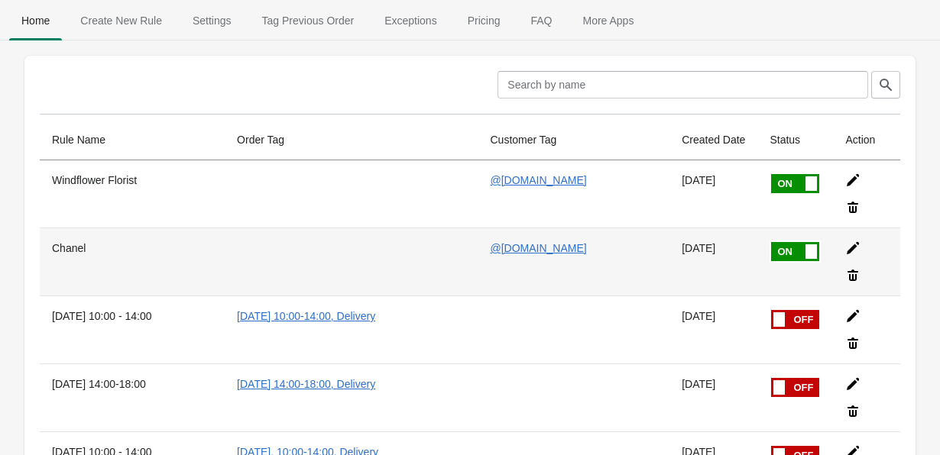
click at [854, 248] on icon at bounding box center [853, 248] width 12 height 12
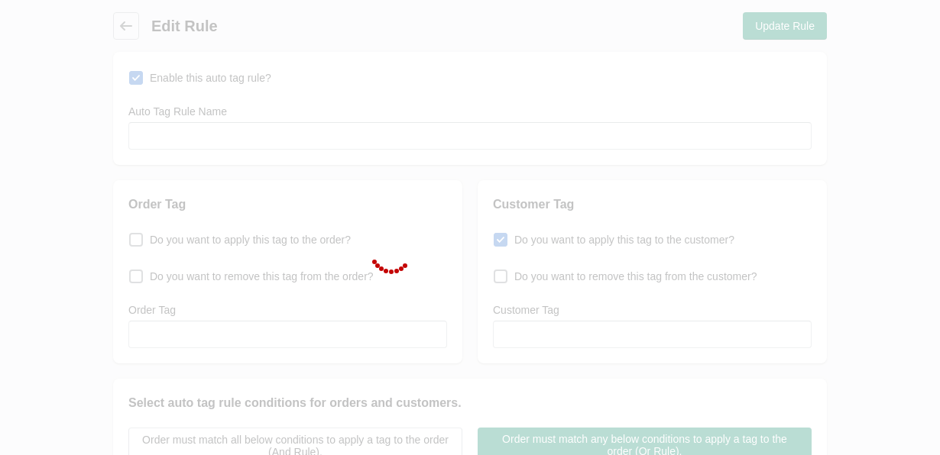
type input "Chanel"
checkbox input "true"
type input "@[DOMAIN_NAME]"
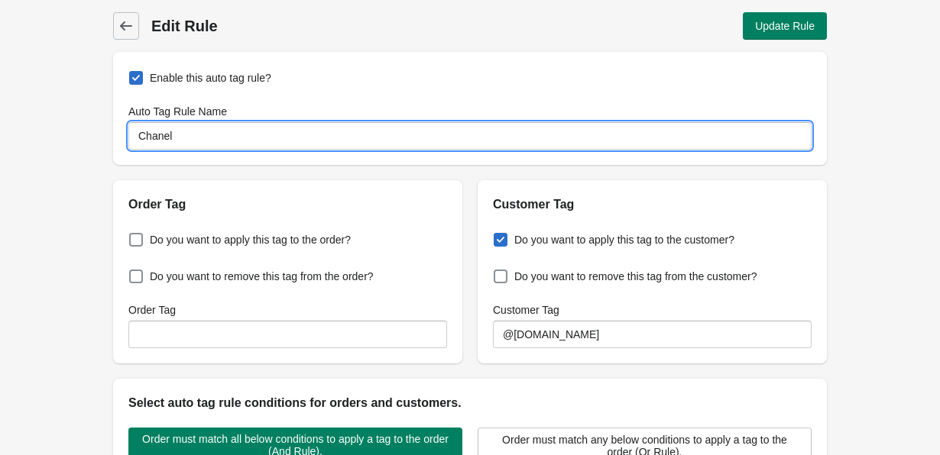
click at [194, 133] on input "Chanel" at bounding box center [469, 136] width 683 height 28
type input "Corporates"
click at [247, 240] on span "Do you want to apply this tag to the order?" at bounding box center [250, 239] width 201 height 15
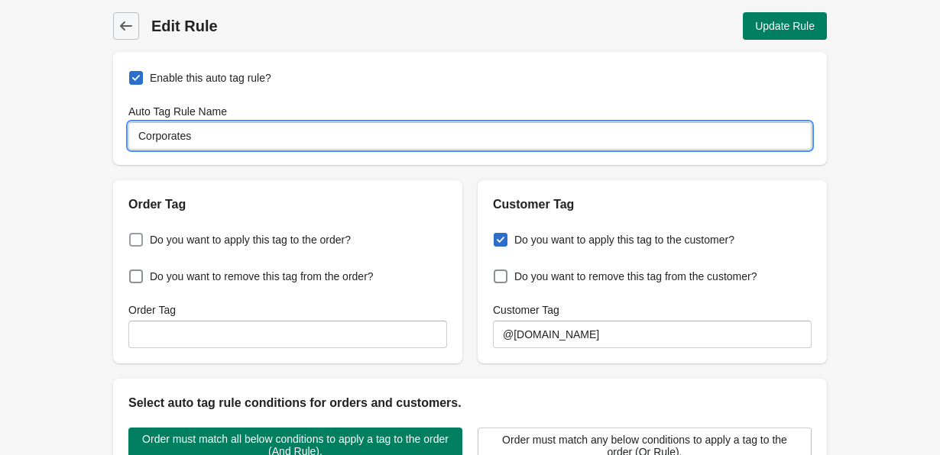
click at [133, 236] on input "Do you want to apply this tag to the order?" at bounding box center [132, 235] width 1 height 1
checkbox input "true"
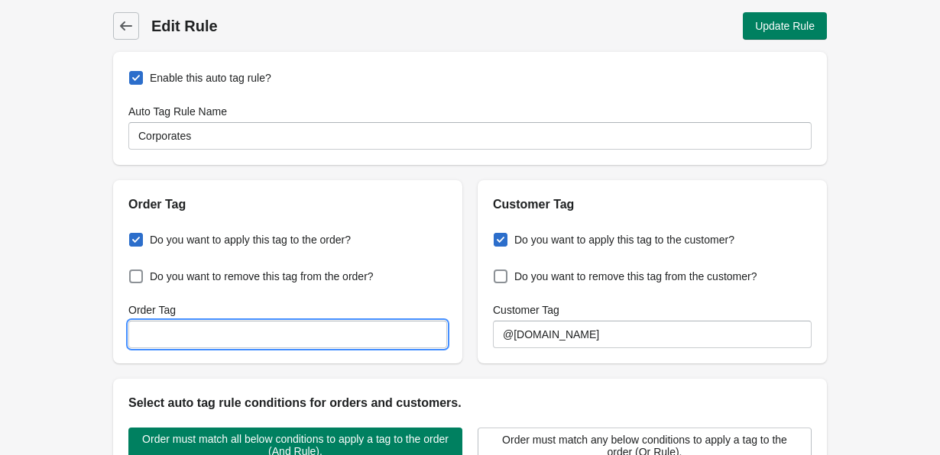
click at [239, 330] on input "Order Tag" at bounding box center [287, 335] width 319 height 28
type input "Corporates"
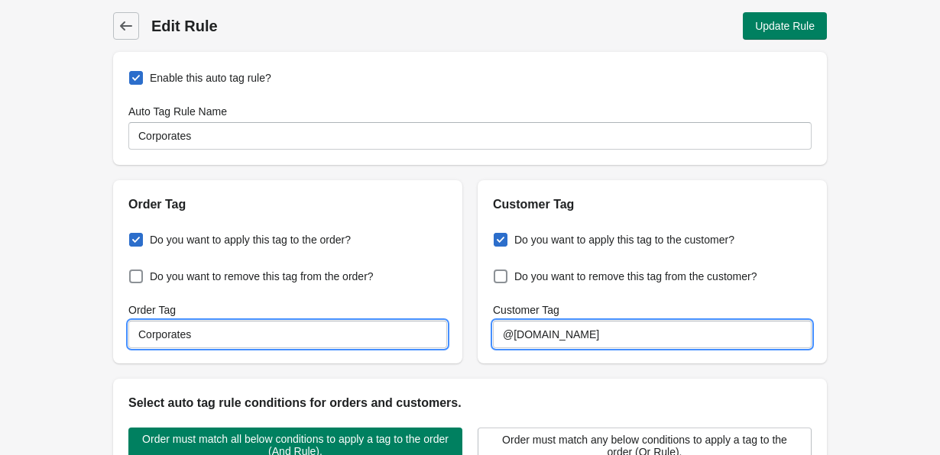
click at [593, 338] on input "@[DOMAIN_NAME]" at bounding box center [652, 335] width 319 height 28
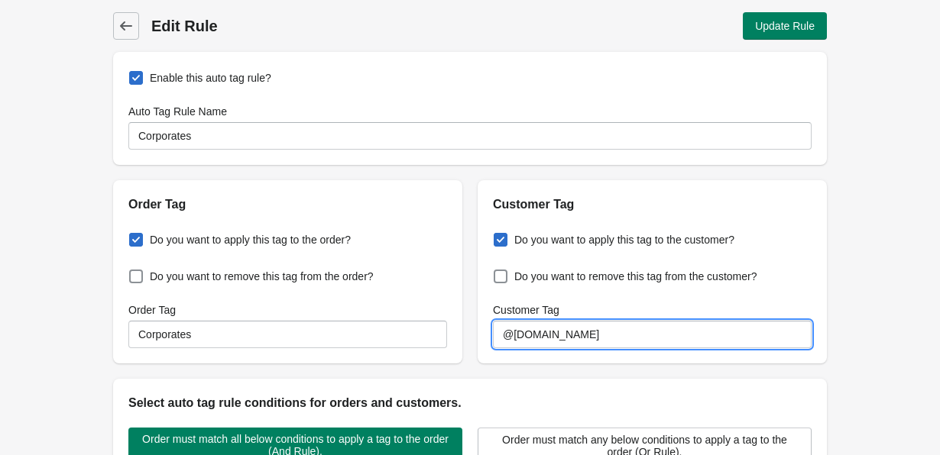
click at [593, 338] on input "@[DOMAIN_NAME]" at bounding box center [652, 335] width 319 height 28
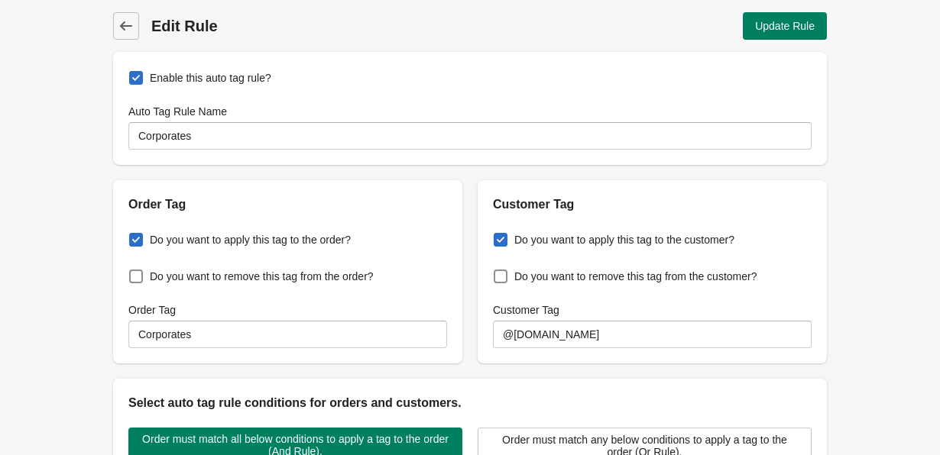
click at [601, 238] on span "Do you want to apply this tag to the customer?" at bounding box center [624, 239] width 220 height 15
click at [497, 236] on input "Do you want to apply this tag to the customer?" at bounding box center [497, 235] width 1 height 1
checkbox input "false"
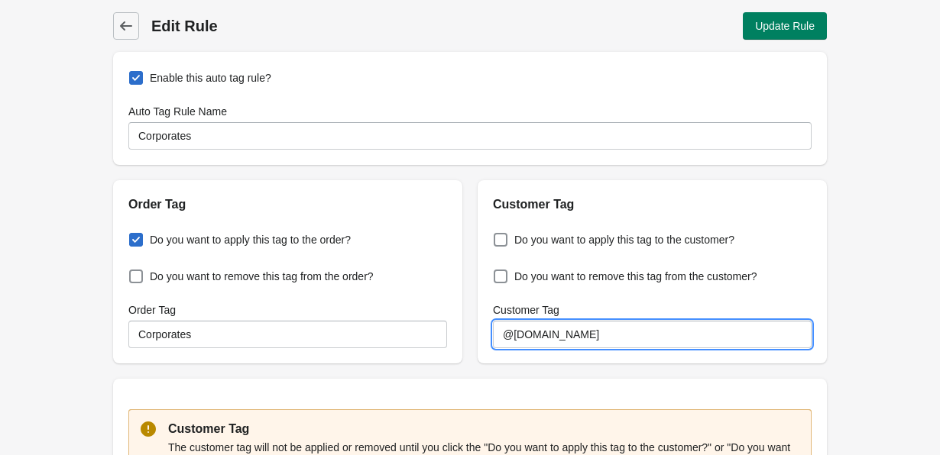
click at [597, 335] on input "@[DOMAIN_NAME]" at bounding box center [652, 335] width 319 height 28
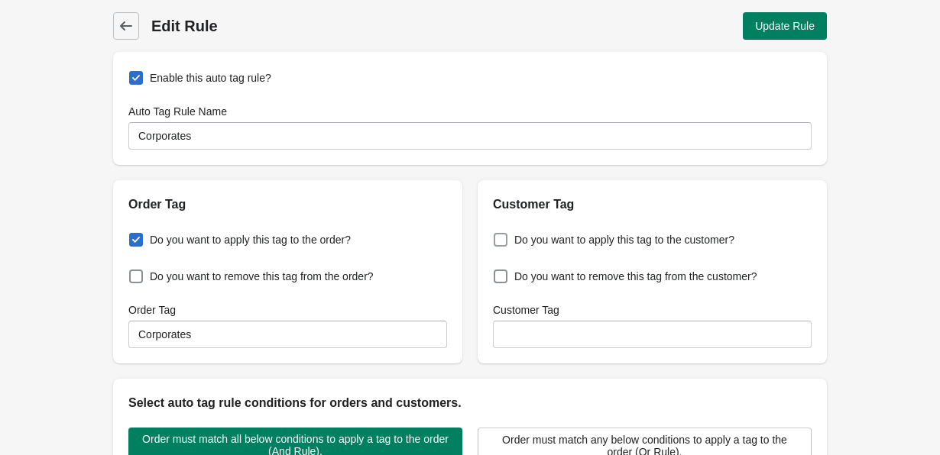
click at [581, 241] on span "Do you want to apply this tag to the customer?" at bounding box center [624, 239] width 220 height 15
click at [497, 236] on input "Do you want to apply this tag to the customer?" at bounding box center [497, 235] width 1 height 1
click at [580, 244] on span "Do you want to apply this tag to the customer?" at bounding box center [624, 239] width 220 height 15
click at [497, 236] on input "Do you want to apply this tag to the customer?" at bounding box center [497, 235] width 1 height 1
checkbox input "false"
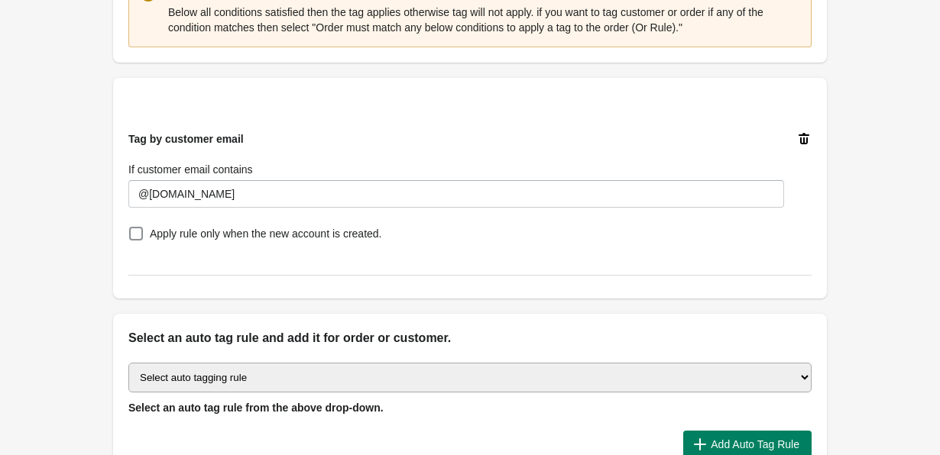
scroll to position [516, 0]
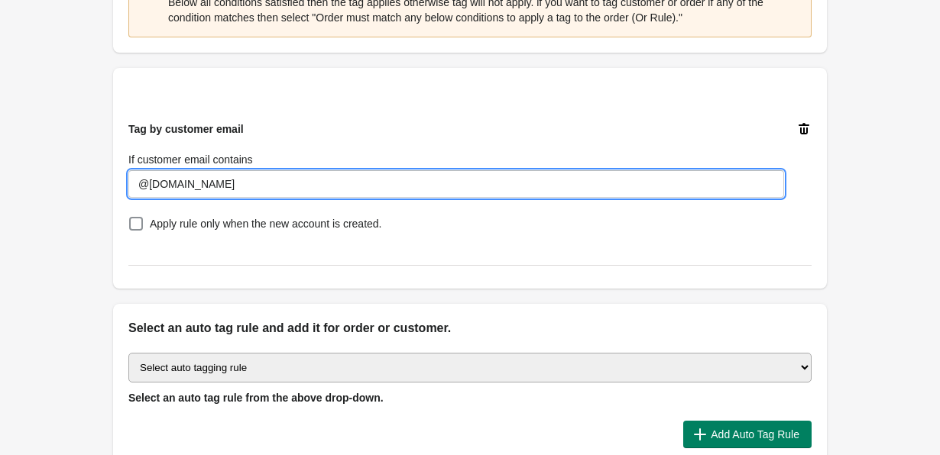
click at [261, 181] on input "@[DOMAIN_NAME]" at bounding box center [456, 184] width 656 height 28
click at [799, 125] on icon at bounding box center [804, 128] width 11 height 11
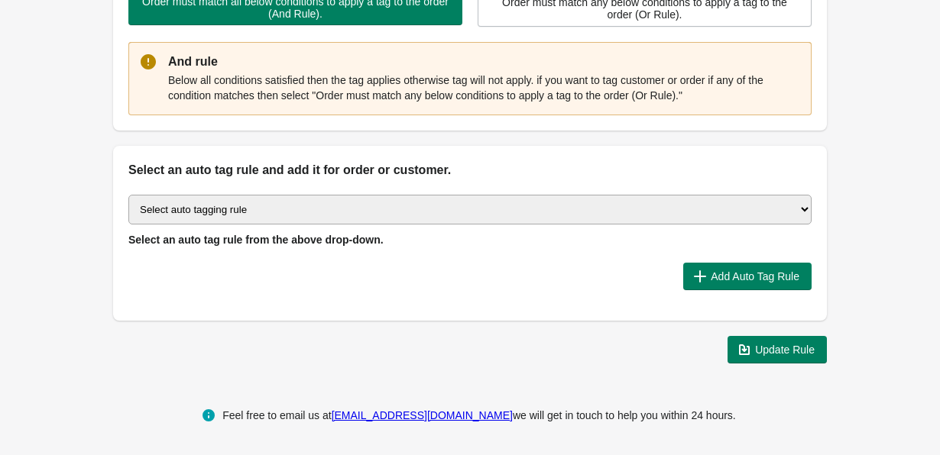
scroll to position [438, 0]
click at [426, 186] on div "Select auto tagging rule Tag by order amount Tag based on the order count (Volu…" at bounding box center [470, 250] width 714 height 141
click at [426, 209] on select "Select auto tagging rule Tag by order amount Tag based on the order count (Volu…" at bounding box center [469, 210] width 683 height 30
select select "7"
click at [128, 195] on select "Select auto tagging rule Tag by order amount Tag based on the order count (Volu…" at bounding box center [469, 210] width 683 height 30
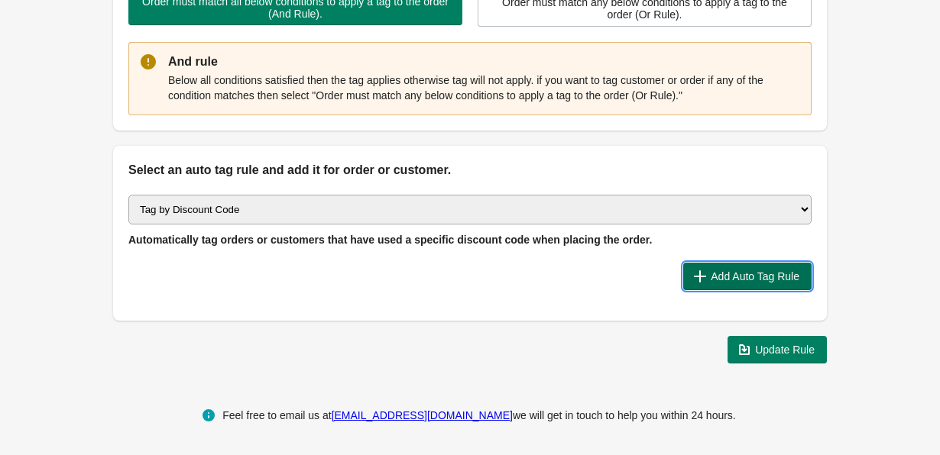
click at [753, 277] on span "Add Auto Tag Rule" at bounding box center [755, 277] width 89 height 12
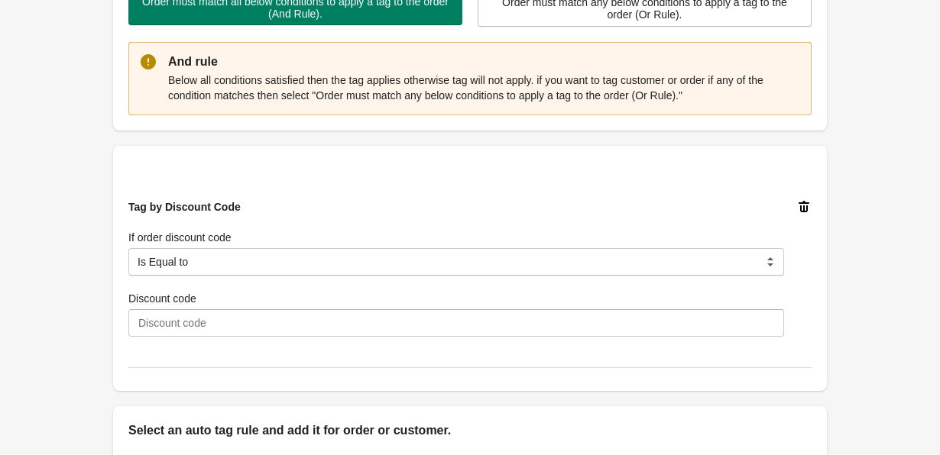
click at [807, 209] on icon at bounding box center [804, 206] width 11 height 11
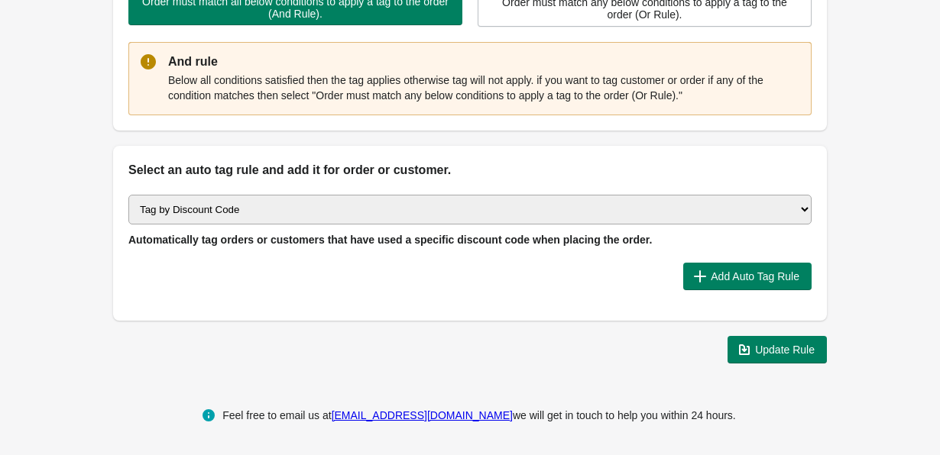
click at [516, 205] on select "Select auto tagging rule Tag by order amount Tag based on the order count (Volu…" at bounding box center [469, 210] width 683 height 30
click at [128, 195] on select "Select auto tagging rule Tag by order amount Tag based on the order count (Volu…" at bounding box center [469, 210] width 683 height 30
click at [718, 275] on span "Add Auto Tag Rule" at bounding box center [755, 277] width 89 height 12
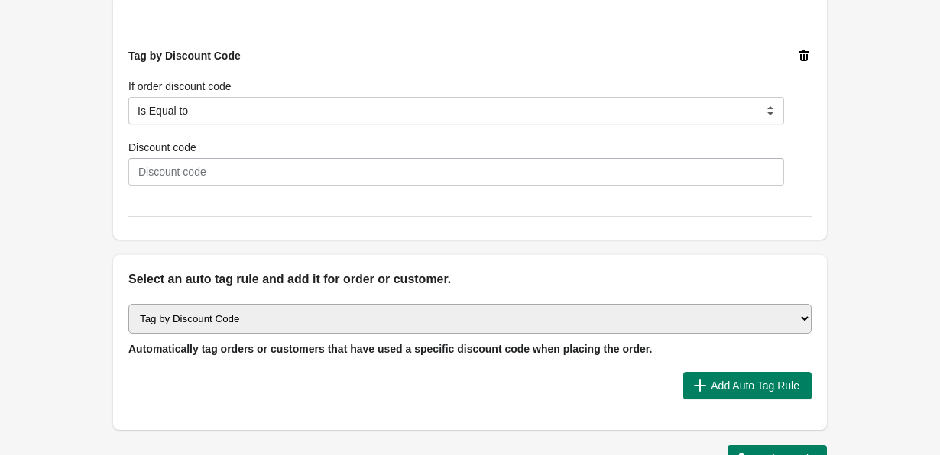
scroll to position [594, 0]
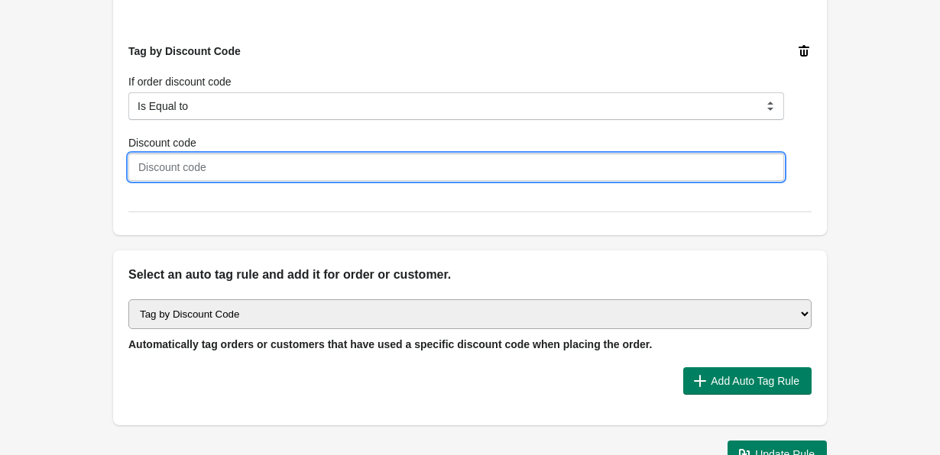
click at [254, 162] on input "Discount code" at bounding box center [456, 168] width 656 height 28
click at [201, 165] on input "Discount code" at bounding box center [456, 168] width 656 height 28
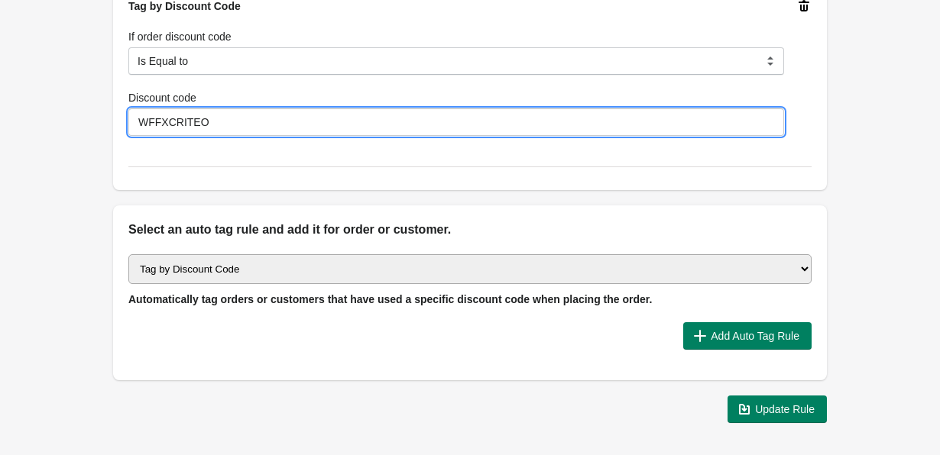
scroll to position [645, 0]
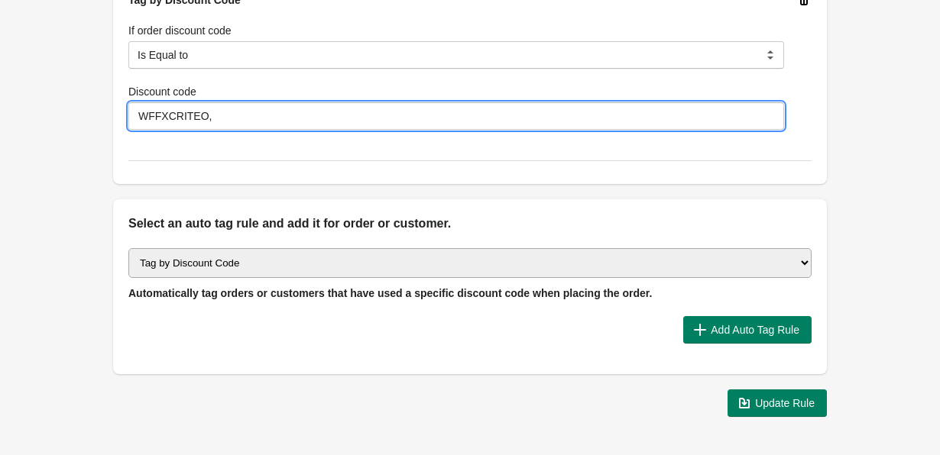
type input "WFFXCRITEO"
click at [779, 413] on button "Update Rule" at bounding box center [777, 404] width 99 height 28
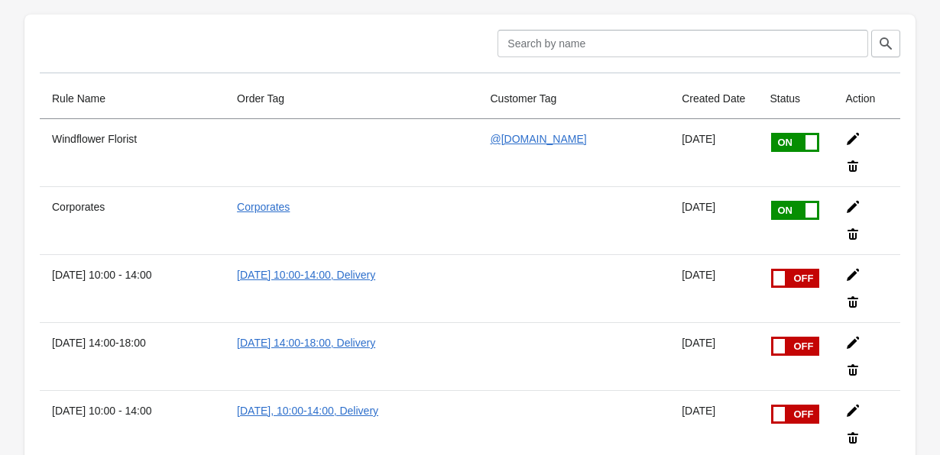
scroll to position [44, 0]
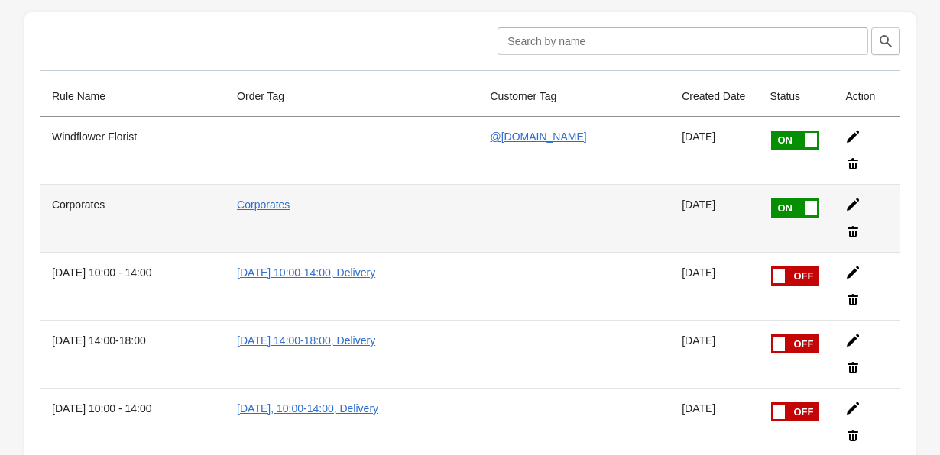
click at [855, 204] on icon at bounding box center [853, 205] width 12 height 12
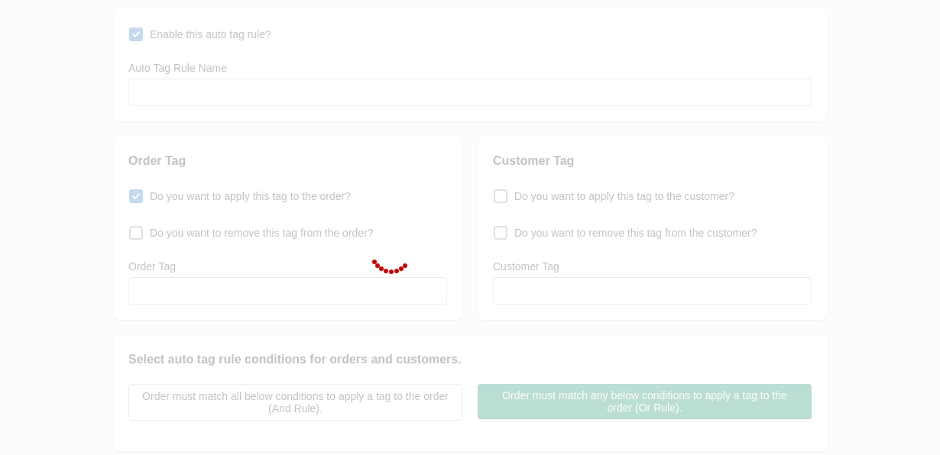
type input "Corporates"
checkbox input "true"
type input "Corporates"
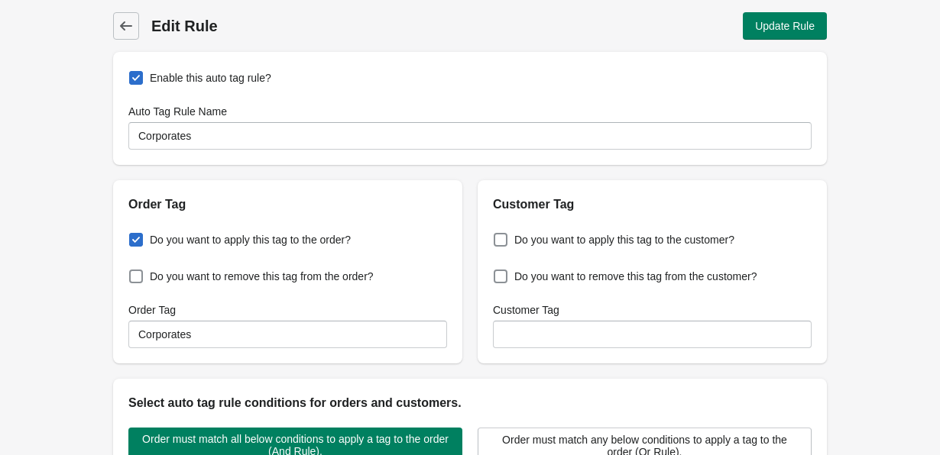
click at [205, 115] on label "Auto Tag Rule Name" at bounding box center [177, 111] width 99 height 15
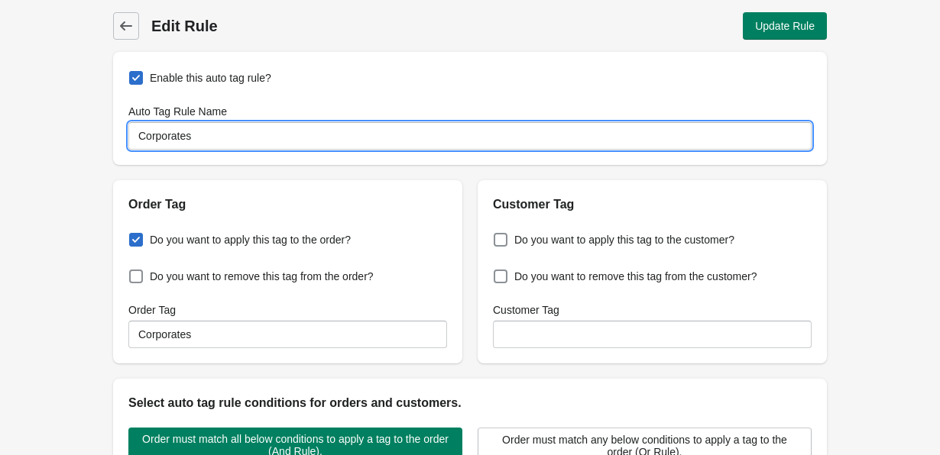
click at [205, 122] on input "Corporates" at bounding box center [469, 136] width 683 height 28
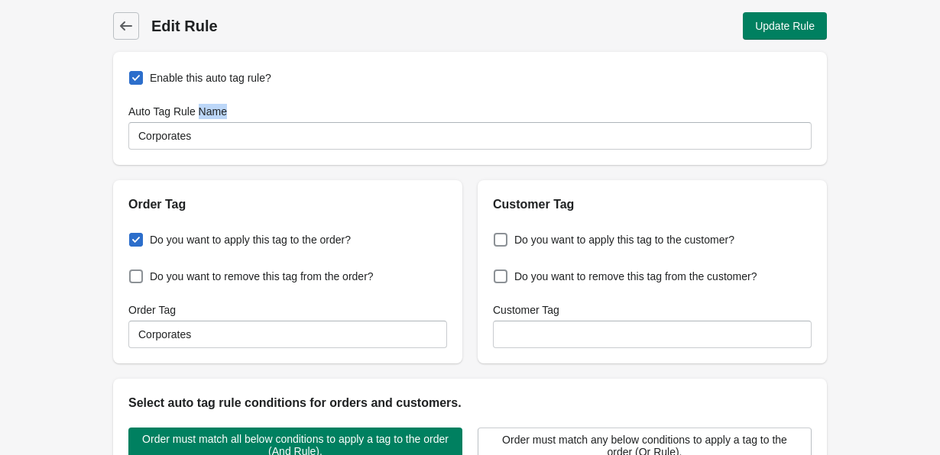
click at [205, 115] on label "Auto Tag Rule Name" at bounding box center [177, 111] width 99 height 15
click at [205, 122] on input "Corporates" at bounding box center [469, 136] width 683 height 28
click at [205, 115] on label "Auto Tag Rule Name" at bounding box center [177, 111] width 99 height 15
click at [205, 122] on input "Corporates" at bounding box center [469, 136] width 683 height 28
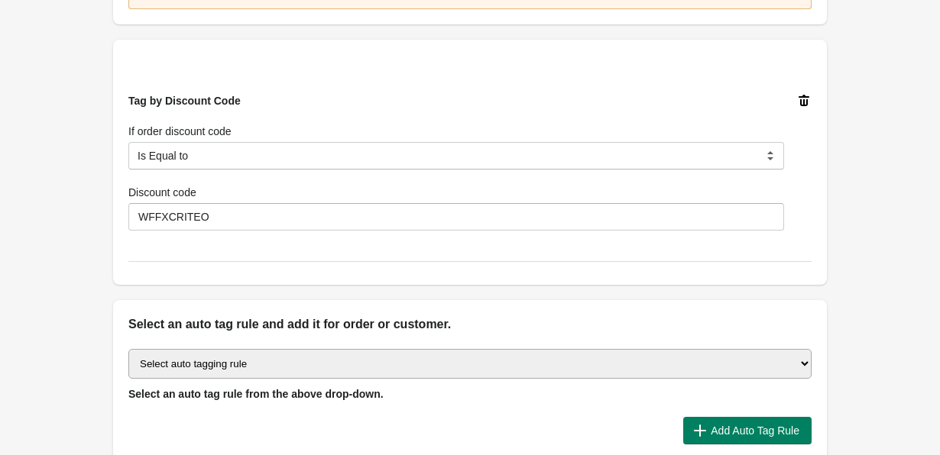
scroll to position [540, 0]
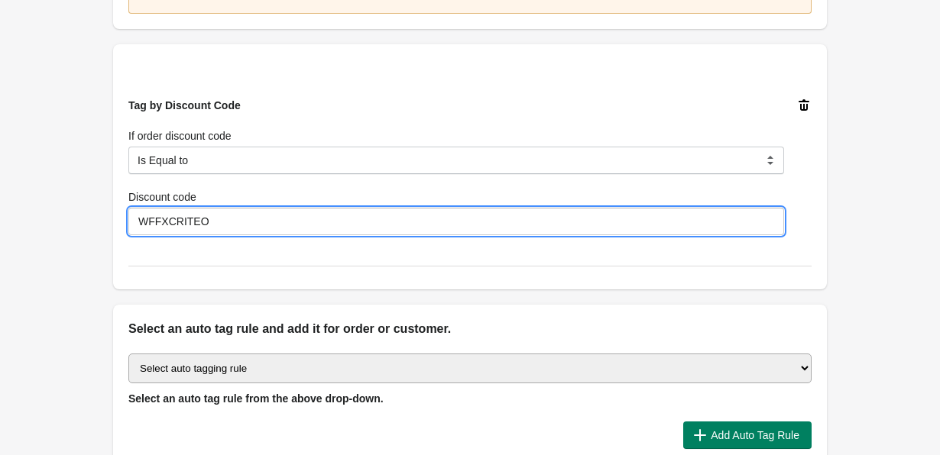
click at [241, 221] on input "WFFXCRITEO" at bounding box center [456, 222] width 656 height 28
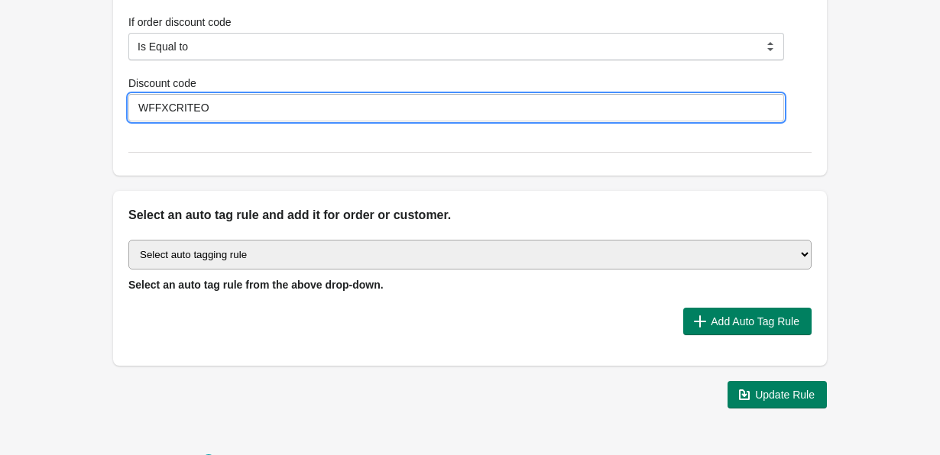
scroll to position [675, 0]
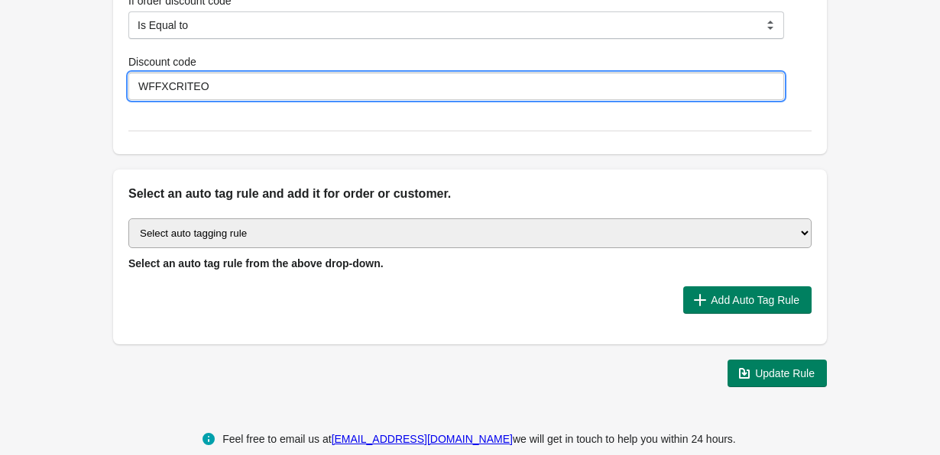
click at [298, 242] on select "Select auto tagging rule Tag by order amount Tag based on the order count (Volu…" at bounding box center [469, 234] width 683 height 30
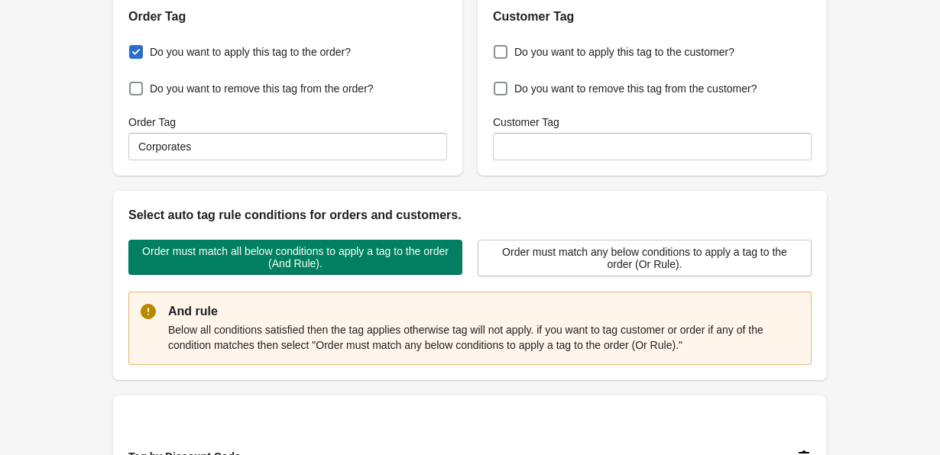
scroll to position [0, 0]
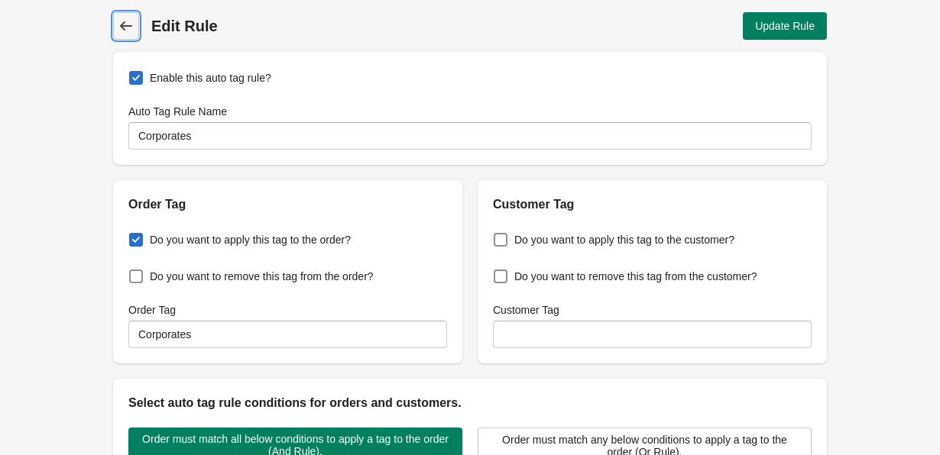
click at [130, 24] on icon at bounding box center [125, 25] width 15 height 15
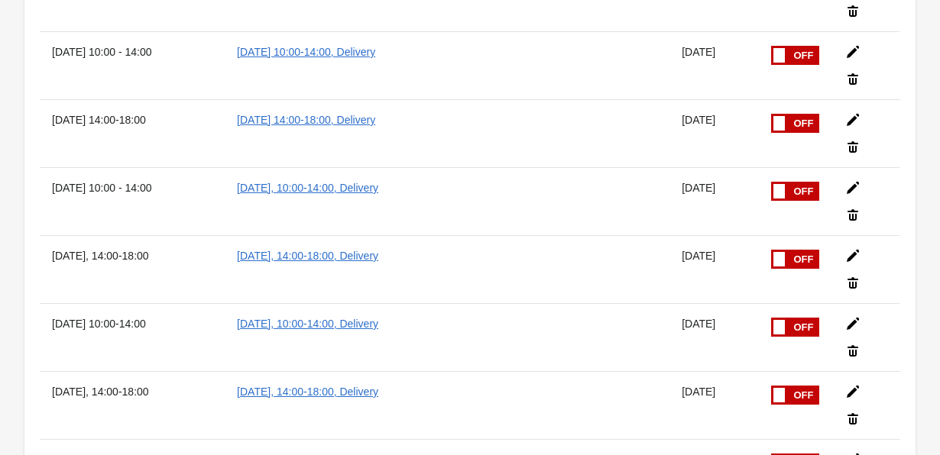
scroll to position [301, 0]
